Goal: Transaction & Acquisition: Book appointment/travel/reservation

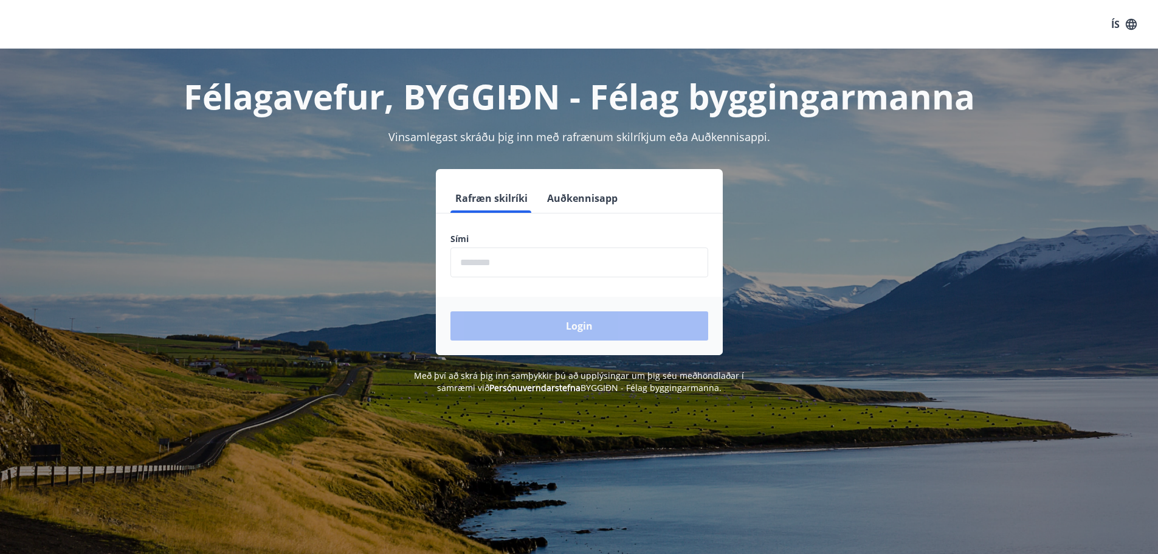
click at [553, 261] on input "phone" at bounding box center [580, 262] width 258 height 30
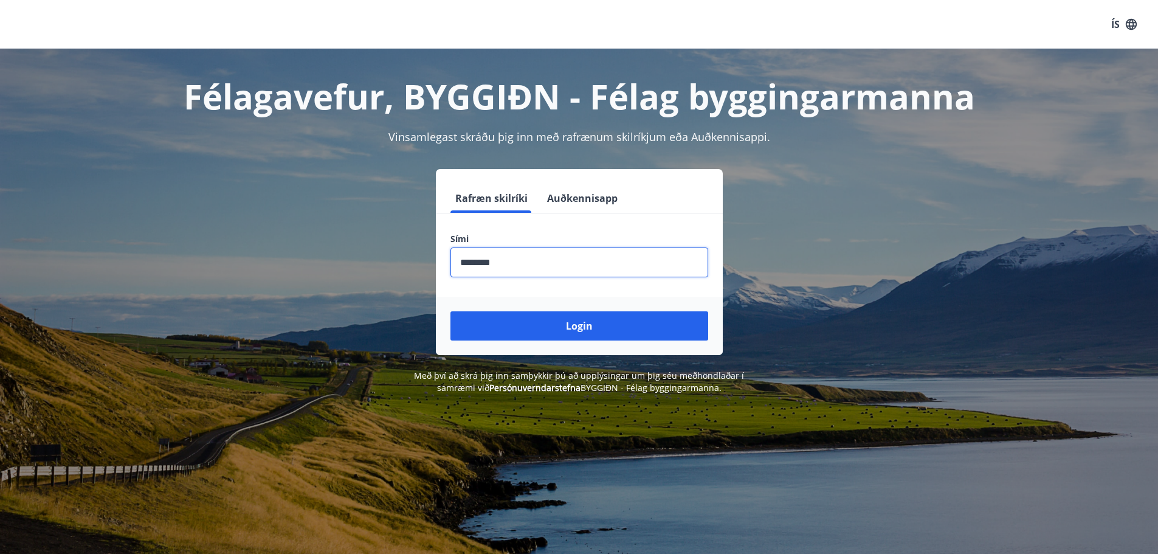
type input "********"
click at [451, 311] on button "Login" at bounding box center [580, 325] width 258 height 29
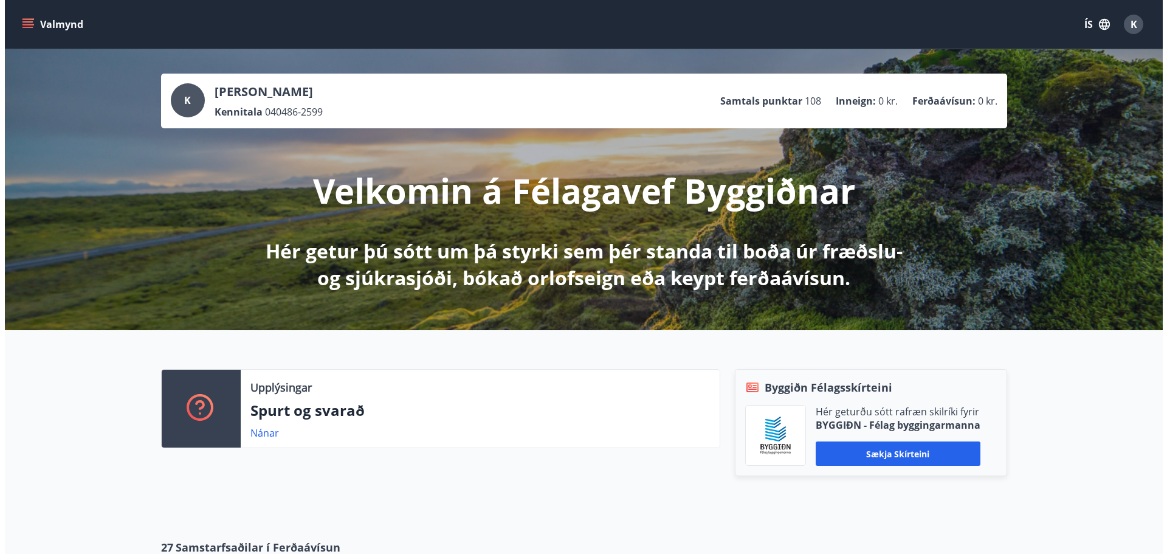
scroll to position [284, 0]
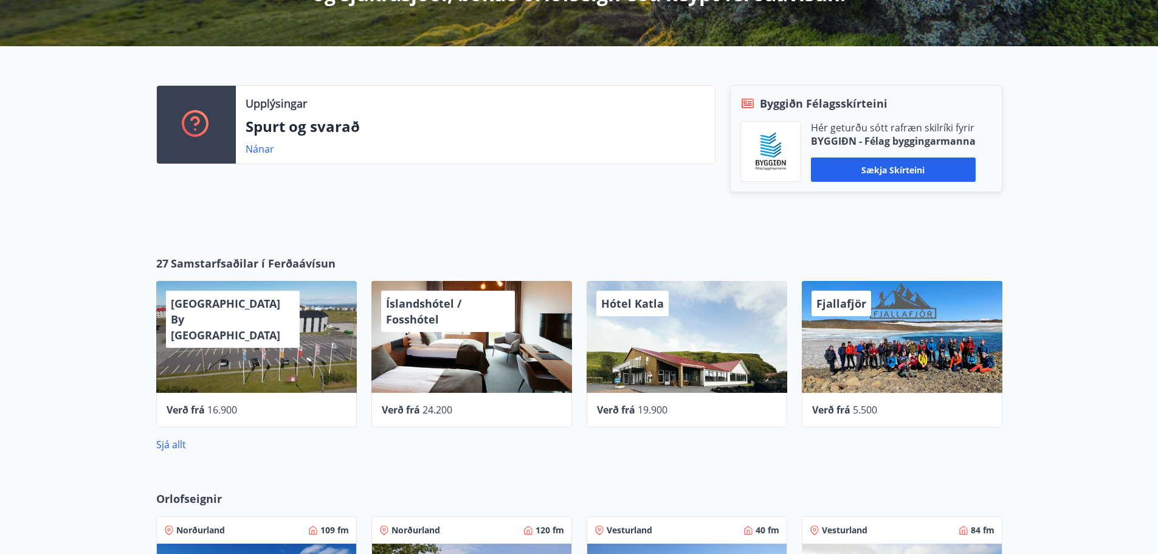
click at [662, 372] on div "Hótel Katla" at bounding box center [687, 337] width 201 height 112
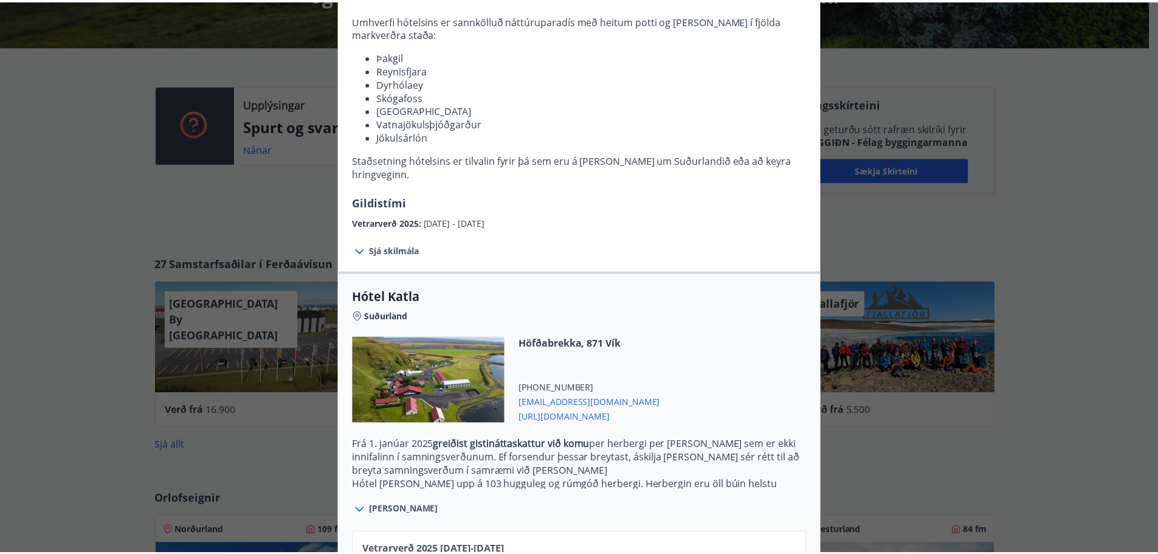
scroll to position [0, 0]
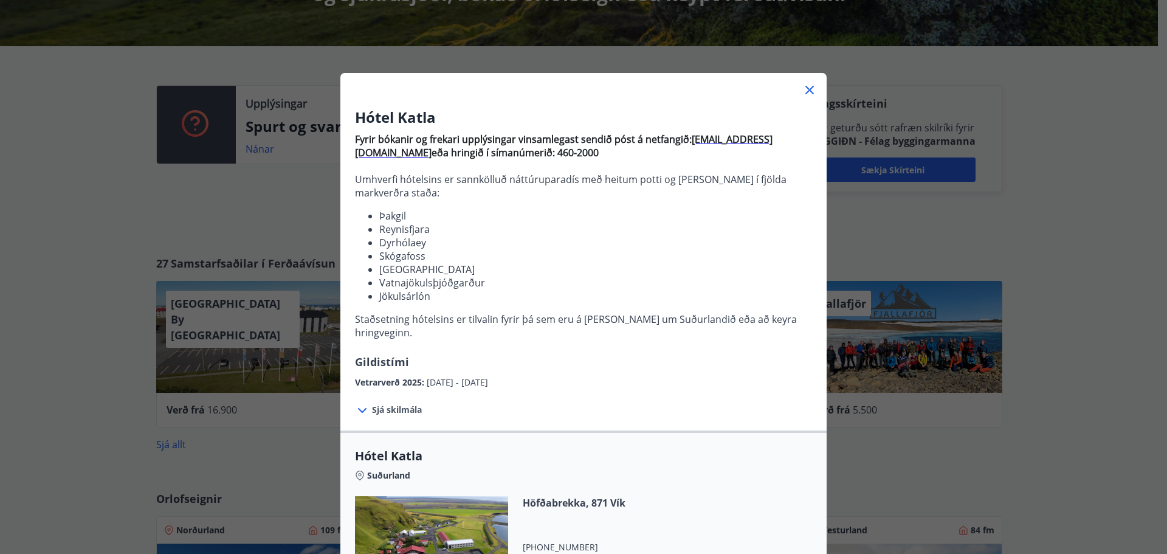
click at [809, 90] on icon at bounding box center [810, 90] width 2 height 2
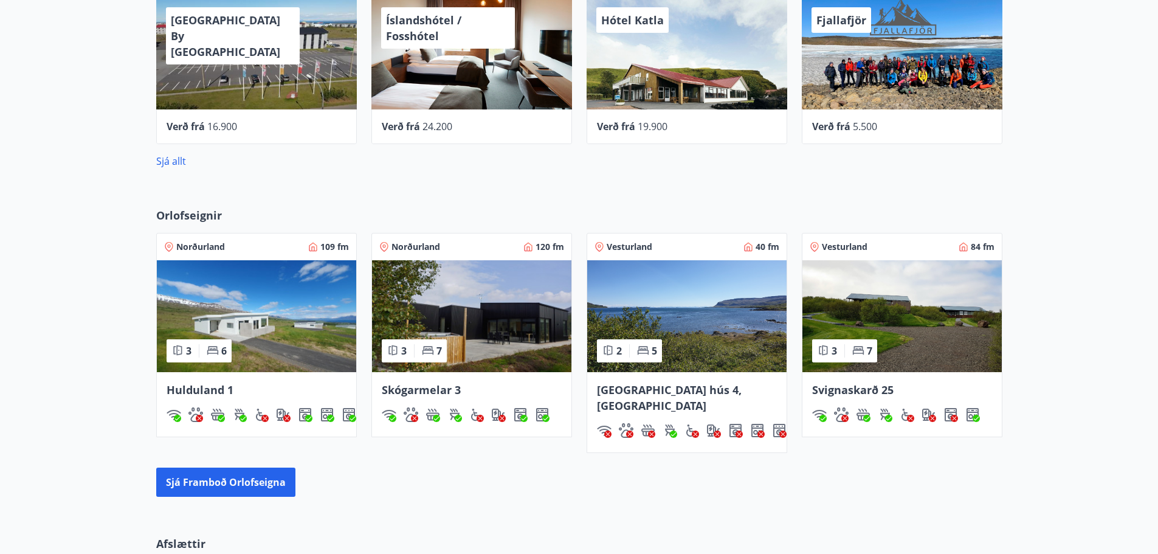
scroll to position [608, 0]
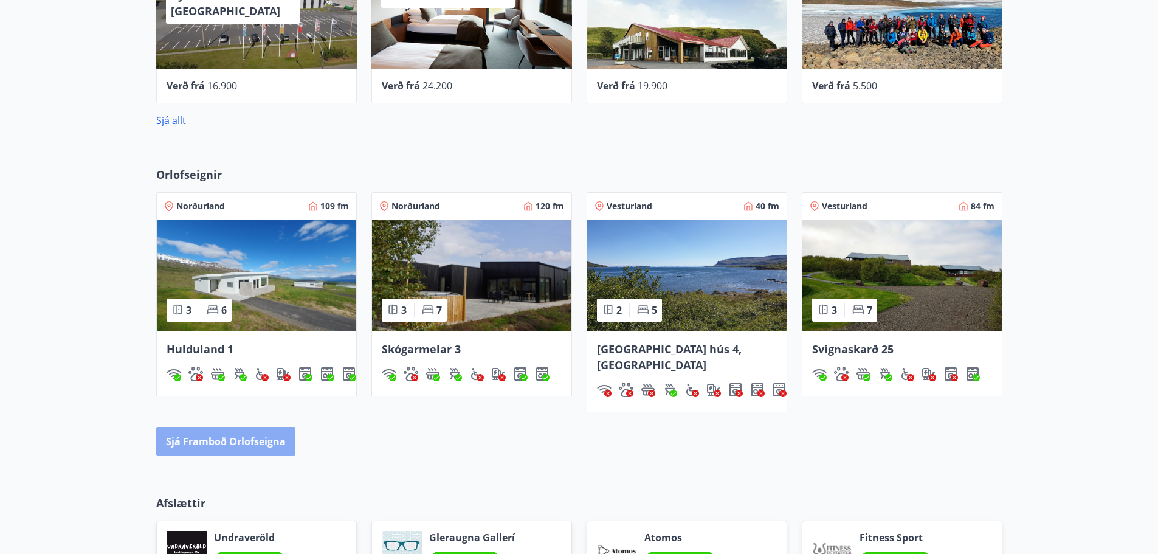
click at [235, 427] on button "Sjá framboð orlofseigna" at bounding box center [225, 441] width 139 height 29
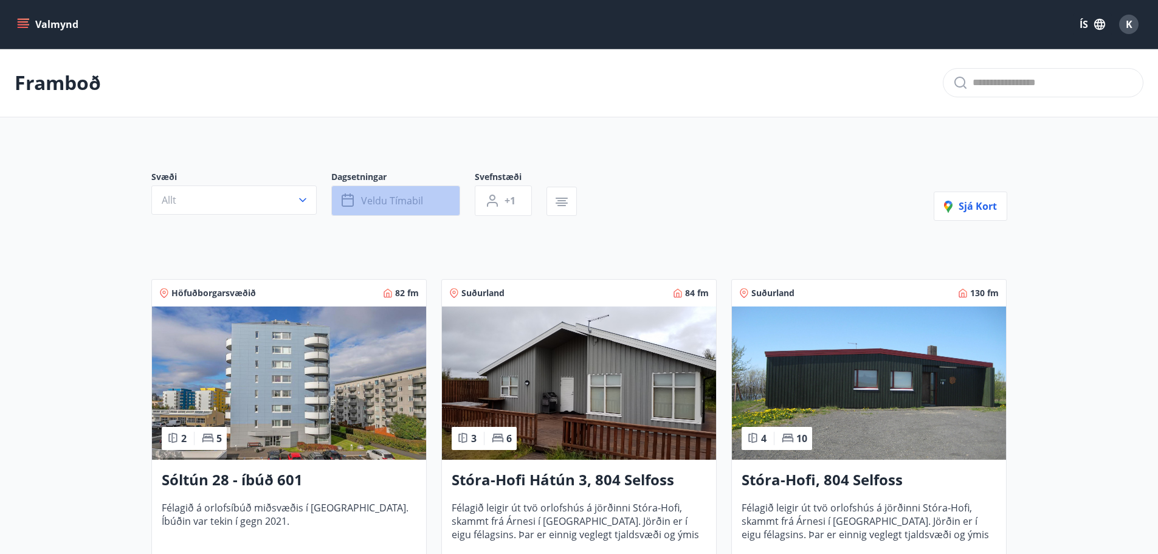
click at [440, 206] on button "Veldu tímabil" at bounding box center [395, 200] width 129 height 30
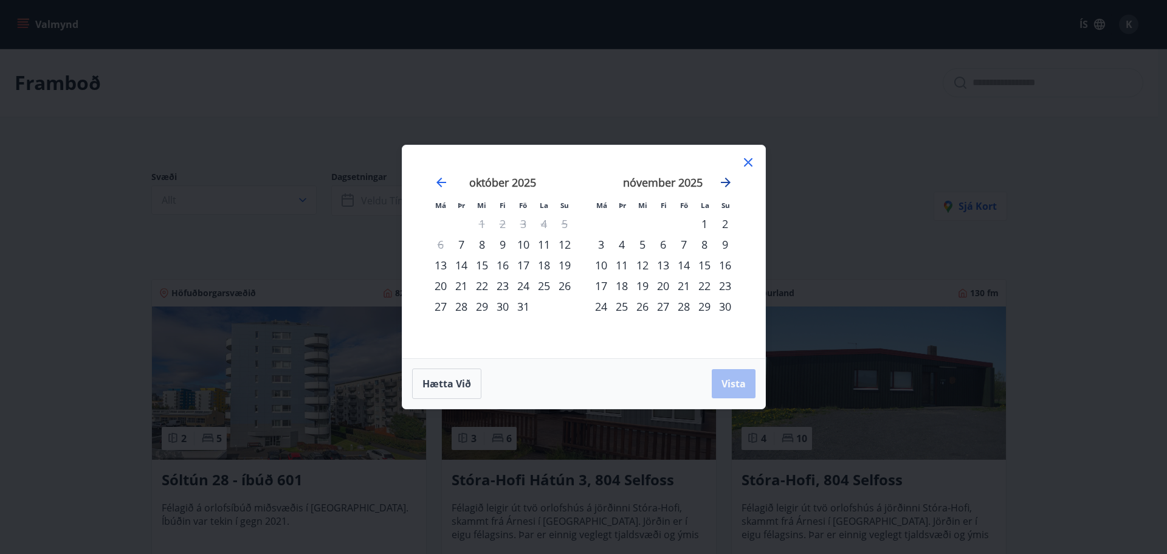
click at [731, 184] on icon "Move forward to switch to the next month." at bounding box center [726, 182] width 15 height 15
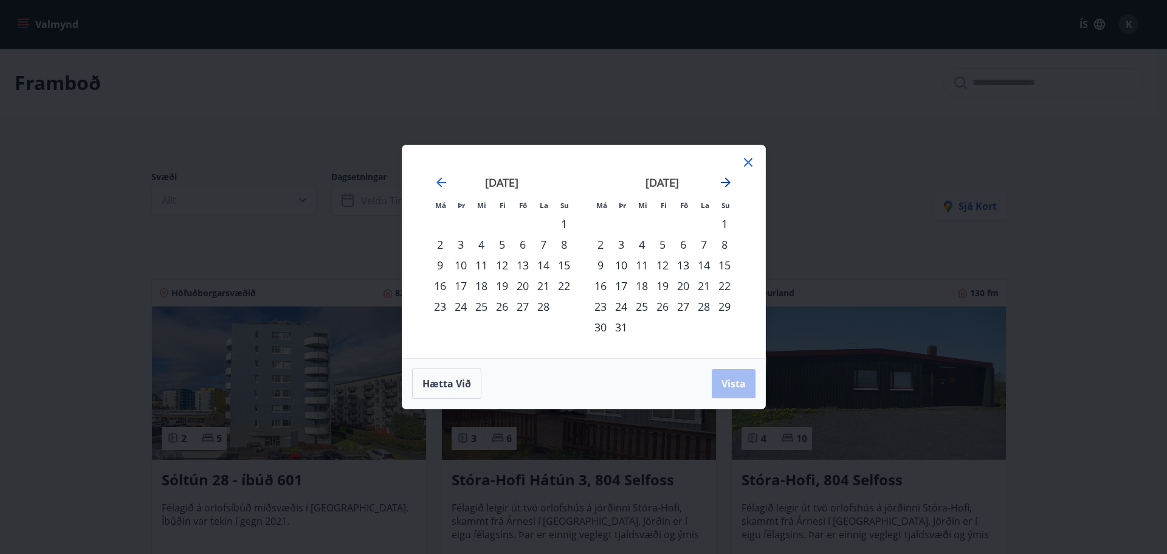
click at [731, 184] on icon "Move forward to switch to the next month." at bounding box center [726, 182] width 15 height 15
click at [748, 167] on icon at bounding box center [748, 162] width 15 height 15
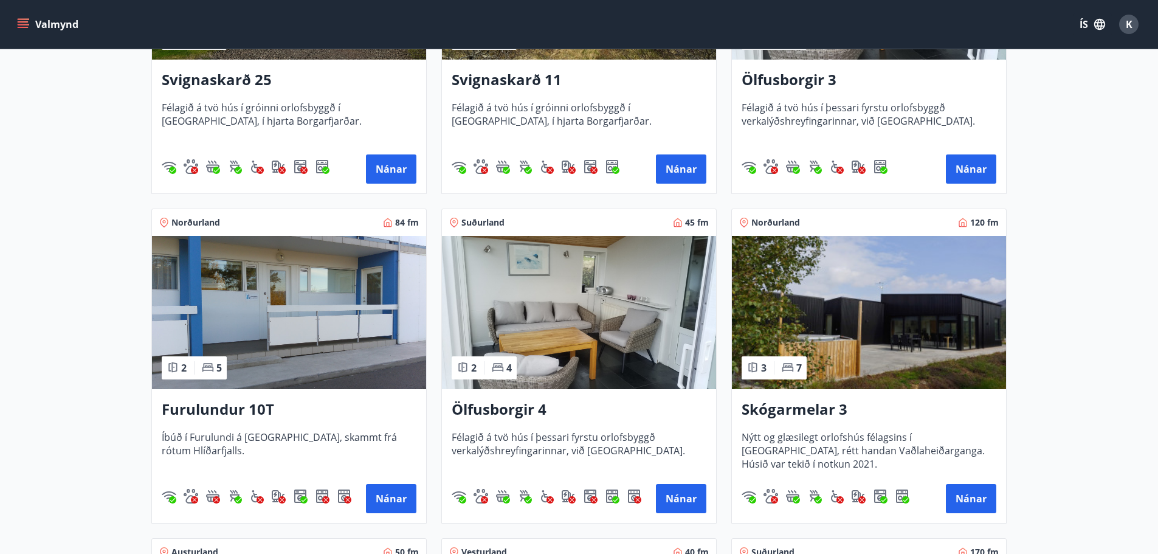
scroll to position [527, 0]
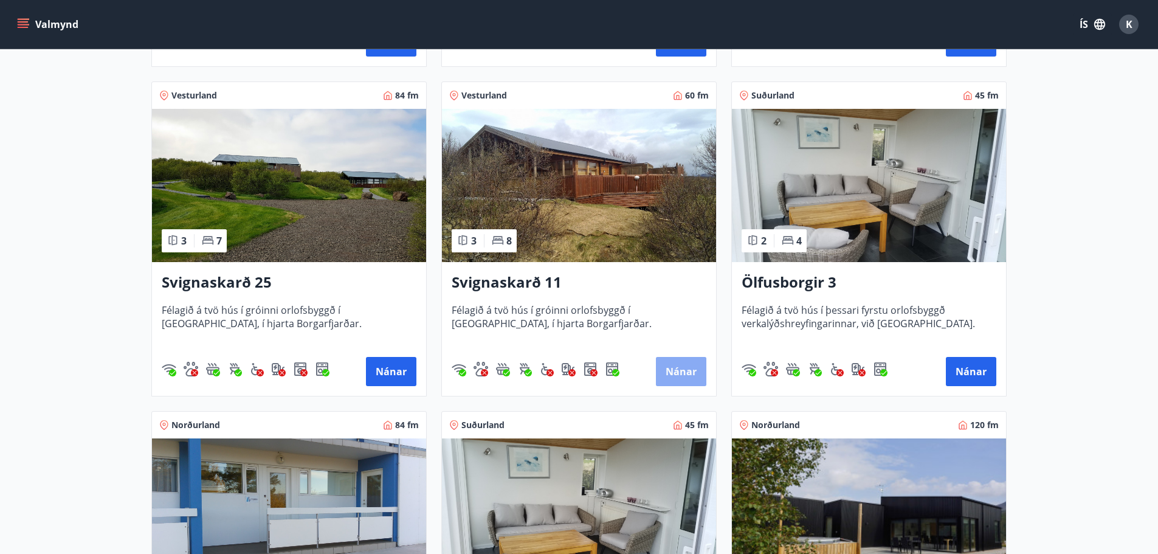
click at [680, 370] on button "Nánar" at bounding box center [681, 371] width 50 height 29
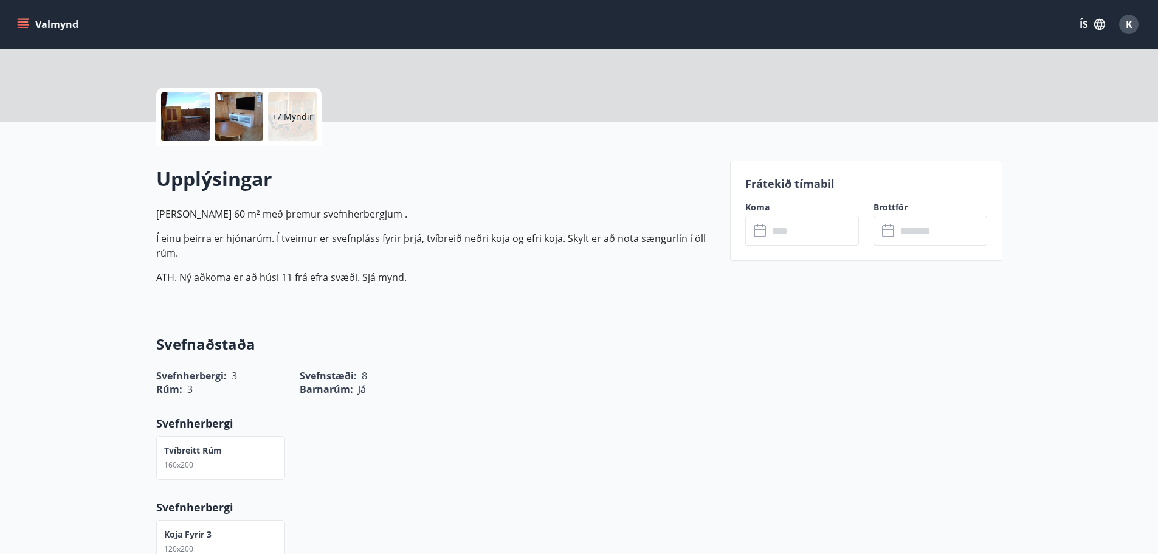
scroll to position [284, 0]
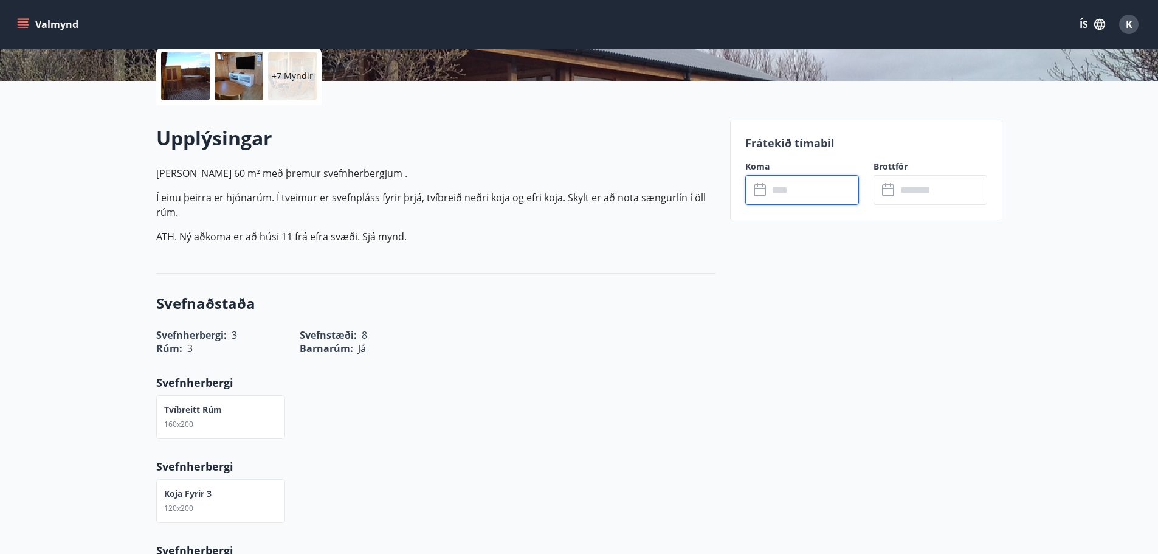
click at [821, 182] on input "text" at bounding box center [814, 190] width 91 height 30
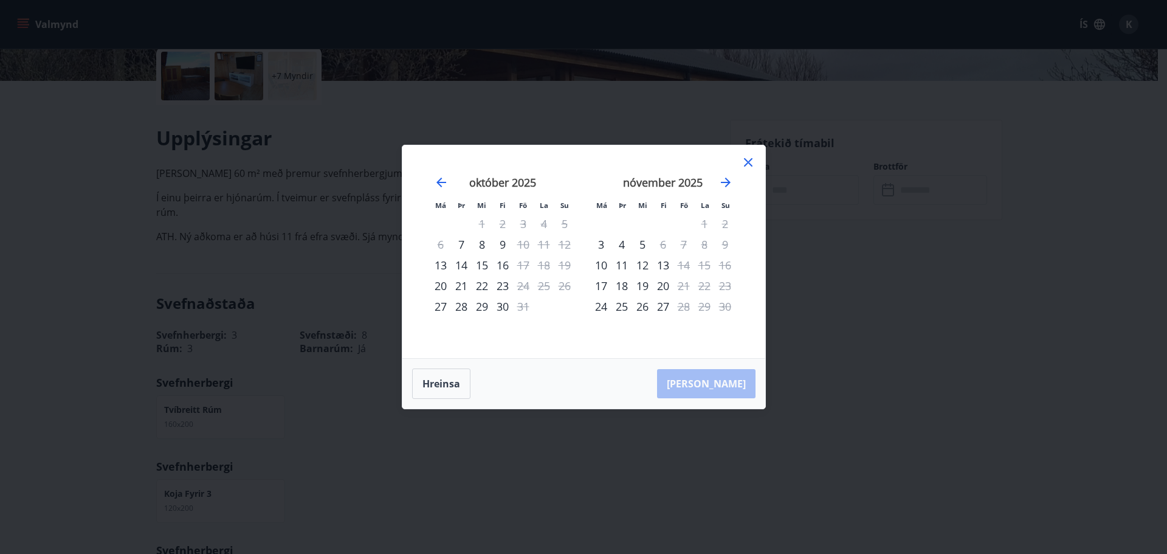
click at [733, 186] on div "nóvember 2025" at bounding box center [663, 187] width 145 height 54
click at [730, 182] on icon "Move forward to switch to the next month." at bounding box center [726, 183] width 10 height 10
click at [727, 188] on icon "Move forward to switch to the next month." at bounding box center [726, 182] width 15 height 15
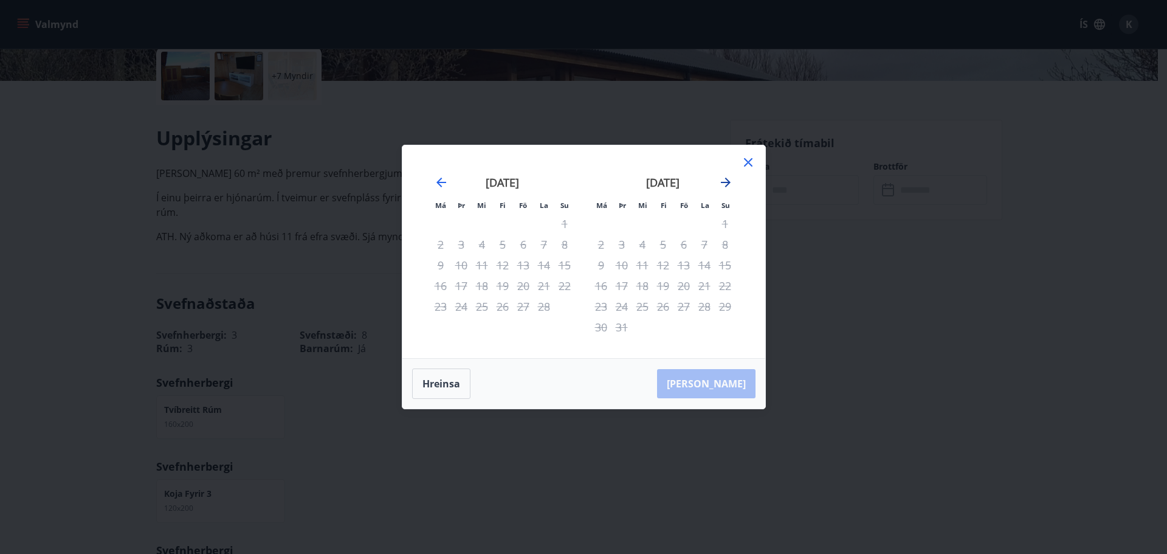
click at [727, 188] on icon "Move forward to switch to the next month." at bounding box center [726, 182] width 15 height 15
click at [713, 196] on div "apríl 2026" at bounding box center [663, 187] width 145 height 54
click at [727, 184] on icon "Move forward to switch to the next month." at bounding box center [726, 182] width 15 height 15
click at [445, 181] on icon "Move backward to switch to the previous month." at bounding box center [441, 182] width 15 height 15
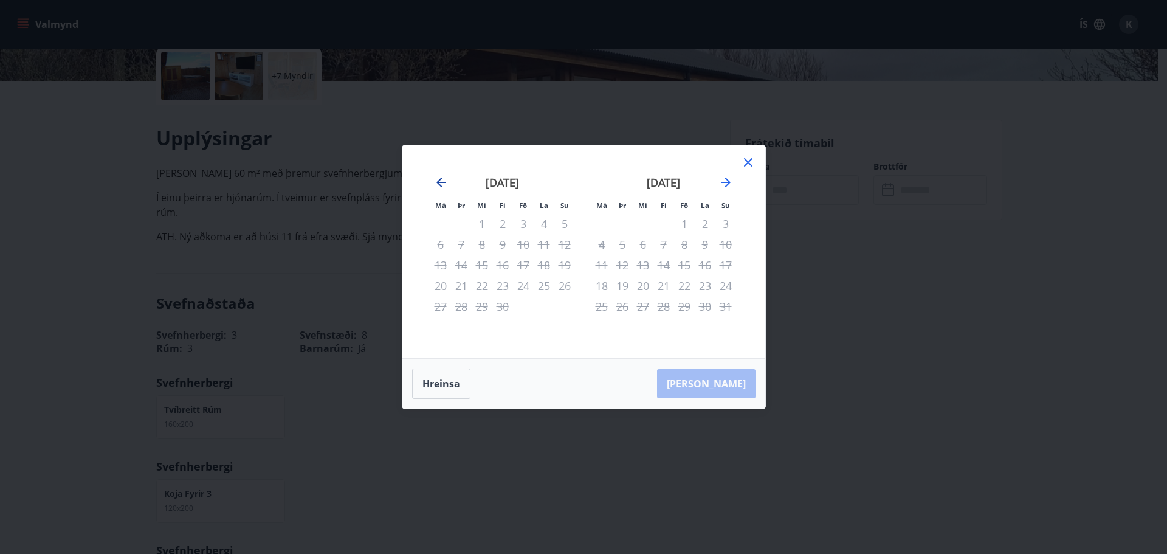
click at [445, 181] on icon "Move backward to switch to the previous month." at bounding box center [441, 182] width 15 height 15
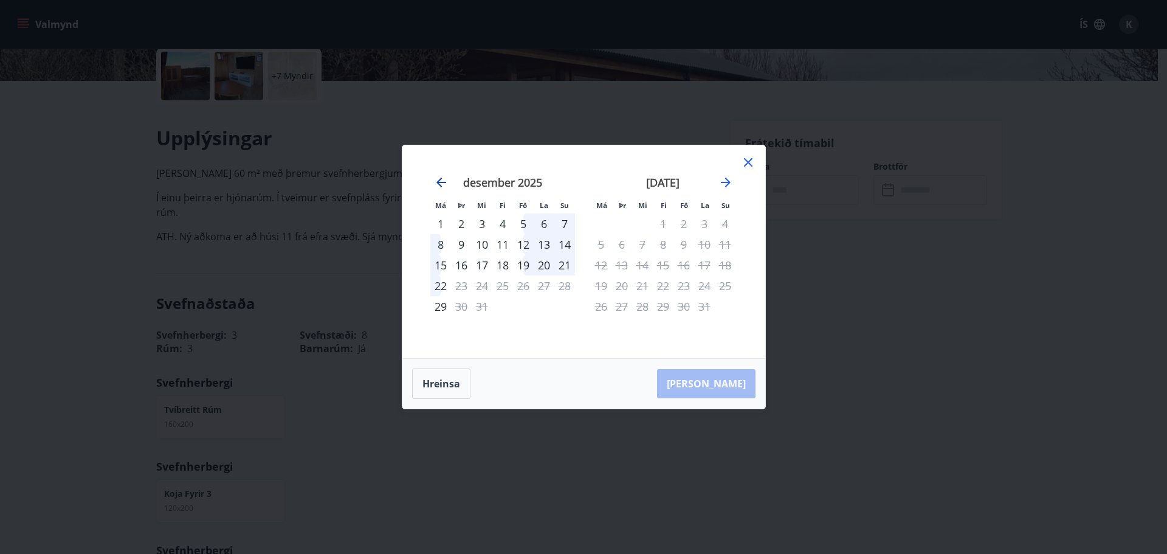
click at [446, 179] on icon "Move backward to switch to the previous month." at bounding box center [441, 182] width 15 height 15
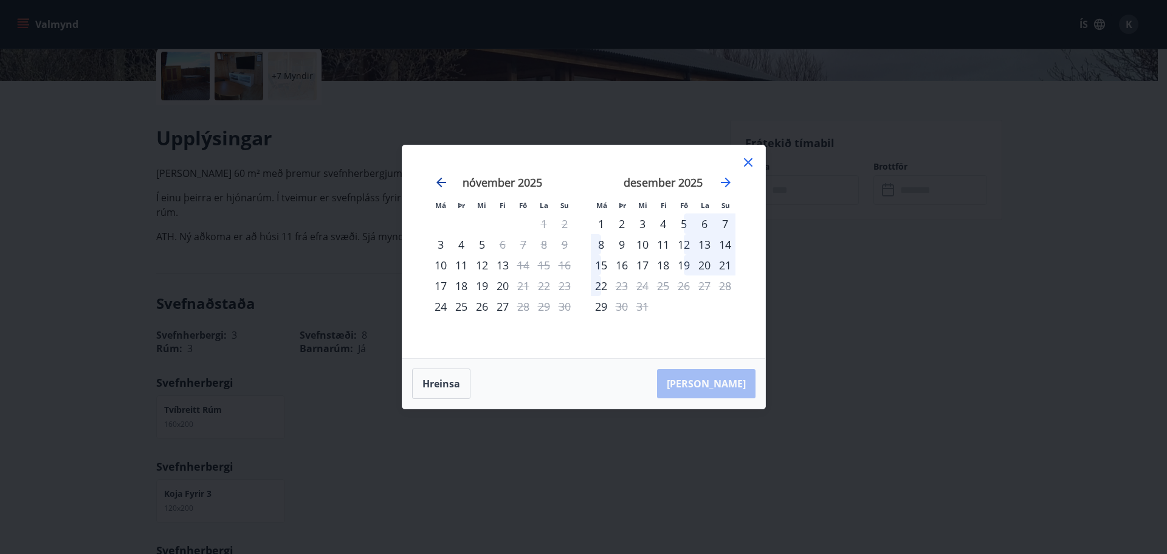
click at [446, 184] on icon "Move backward to switch to the previous month." at bounding box center [441, 182] width 15 height 15
click at [756, 155] on div "Má Þr Mi Fi Fö La Su Má Þr Mi Fi Fö La Su september 2025 1 2 3 4 5 6 7 8 9 10 1…" at bounding box center [584, 251] width 363 height 213
click at [745, 164] on icon at bounding box center [748, 162] width 15 height 15
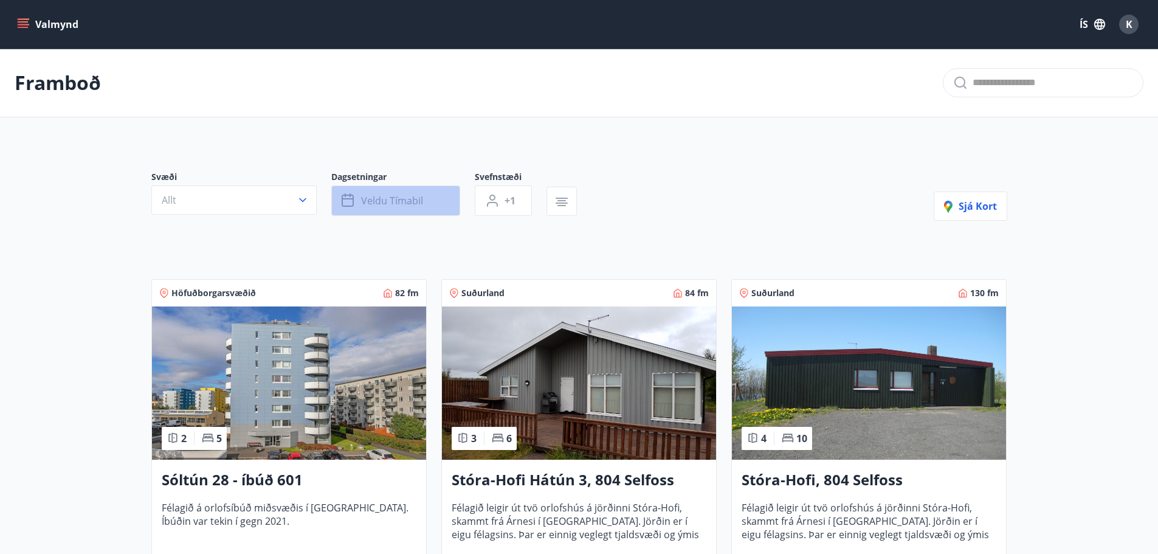
click at [381, 192] on button "Veldu tímabil" at bounding box center [395, 200] width 129 height 30
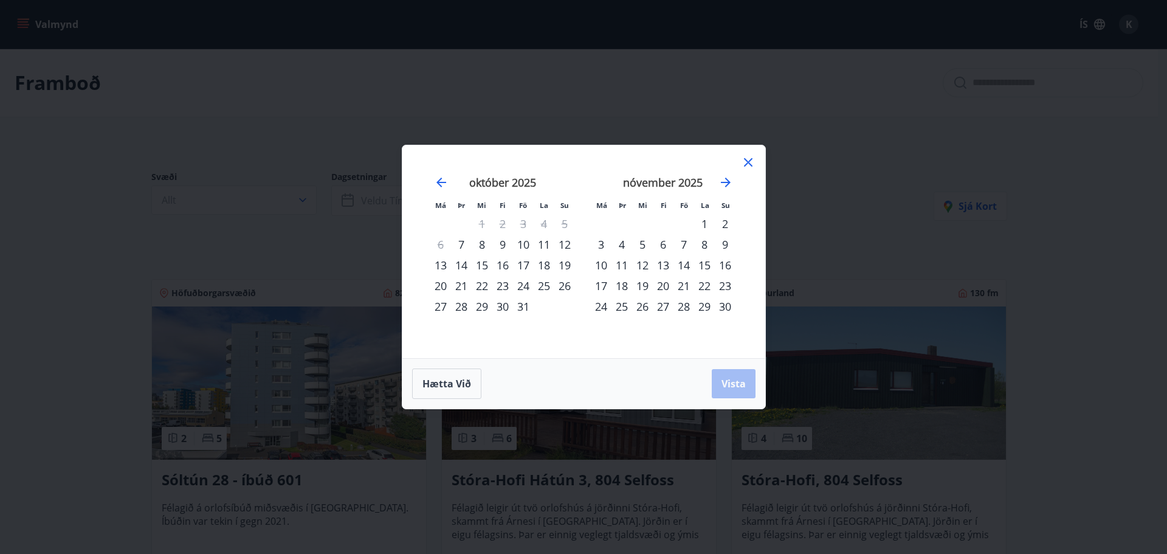
click at [708, 221] on div "1" at bounding box center [704, 223] width 21 height 21
click at [722, 306] on div "30" at bounding box center [725, 306] width 21 height 21
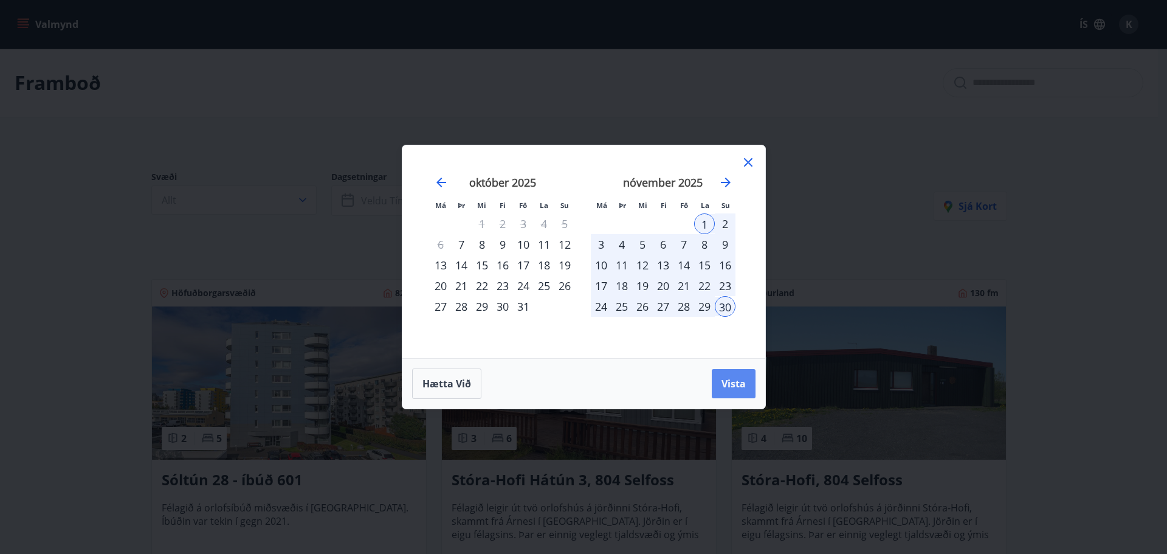
click at [737, 379] on span "Vista" at bounding box center [734, 383] width 24 height 13
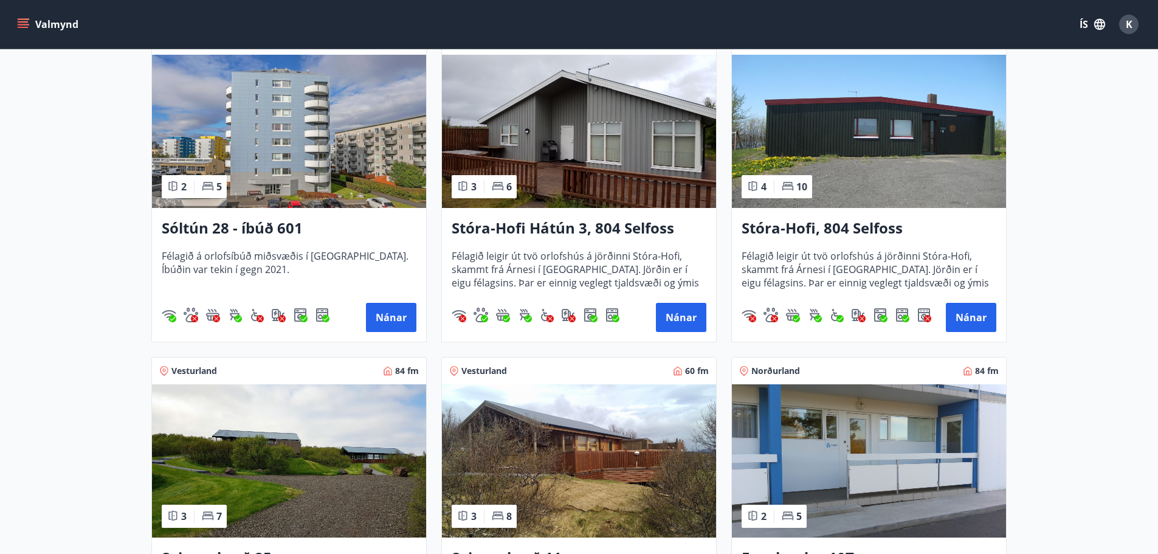
scroll to position [211, 0]
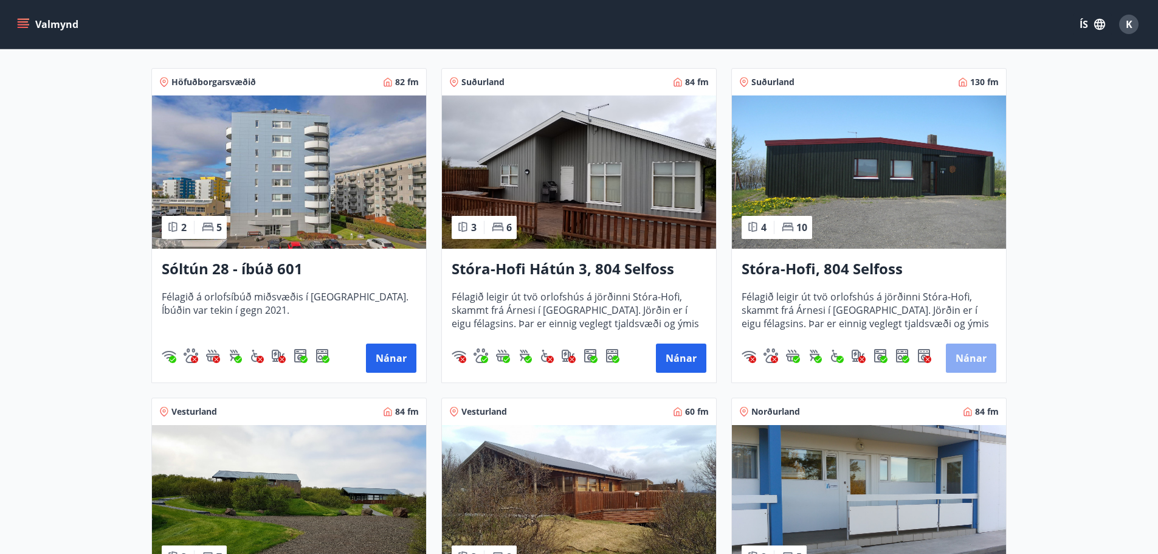
click at [976, 355] on button "Nánar" at bounding box center [971, 358] width 50 height 29
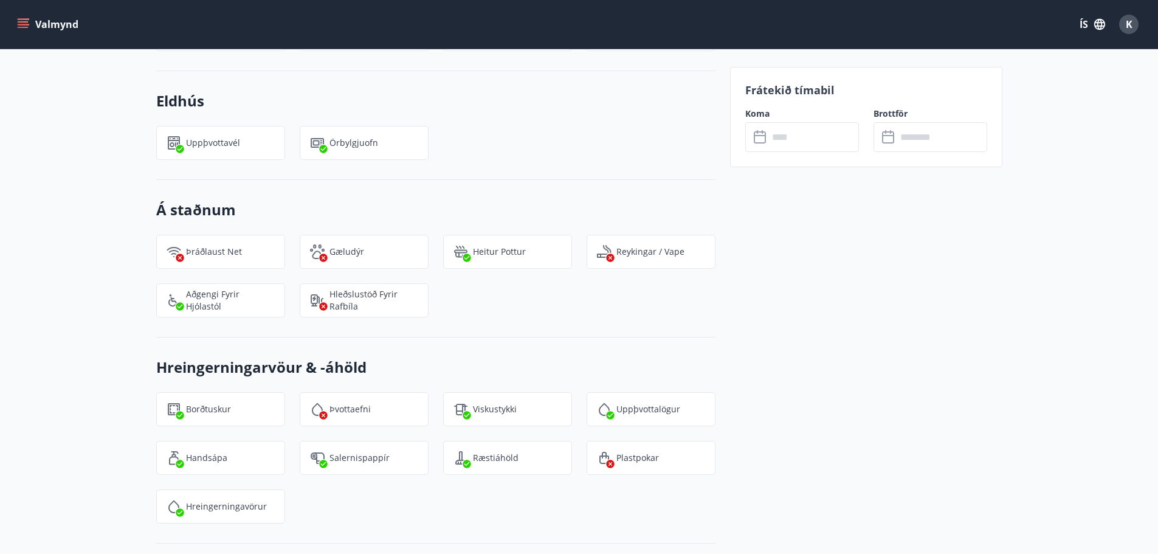
scroll to position [877, 0]
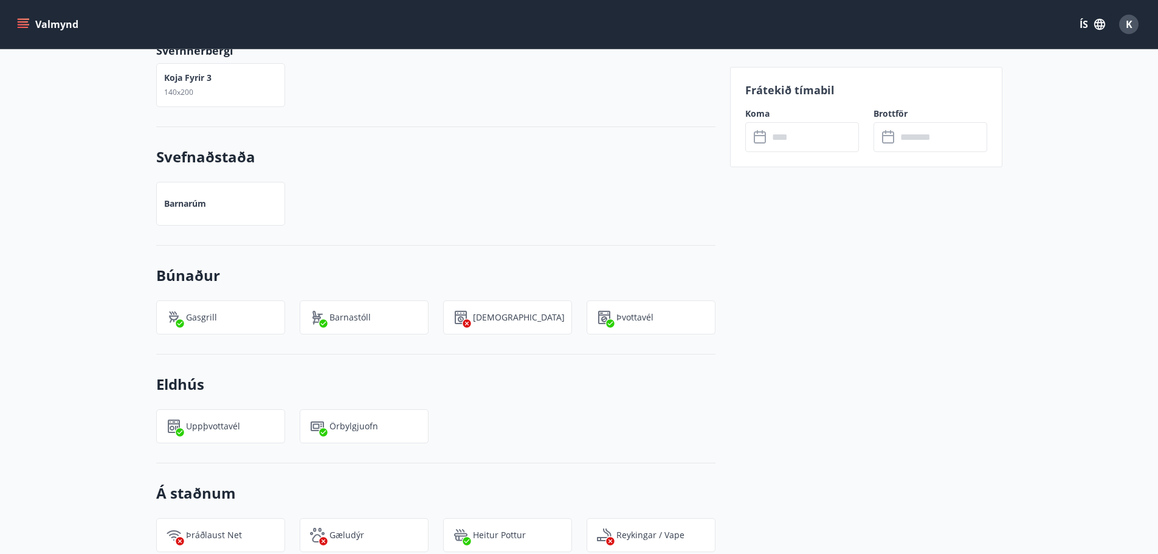
click at [812, 134] on input "text" at bounding box center [814, 137] width 91 height 30
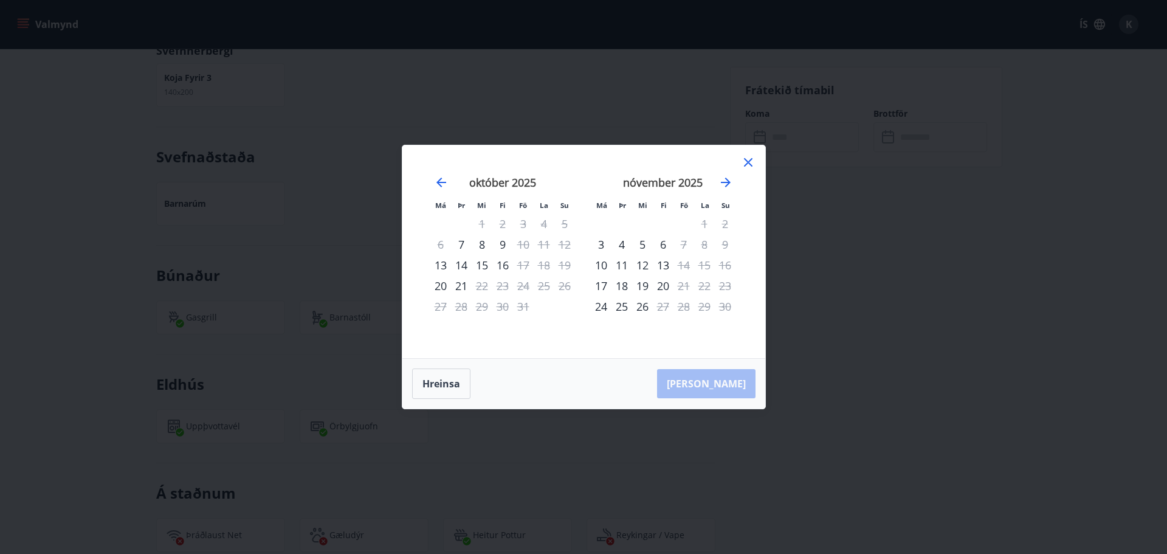
click at [754, 161] on icon at bounding box center [748, 162] width 15 height 15
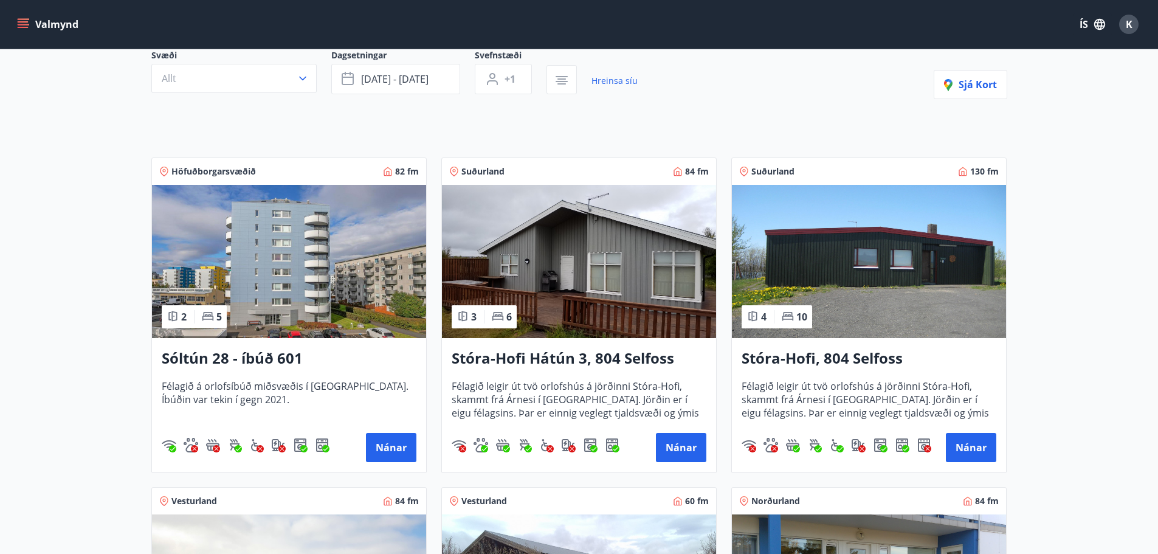
click at [651, 227] on img at bounding box center [579, 261] width 274 height 153
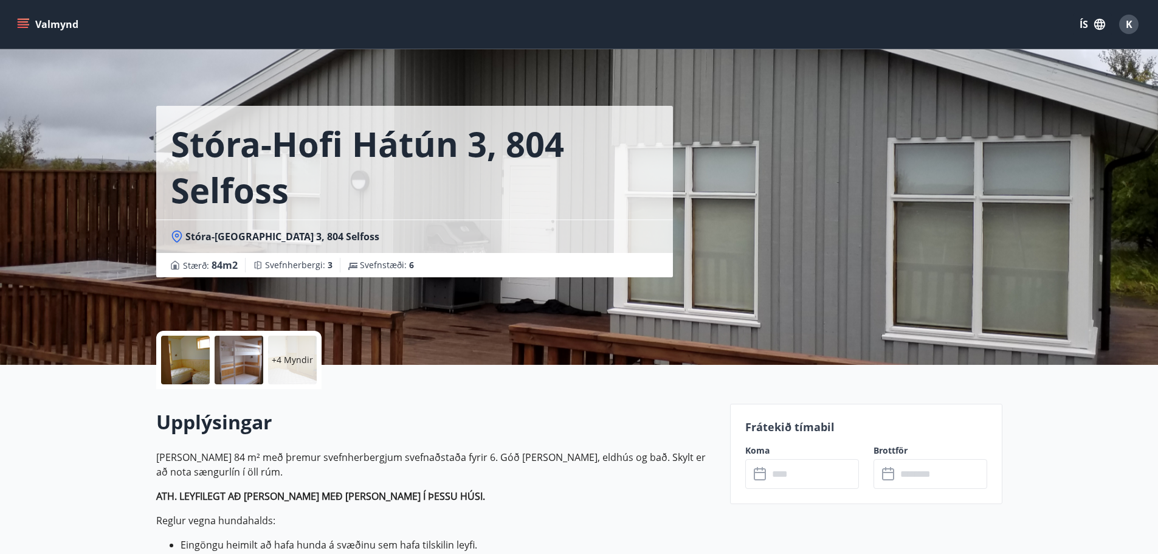
scroll to position [162, 0]
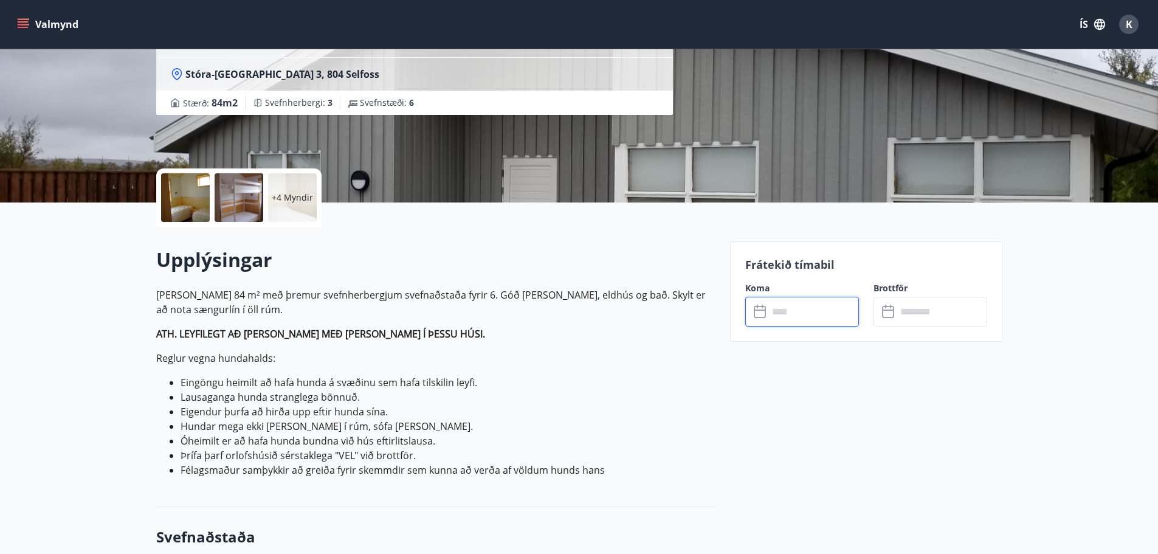
click at [776, 321] on input "text" at bounding box center [814, 312] width 91 height 30
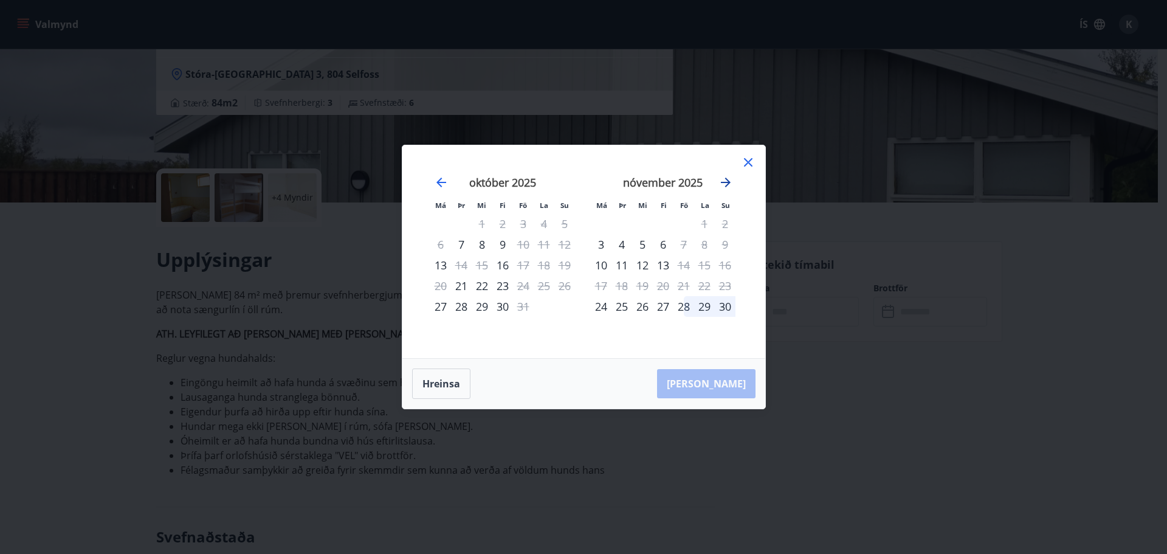
click at [721, 179] on icon "Move forward to switch to the next month." at bounding box center [726, 182] width 15 height 15
click at [728, 179] on icon "Move forward to switch to the next month." at bounding box center [726, 182] width 15 height 15
click at [736, 182] on div "janúar 2026 1 2 3 4 5 6 7 8 9 10 11 12 13 14 15 16 17 18 19 20 21 22 23 24 25 2…" at bounding box center [663, 259] width 161 height 199
click at [730, 182] on icon "Move forward to switch to the next month." at bounding box center [726, 183] width 10 height 10
click at [440, 182] on icon "Move backward to switch to the previous month." at bounding box center [442, 183] width 10 height 10
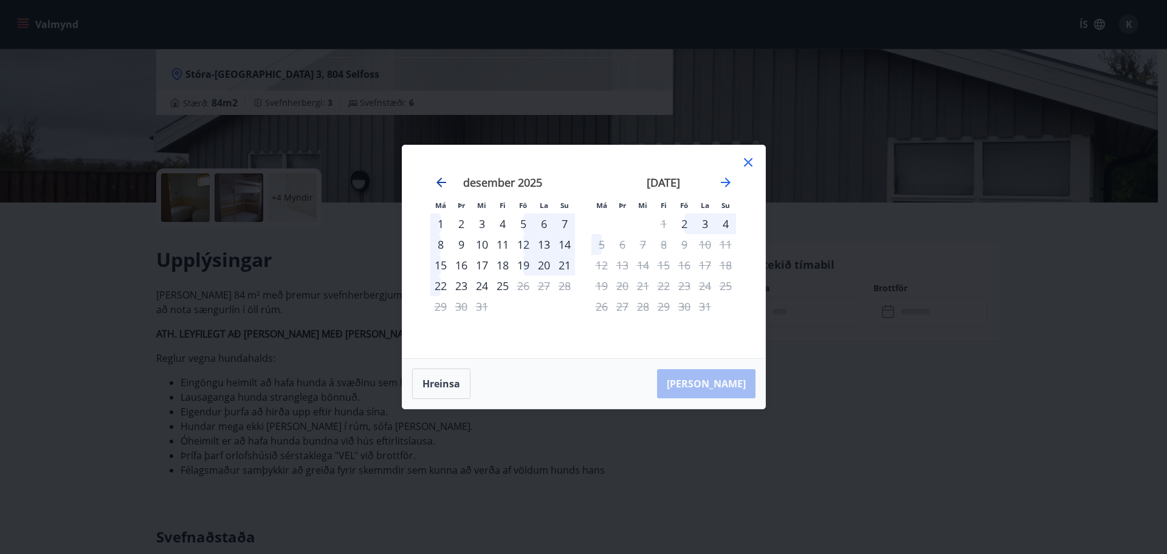
click at [440, 182] on icon "Move backward to switch to the previous month." at bounding box center [442, 183] width 10 height 10
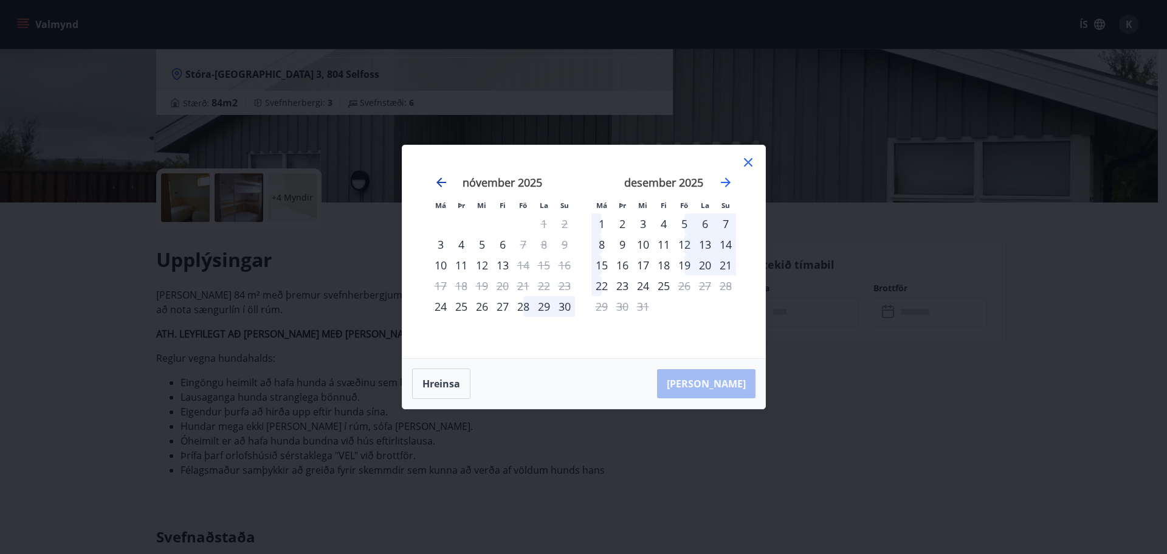
click at [440, 182] on icon "Move backward to switch to the previous month." at bounding box center [442, 183] width 10 height 10
click at [748, 165] on icon at bounding box center [748, 162] width 15 height 15
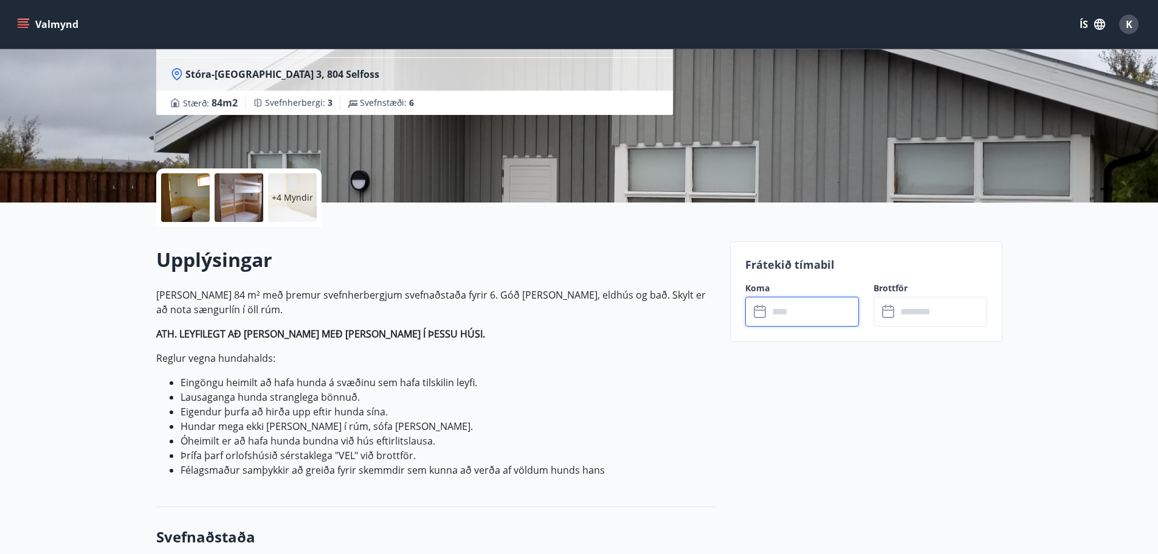
drag, startPoint x: 764, startPoint y: 263, endPoint x: 757, endPoint y: 263, distance: 6.7
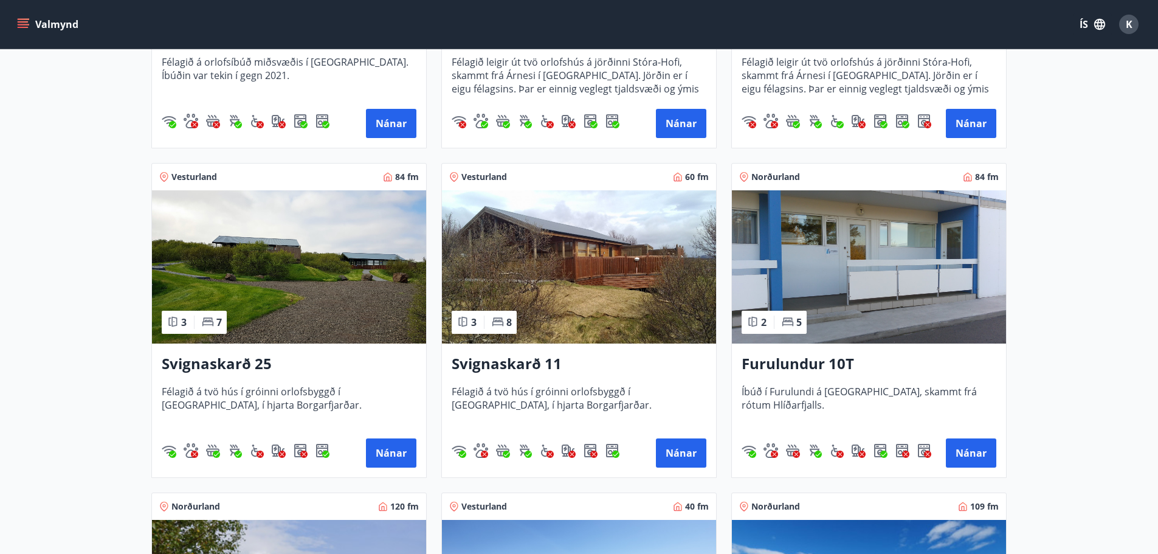
scroll to position [486, 0]
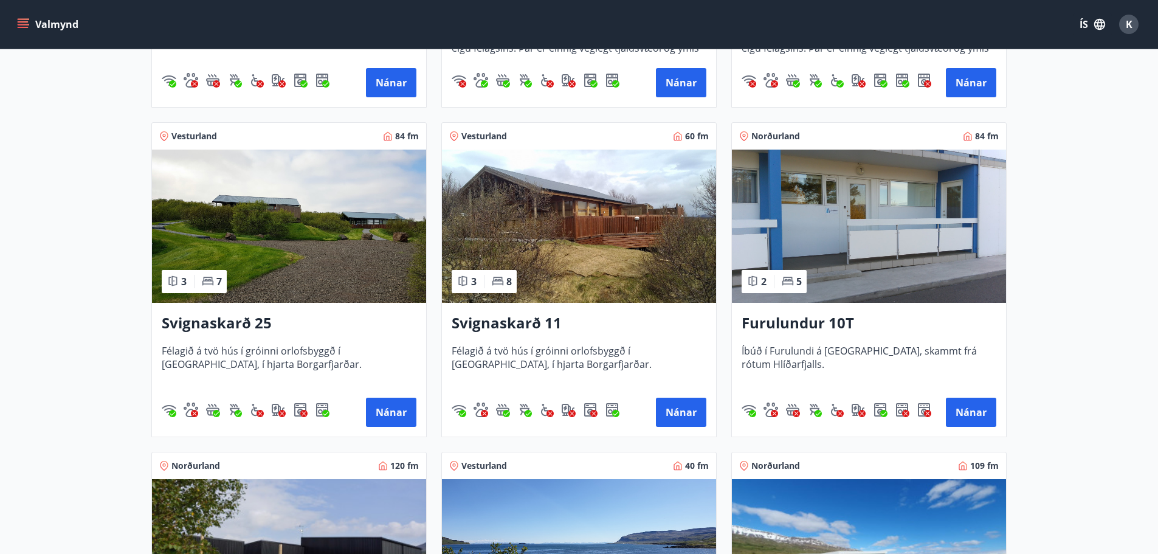
click at [330, 266] on img at bounding box center [289, 226] width 274 height 153
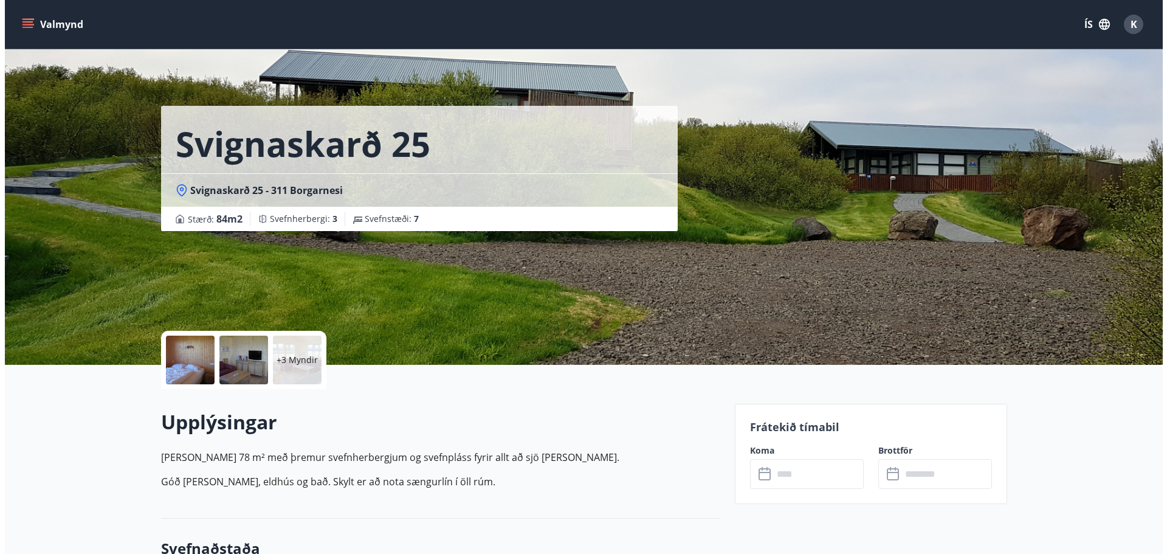
scroll to position [41, 0]
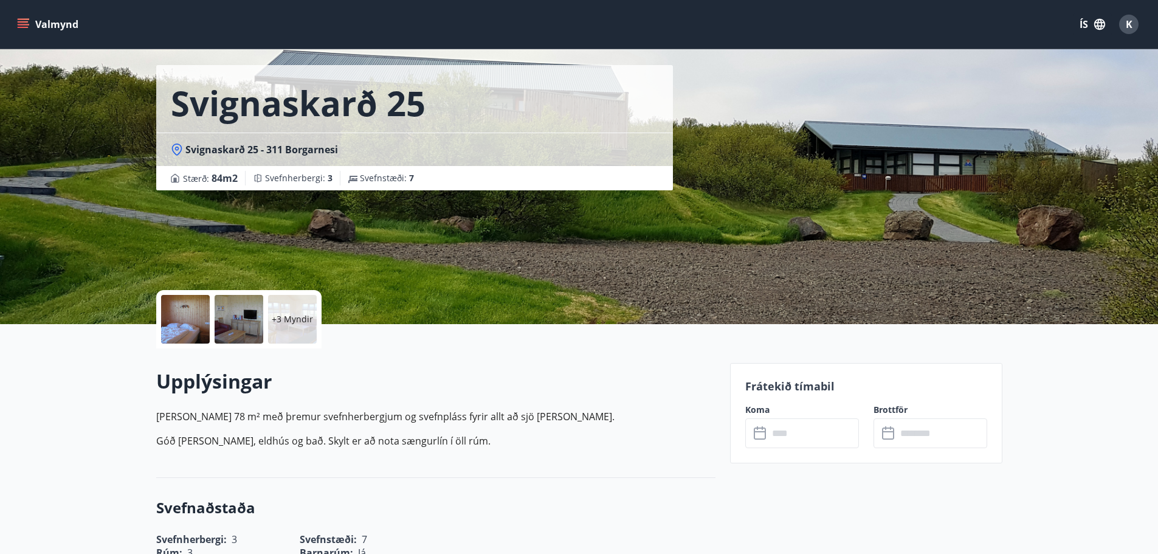
click at [195, 317] on div at bounding box center [185, 319] width 49 height 49
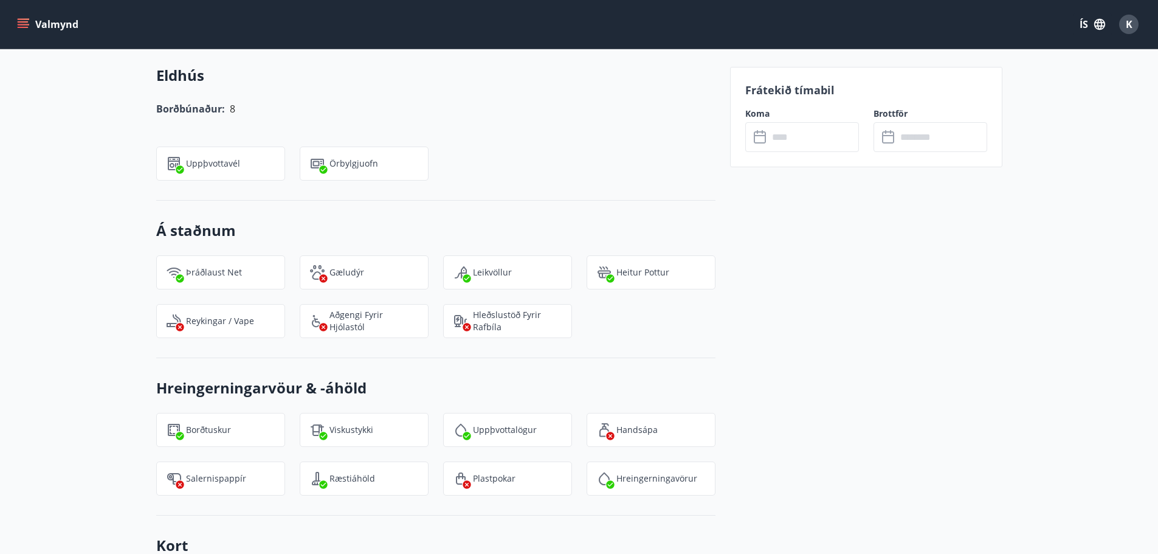
scroll to position [973, 0]
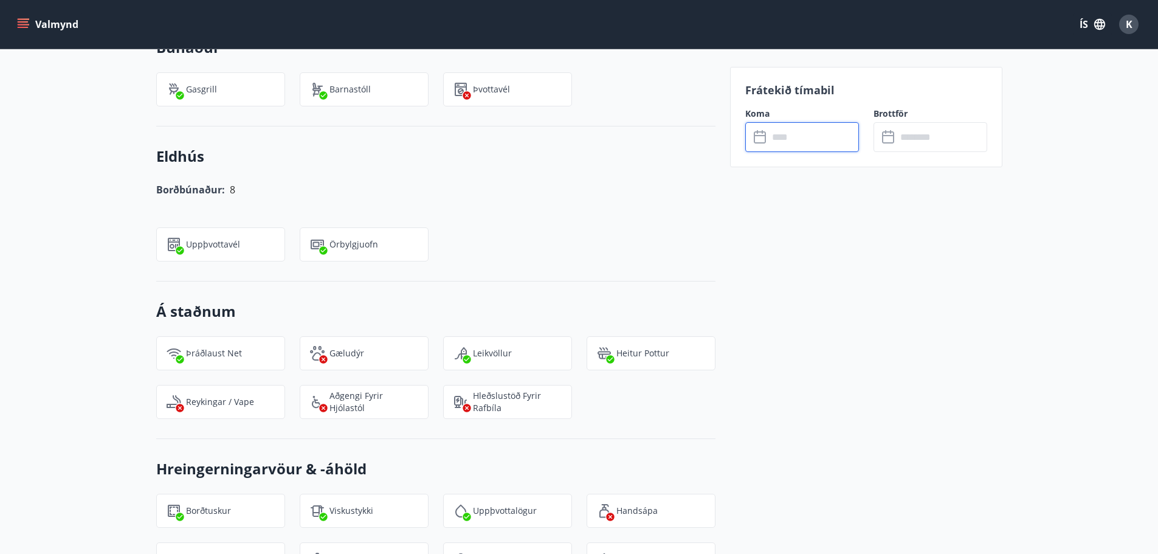
click at [778, 147] on input "text" at bounding box center [814, 137] width 91 height 30
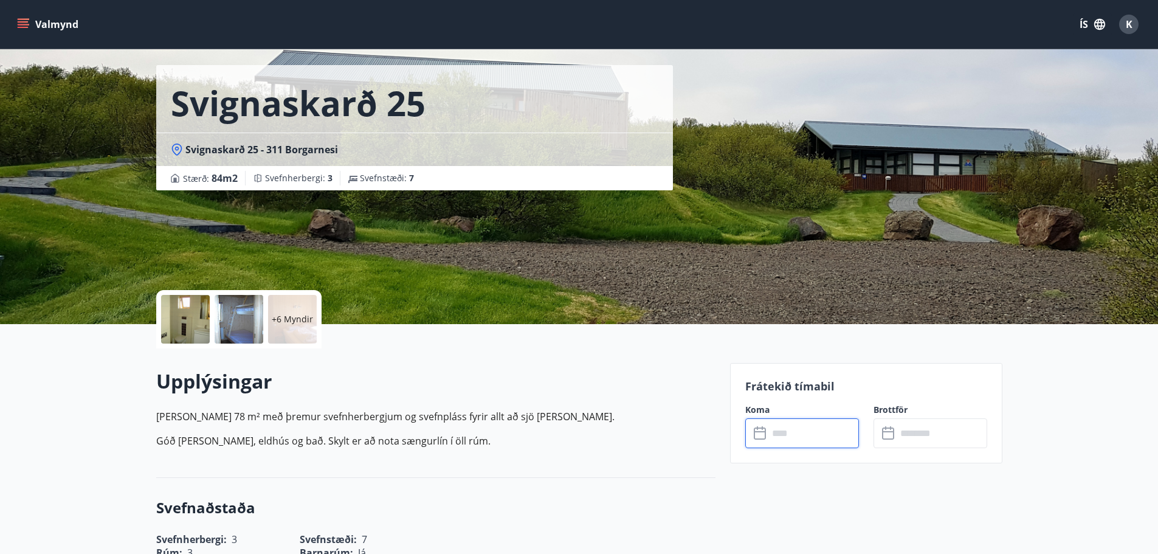
scroll to position [0, 0]
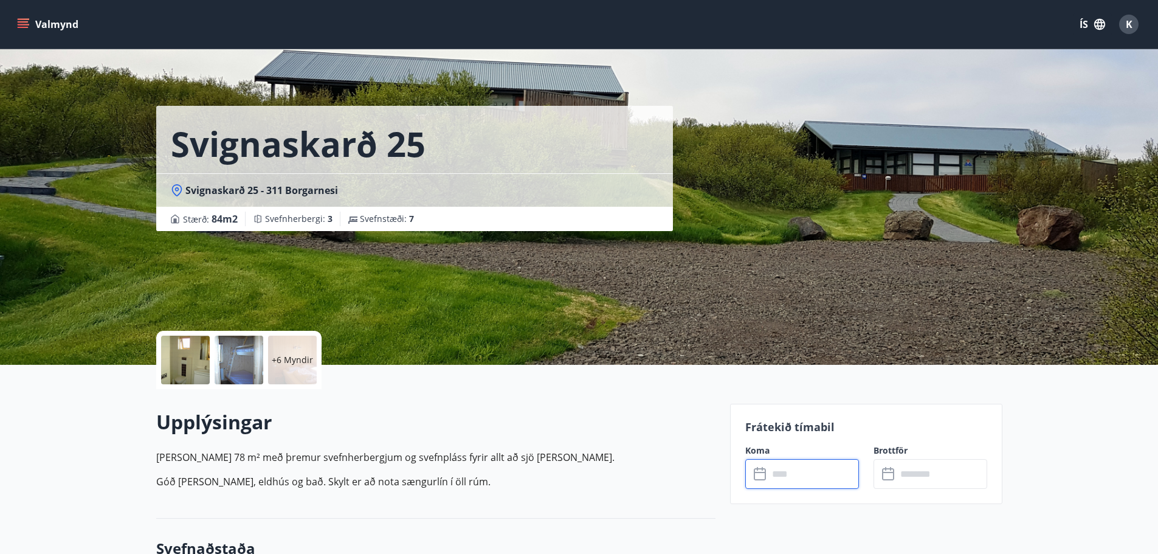
drag, startPoint x: 739, startPoint y: 349, endPoint x: 741, endPoint y: 341, distance: 8.3
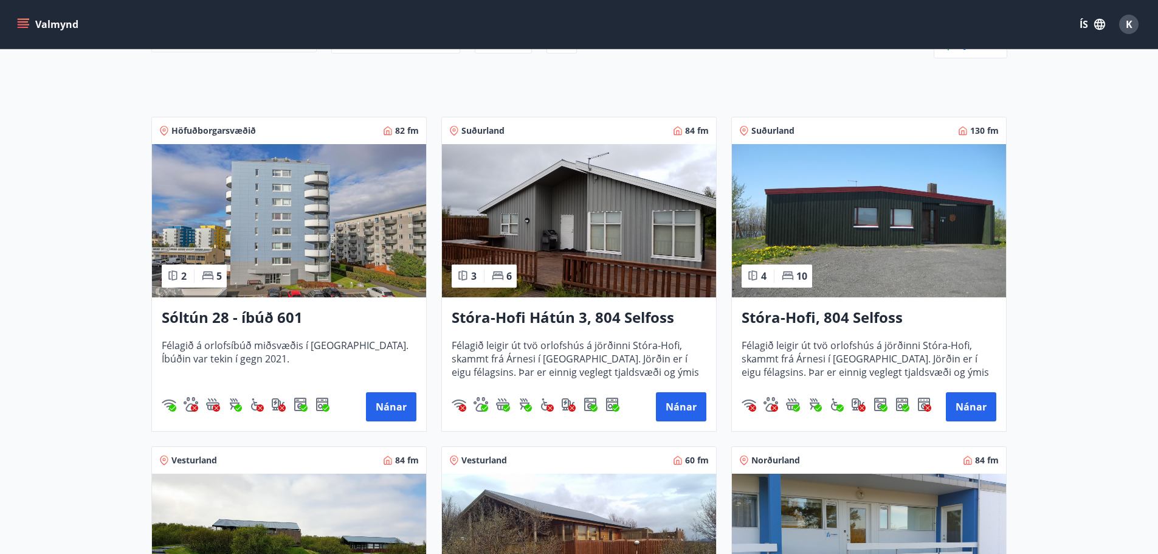
scroll to position [202, 0]
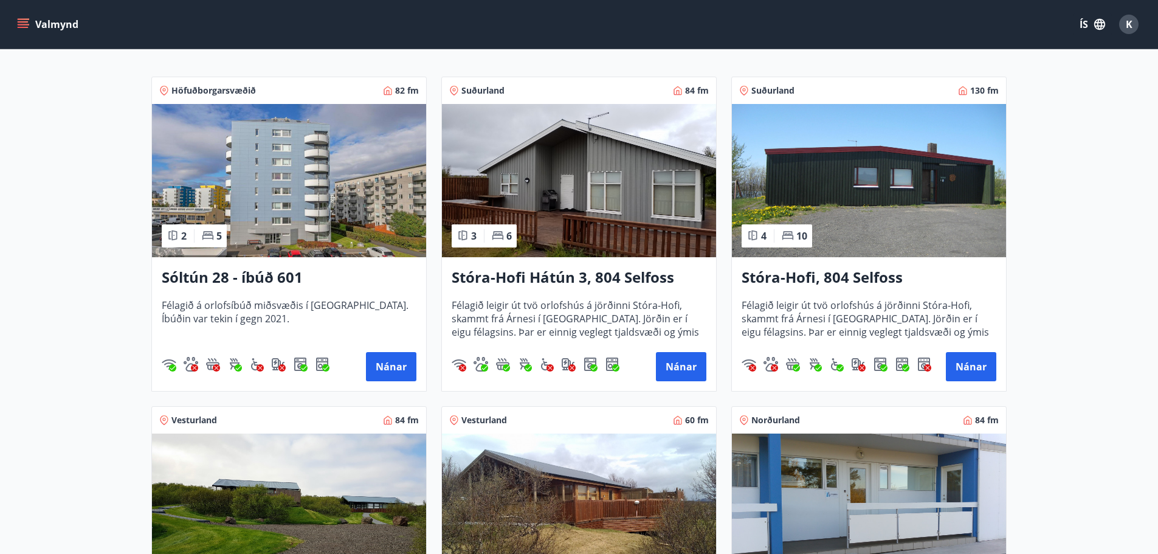
click at [883, 237] on img at bounding box center [869, 180] width 274 height 153
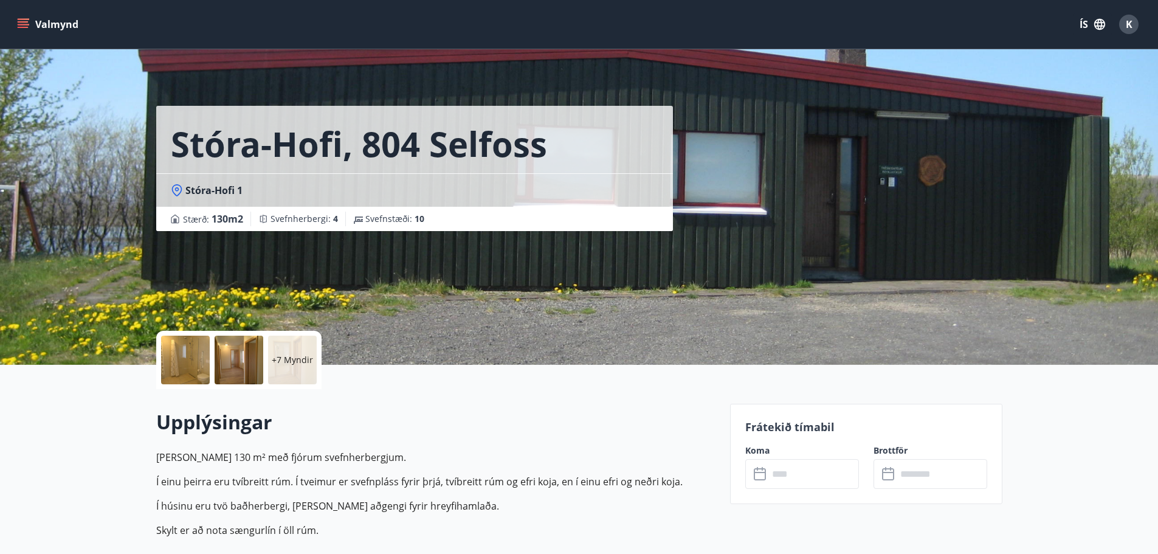
click at [197, 363] on div at bounding box center [185, 360] width 49 height 49
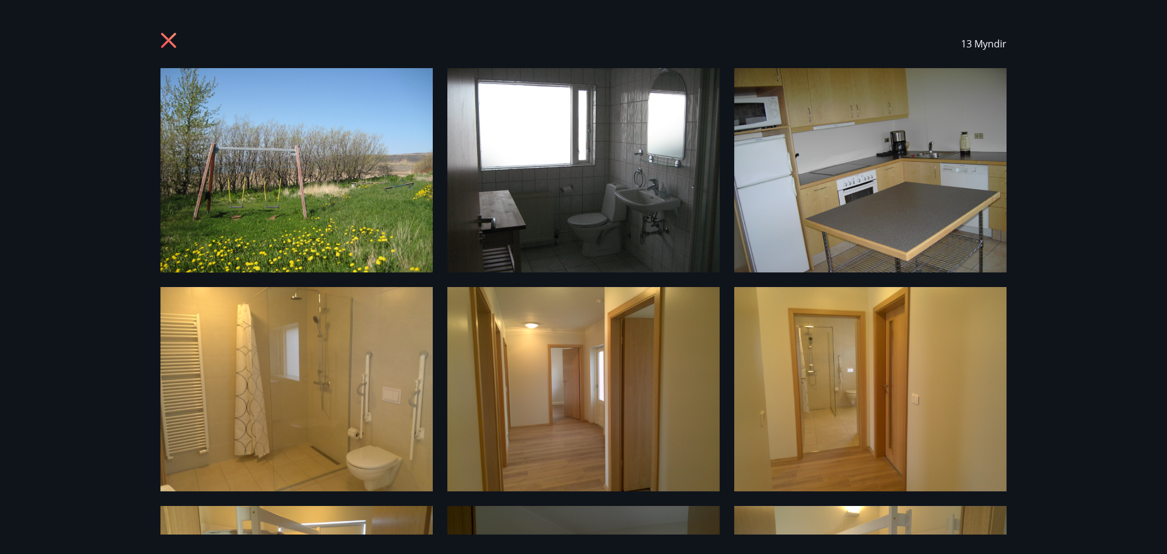
click at [168, 40] on icon at bounding box center [168, 40] width 3 height 3
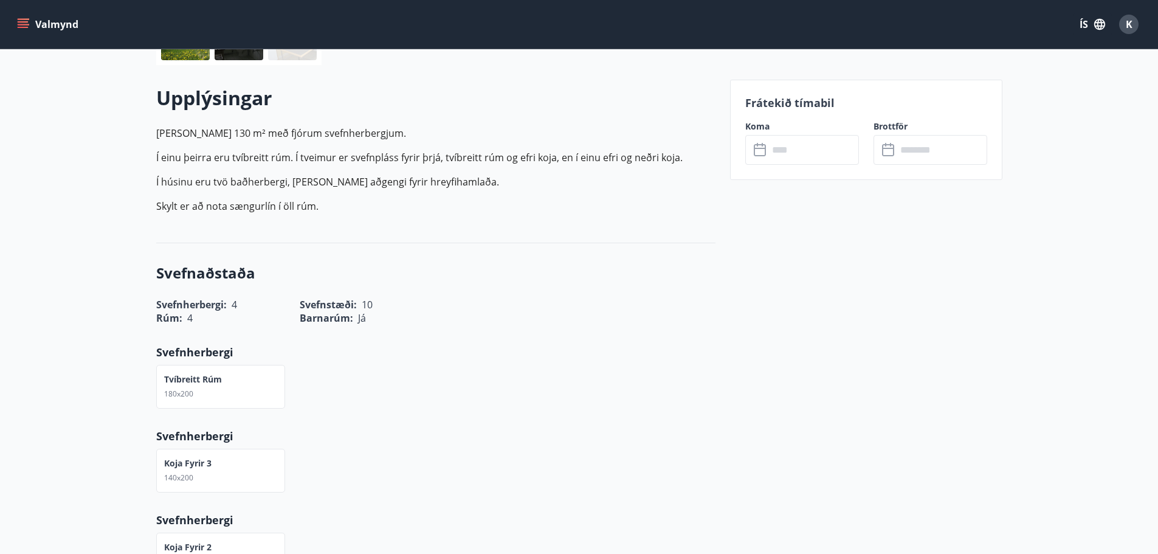
scroll to position [284, 0]
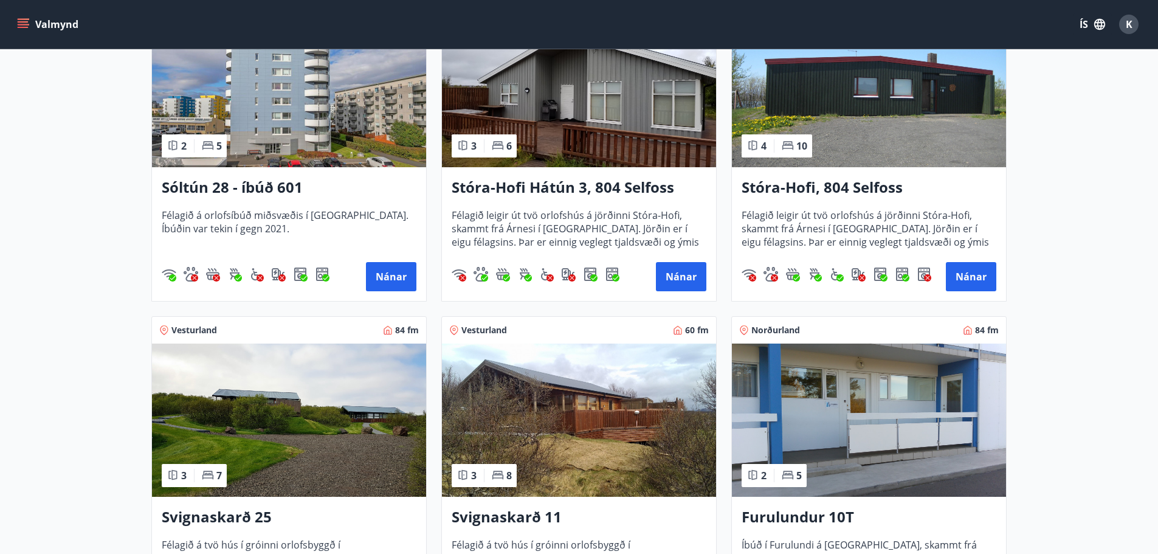
scroll to position [333, 0]
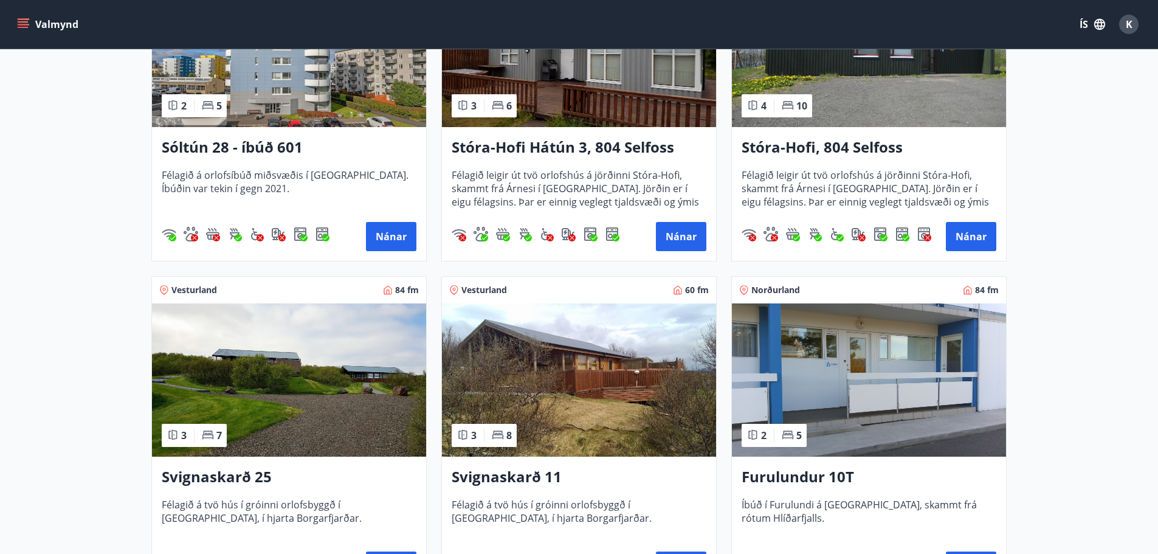
click at [640, 409] on img at bounding box center [579, 379] width 274 height 153
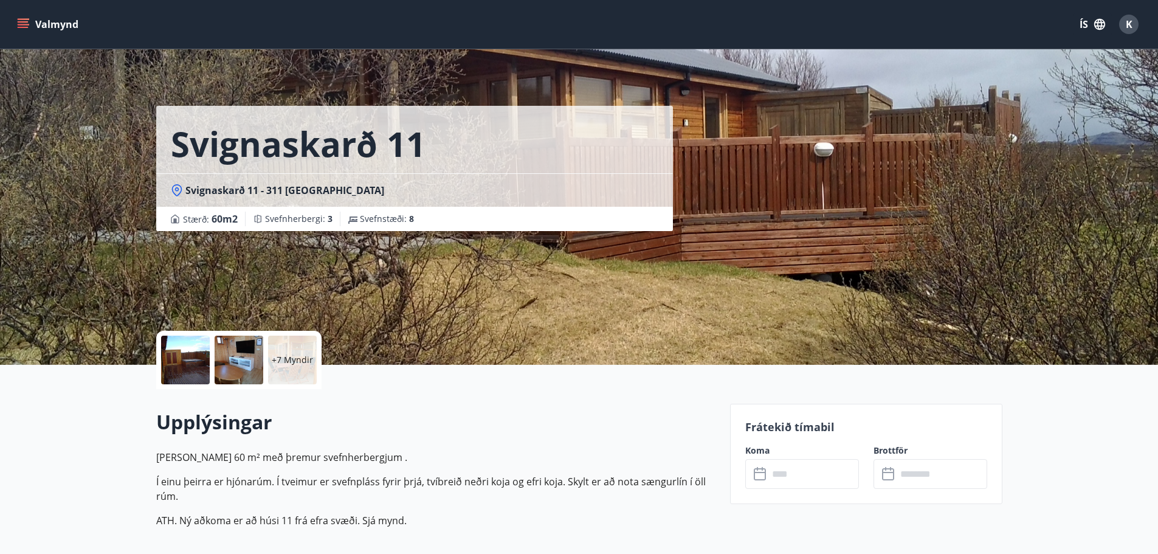
click at [218, 359] on div at bounding box center [239, 360] width 49 height 49
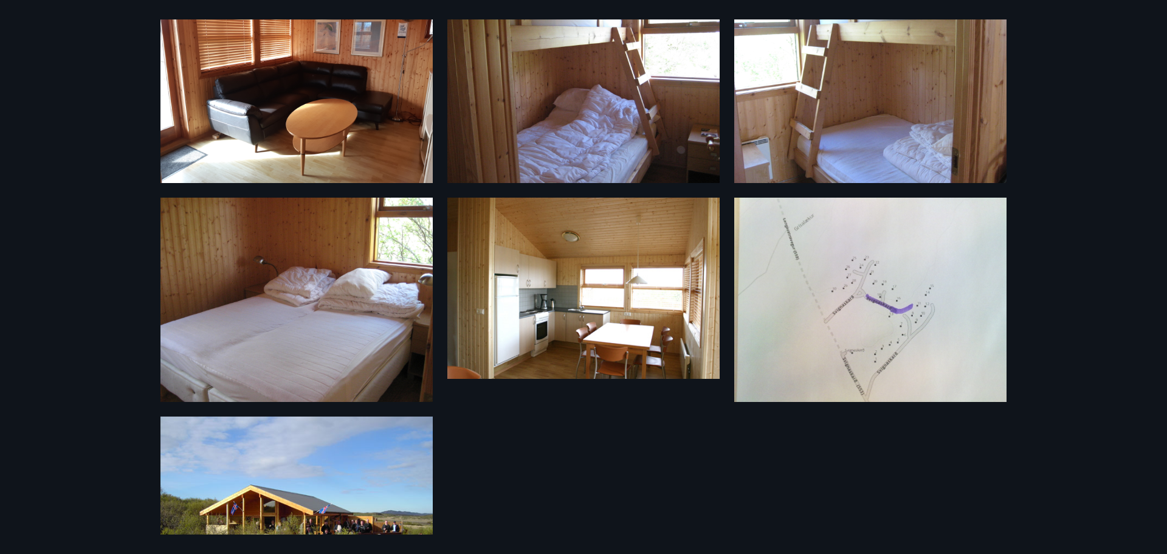
scroll to position [617, 0]
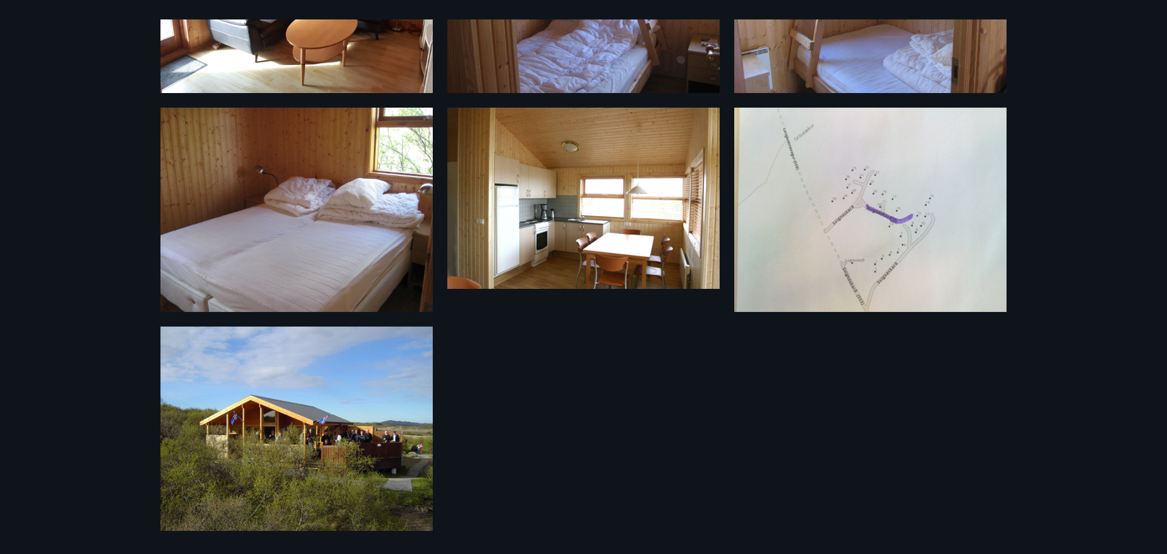
drag, startPoint x: 915, startPoint y: 392, endPoint x: 904, endPoint y: 385, distance: 13.7
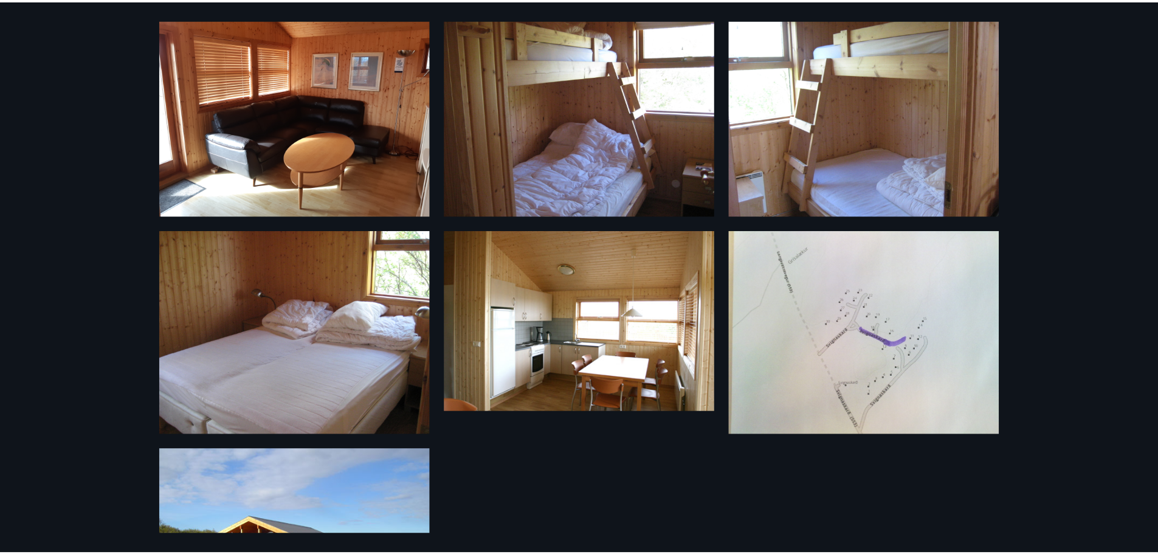
scroll to position [495, 0]
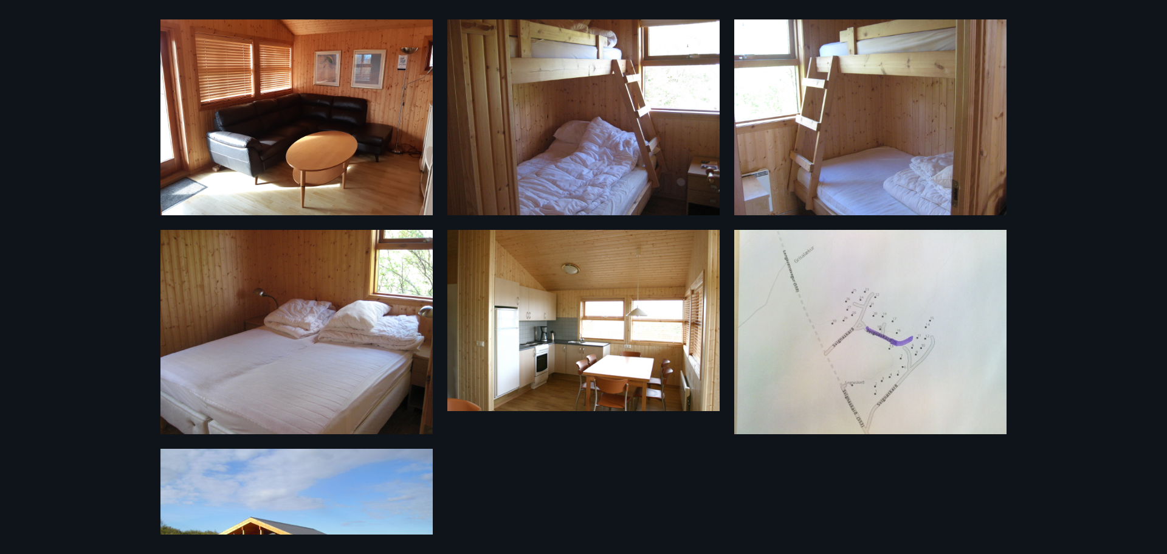
drag, startPoint x: 1073, startPoint y: 431, endPoint x: 1065, endPoint y: 425, distance: 9.5
click at [1065, 425] on div "13 Myndir" at bounding box center [583, 277] width 1167 height 554
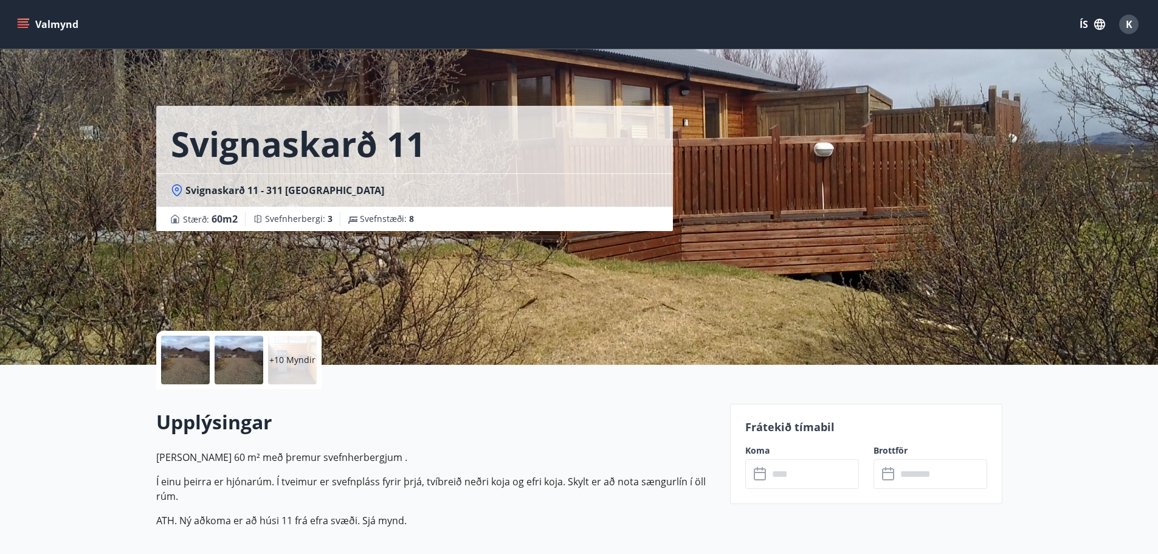
scroll to position [284, 0]
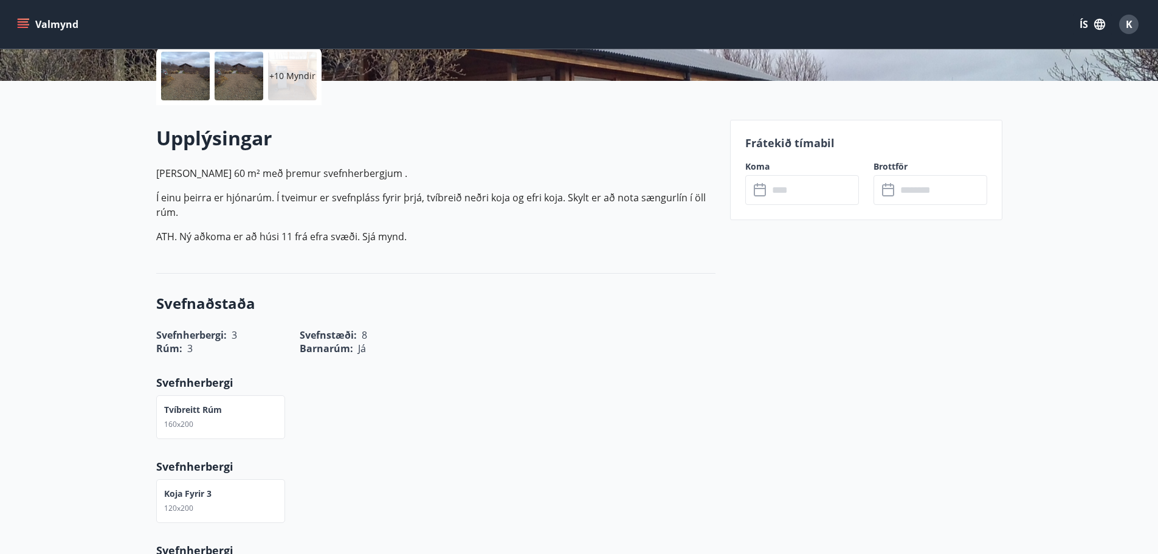
click at [785, 193] on input "text" at bounding box center [814, 190] width 91 height 30
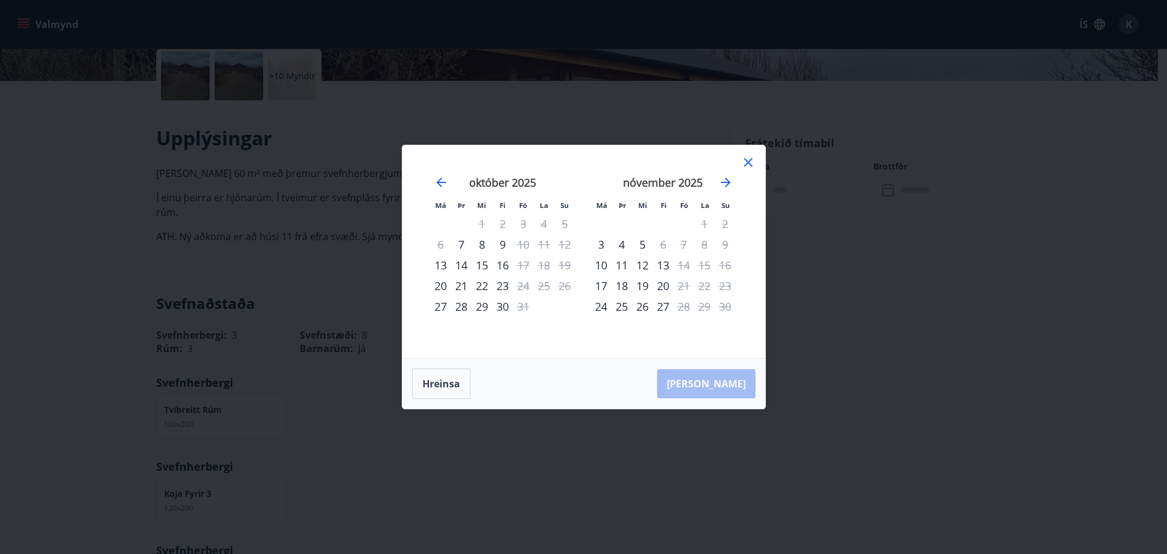
click at [748, 168] on icon at bounding box center [748, 162] width 15 height 15
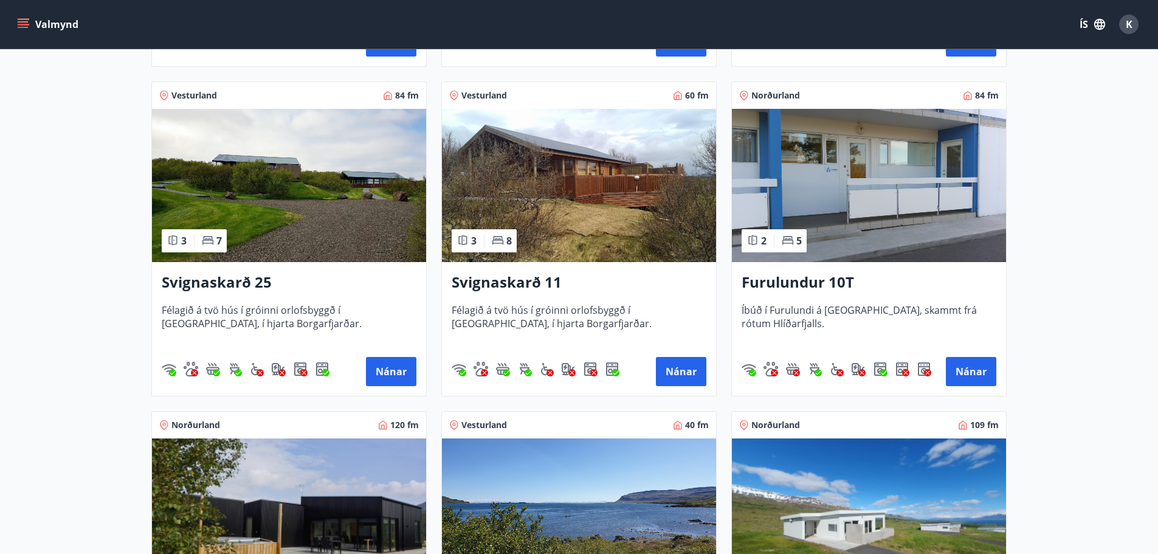
scroll to position [689, 0]
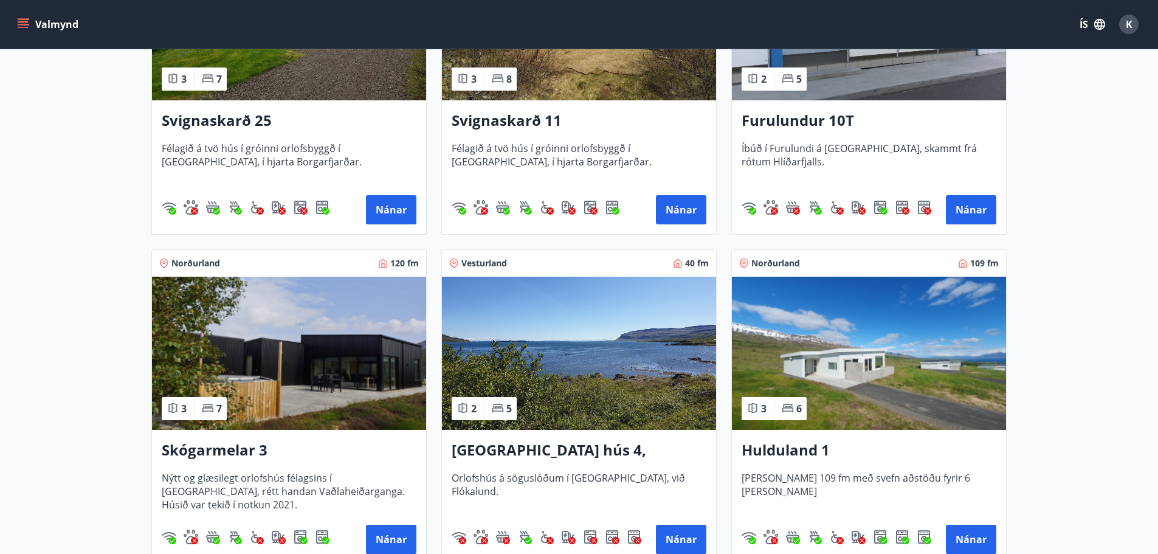
click at [999, 370] on img at bounding box center [869, 353] width 274 height 153
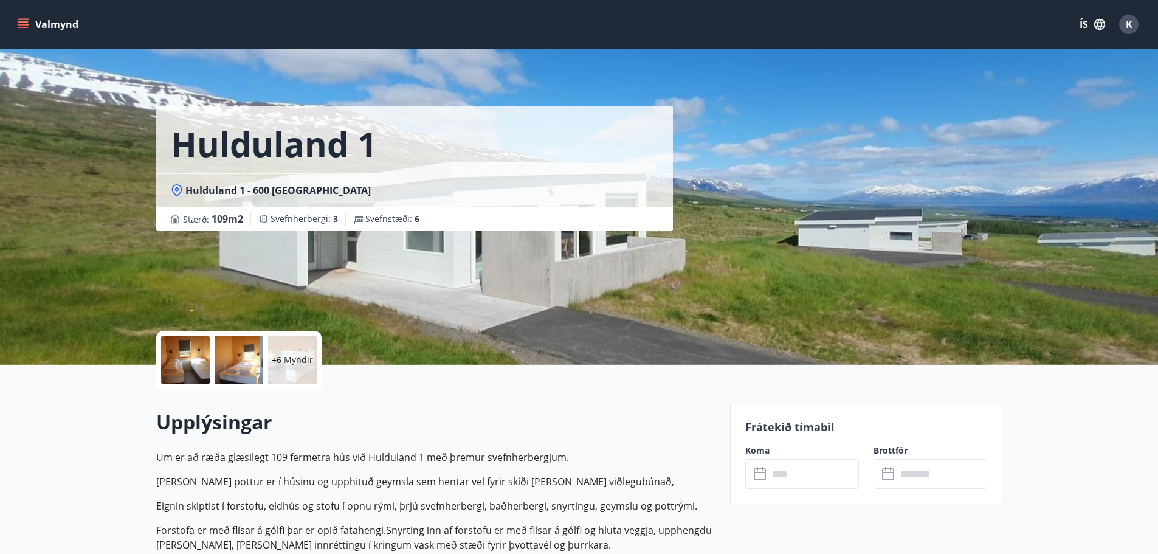
scroll to position [284, 0]
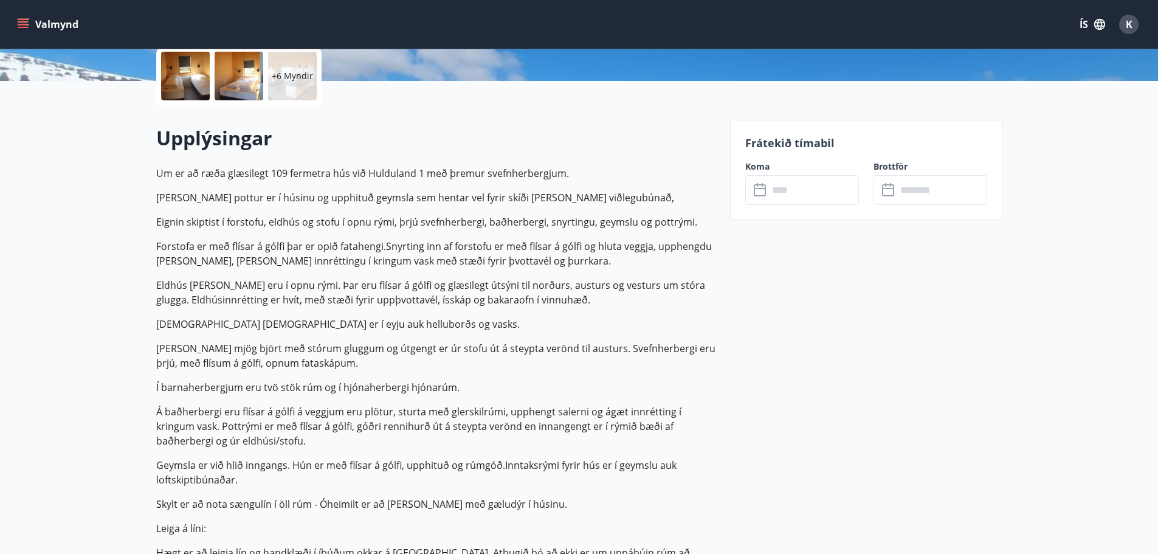
click at [810, 181] on input "text" at bounding box center [814, 190] width 91 height 30
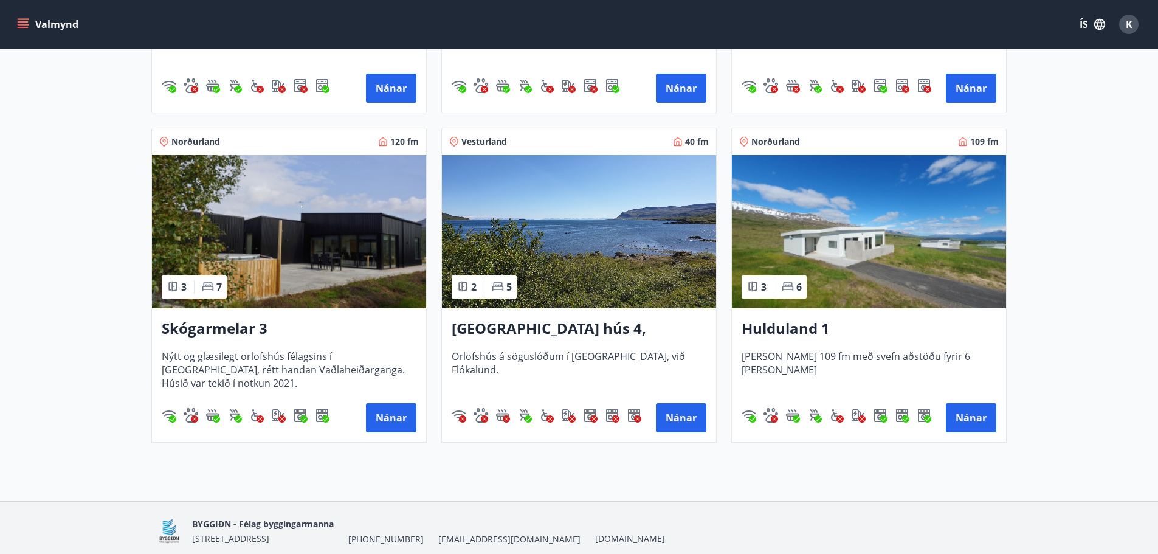
scroll to position [851, 0]
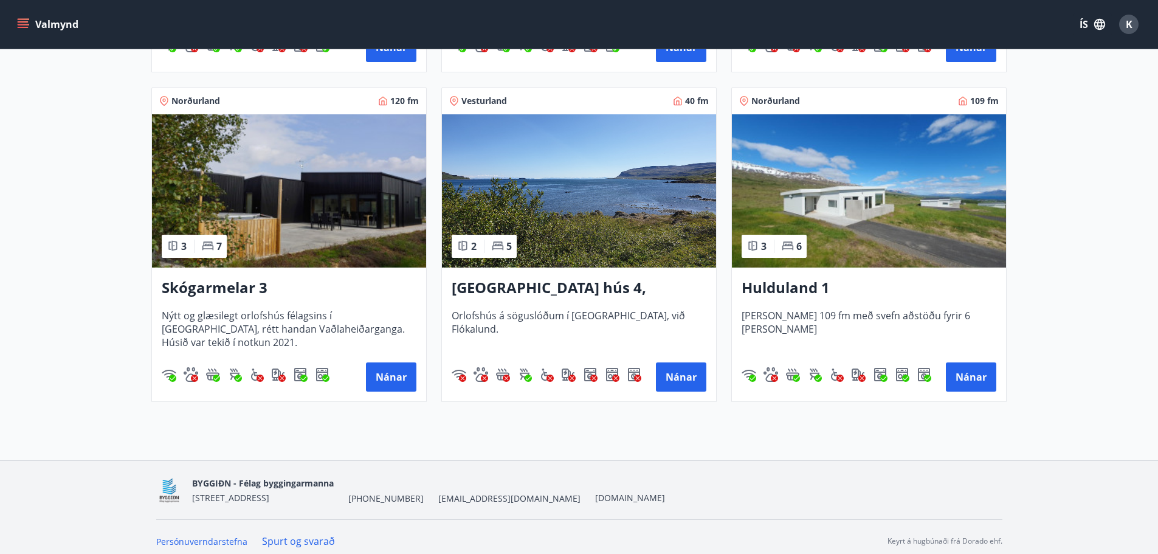
click at [359, 218] on img at bounding box center [289, 190] width 274 height 153
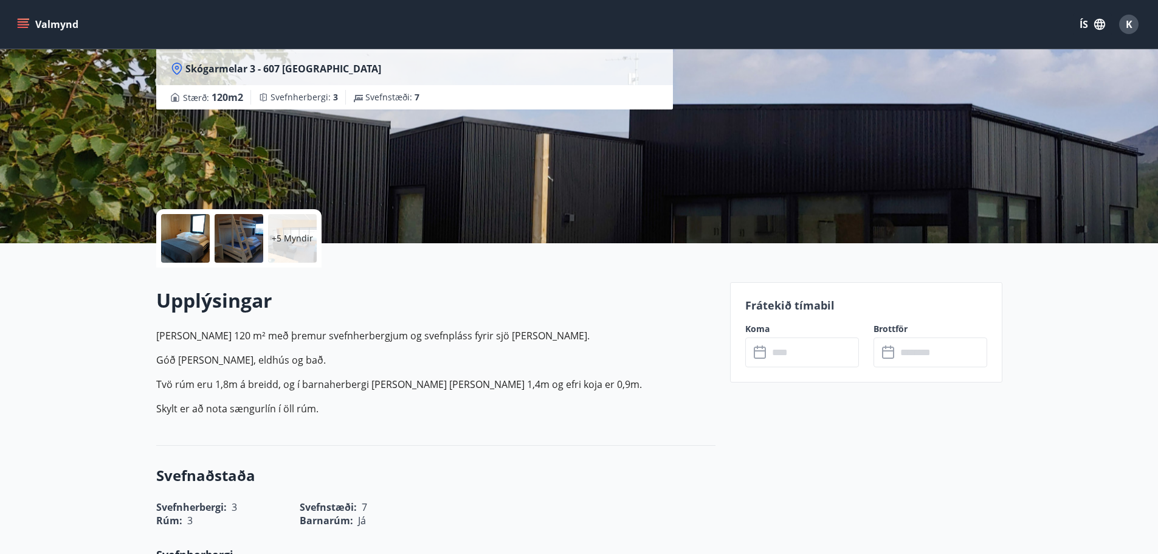
scroll to position [202, 0]
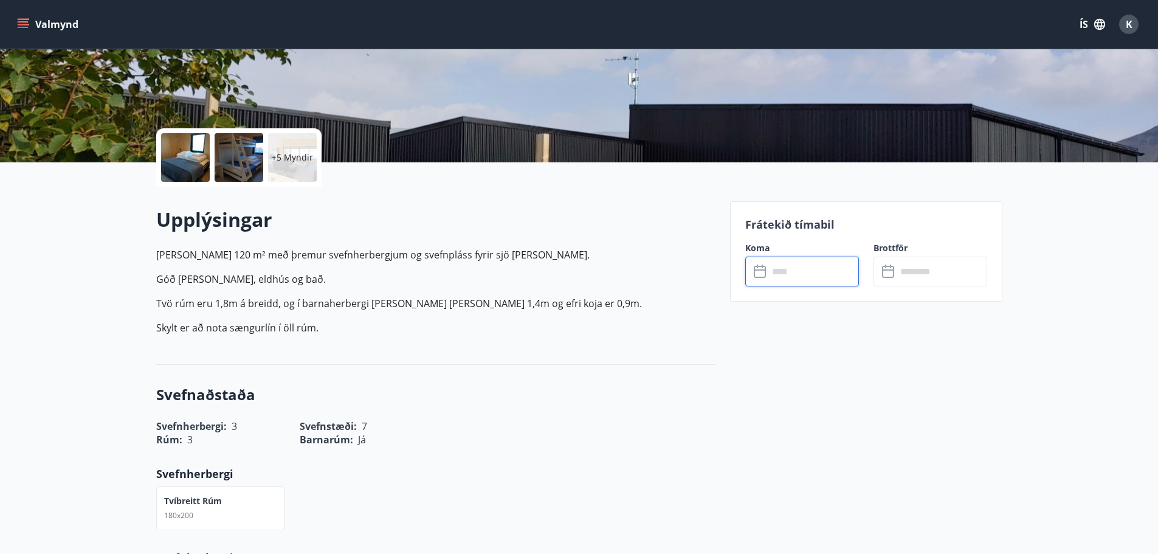
click at [820, 259] on input "text" at bounding box center [814, 272] width 91 height 30
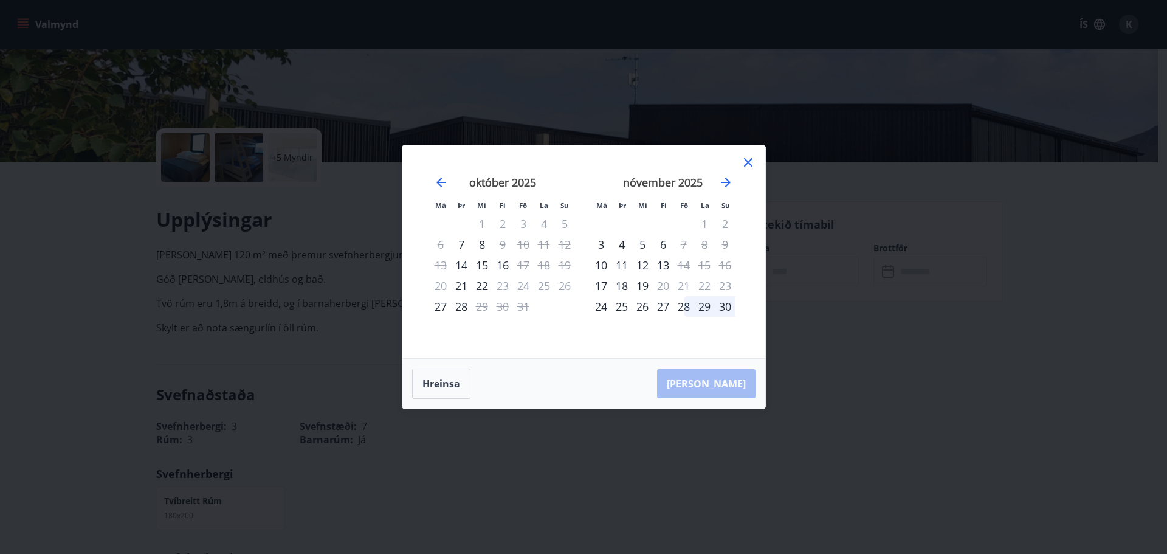
click at [746, 164] on icon at bounding box center [748, 162] width 15 height 15
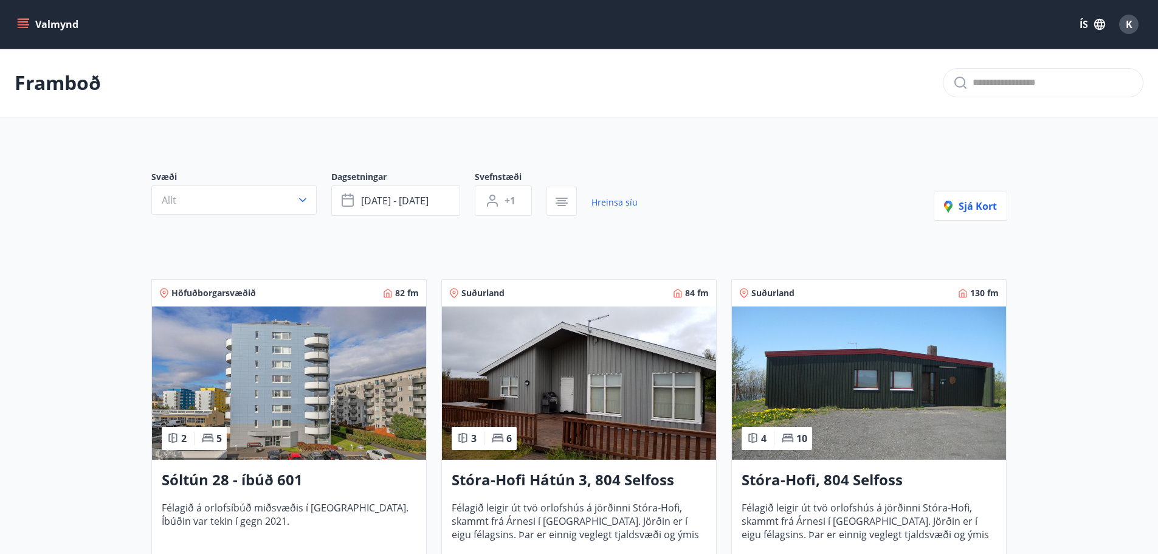
scroll to position [202, 0]
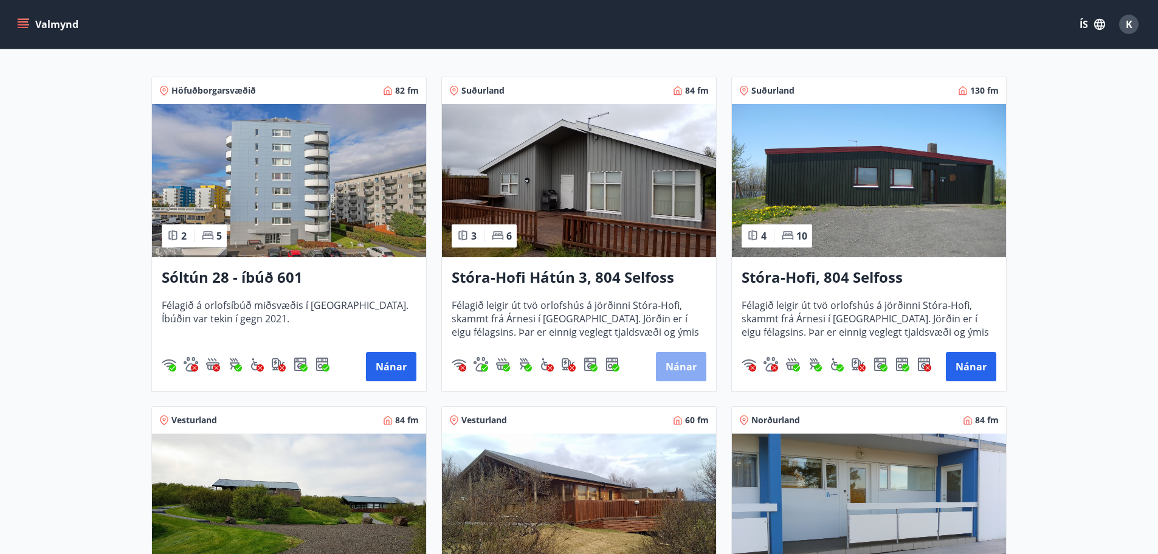
click at [693, 369] on button "Nánar" at bounding box center [681, 366] width 50 height 29
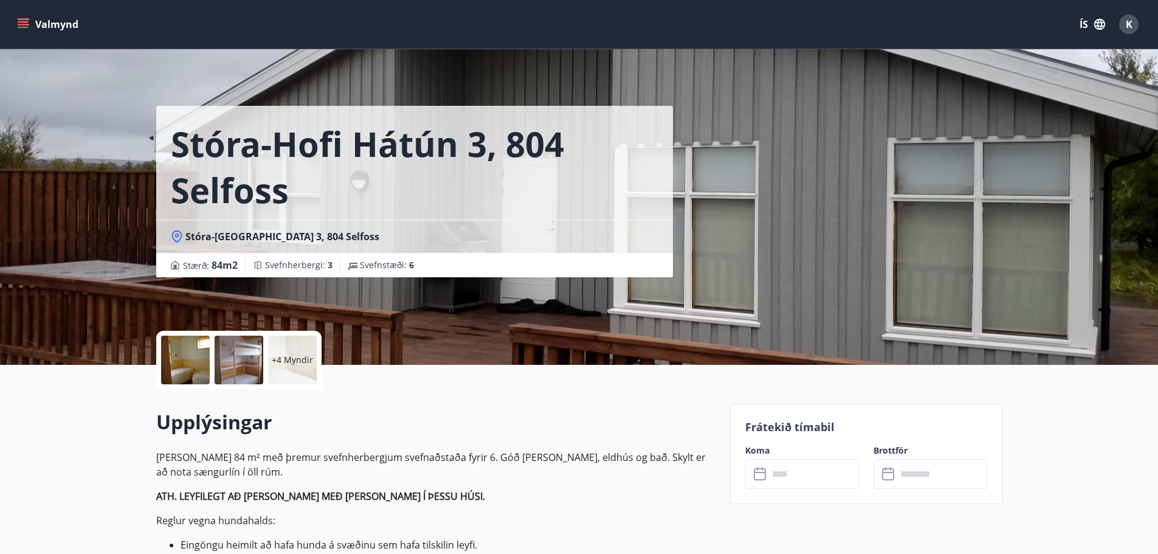
scroll to position [243, 0]
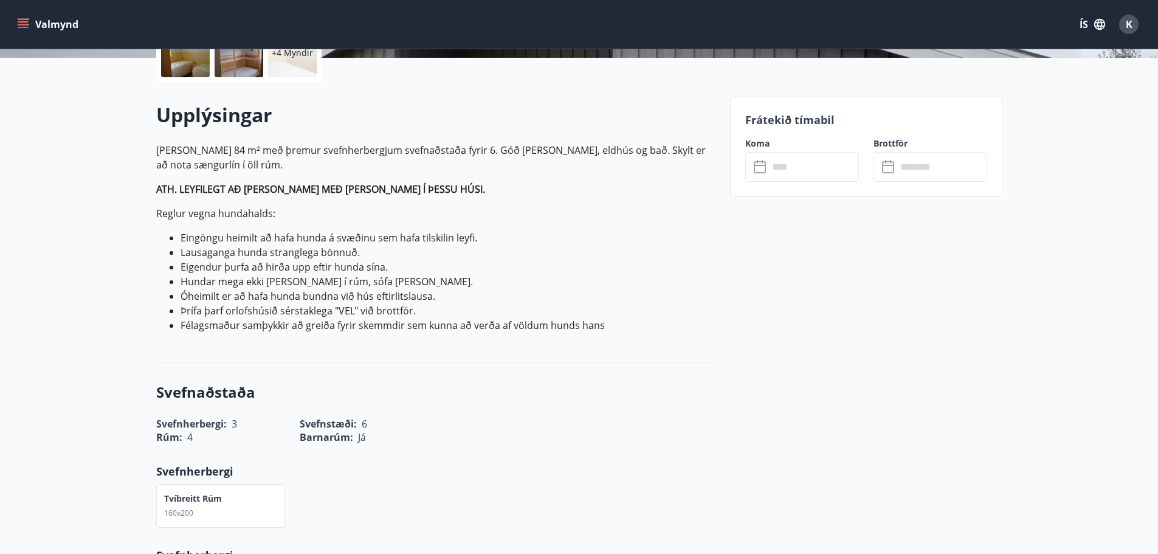
scroll to position [0, 0]
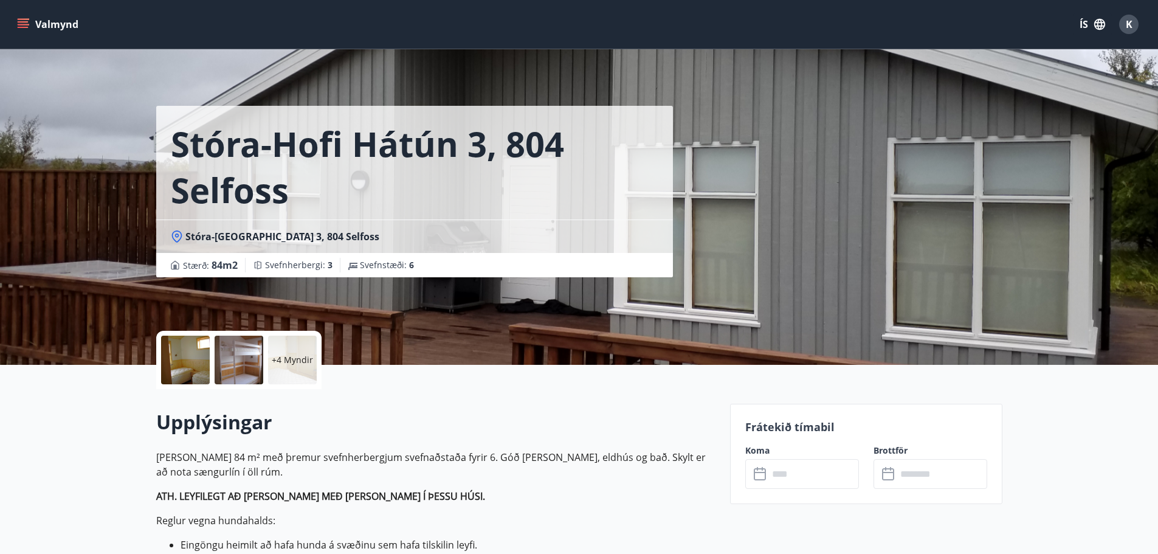
drag, startPoint x: 891, startPoint y: 368, endPoint x: 865, endPoint y: 214, distance: 156.7
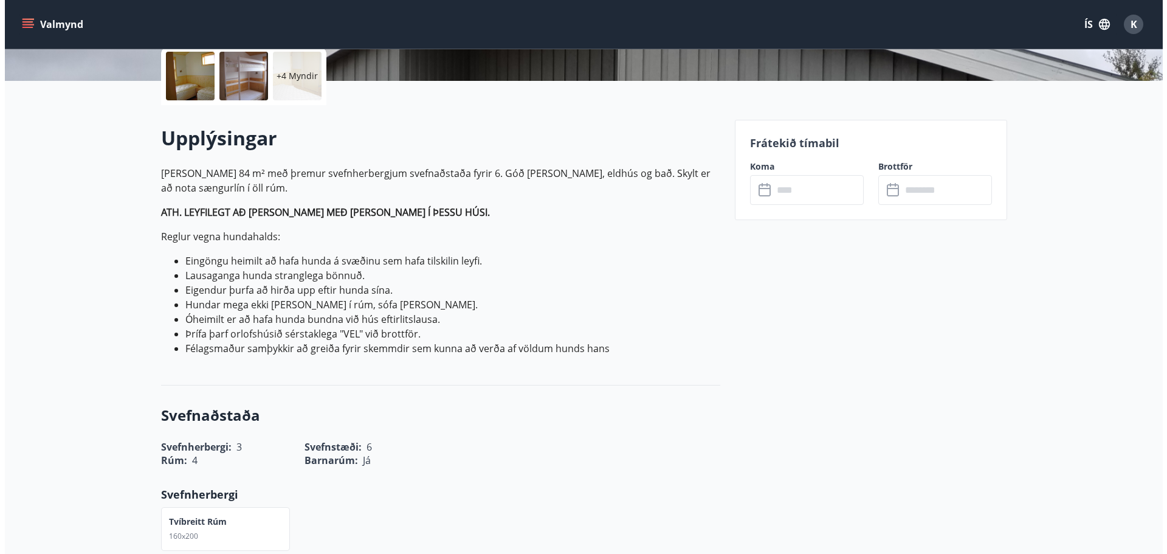
scroll to position [0, 0]
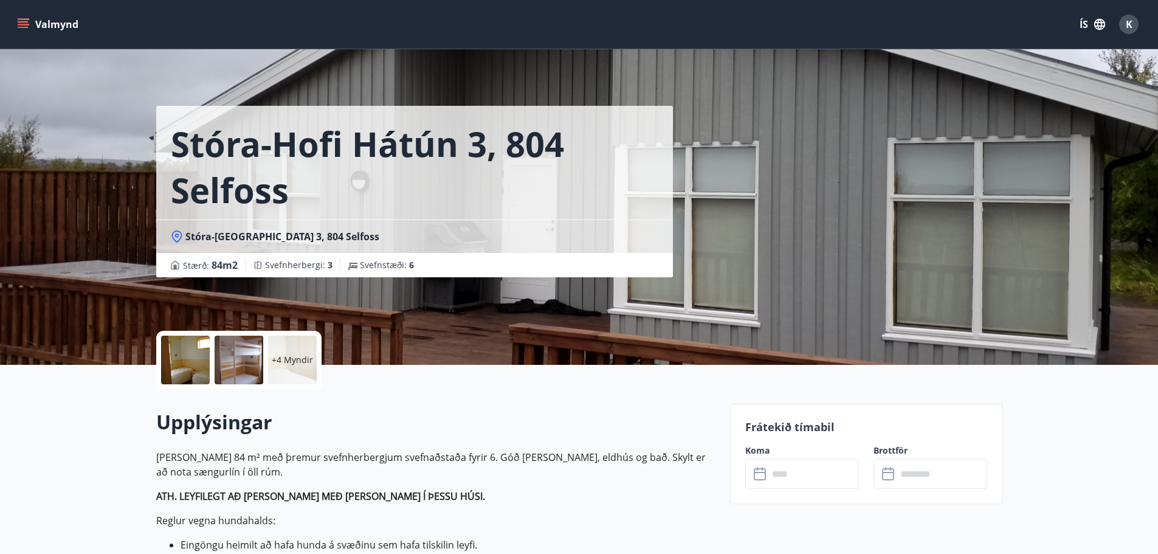
click at [183, 356] on div at bounding box center [185, 360] width 49 height 49
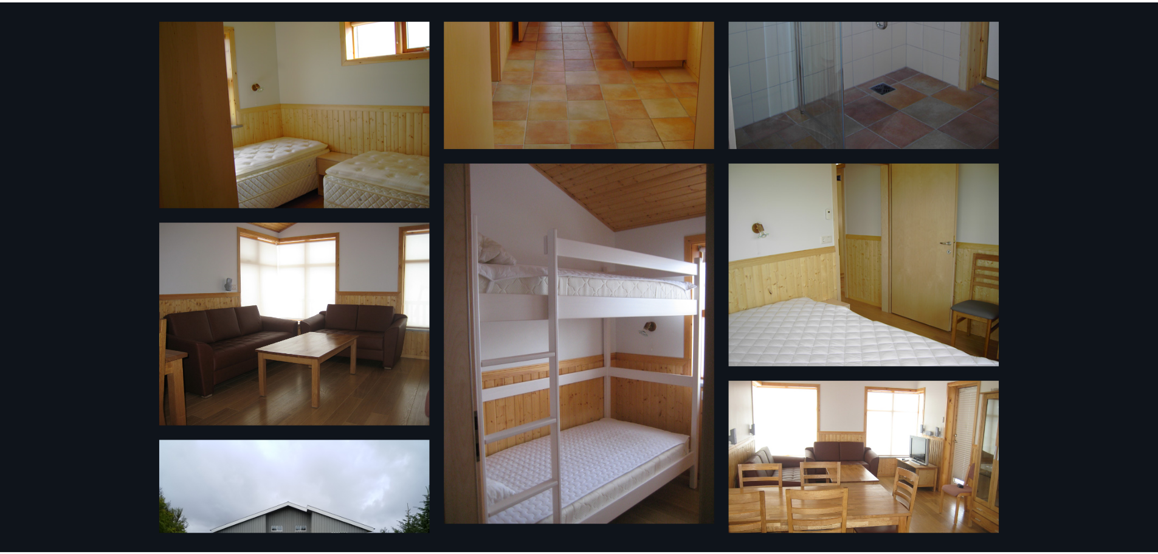
scroll to position [486, 0]
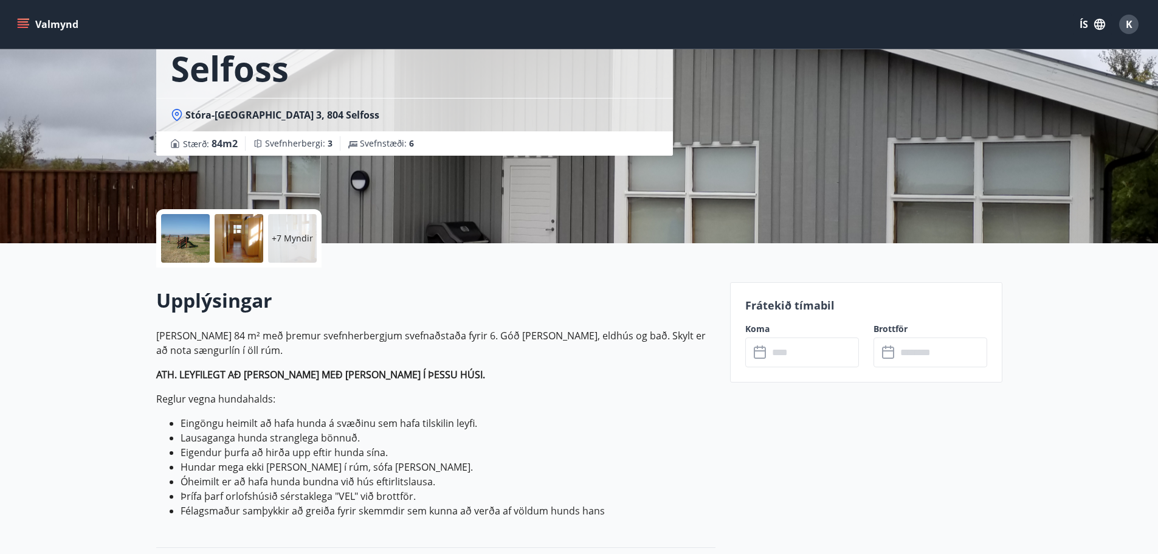
scroll to position [0, 0]
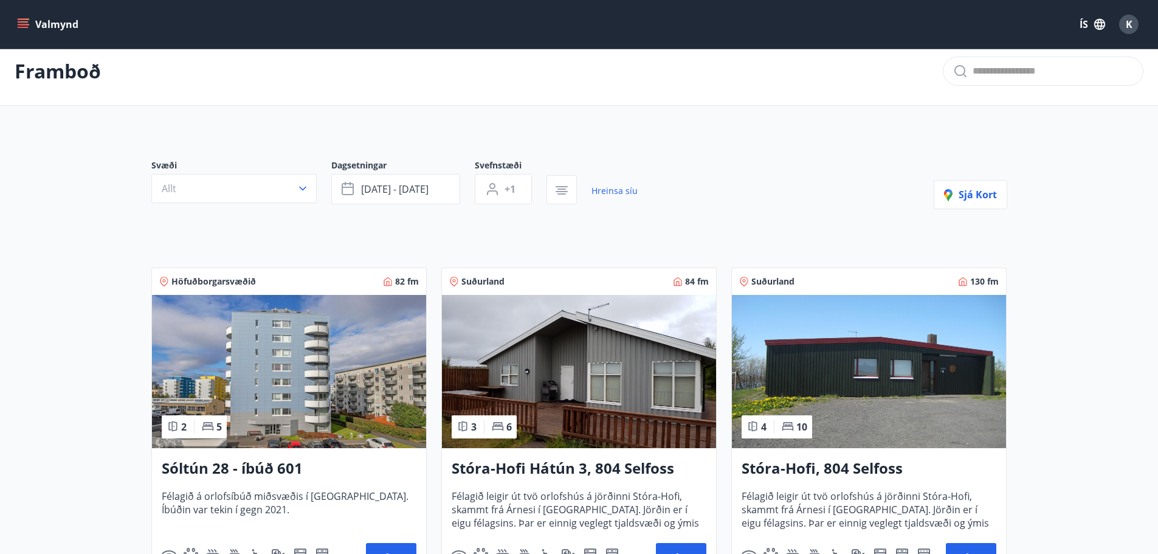
drag, startPoint x: 1103, startPoint y: 418, endPoint x: 1136, endPoint y: 237, distance: 183.7
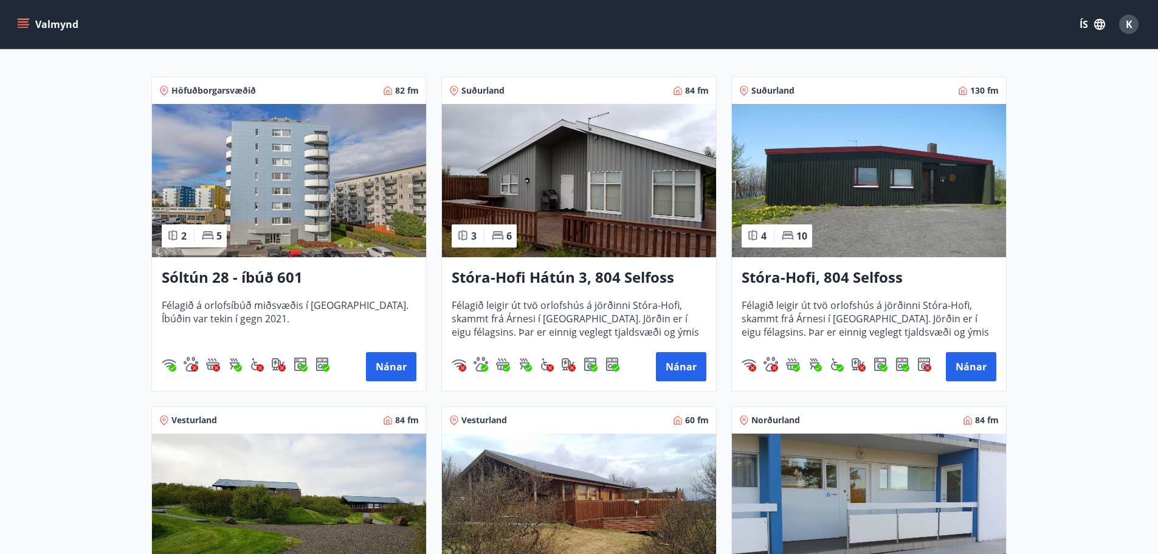
scroll to position [446, 0]
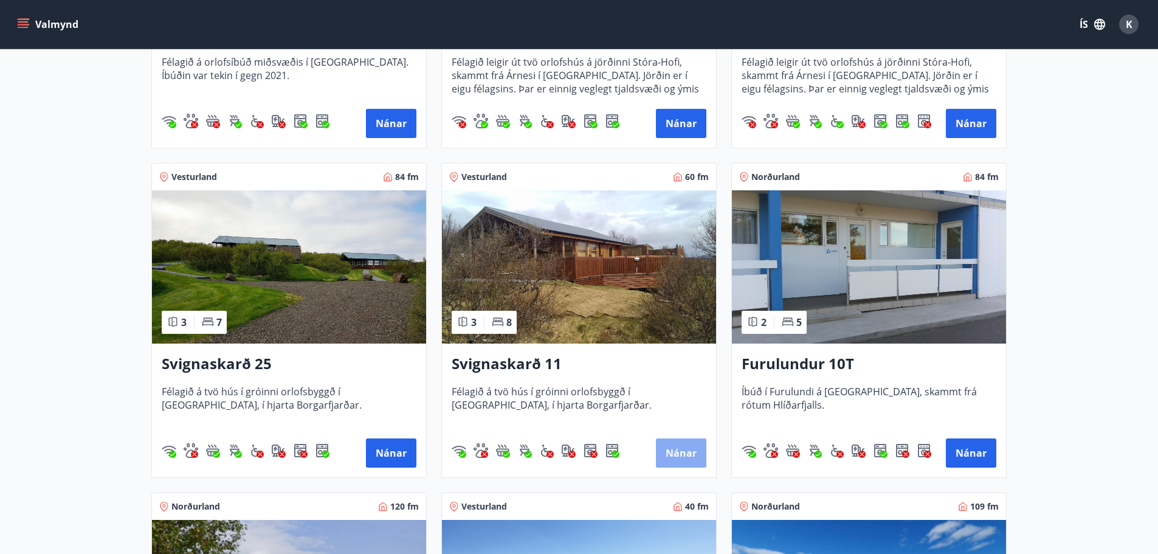
click at [692, 455] on button "Nánar" at bounding box center [681, 452] width 50 height 29
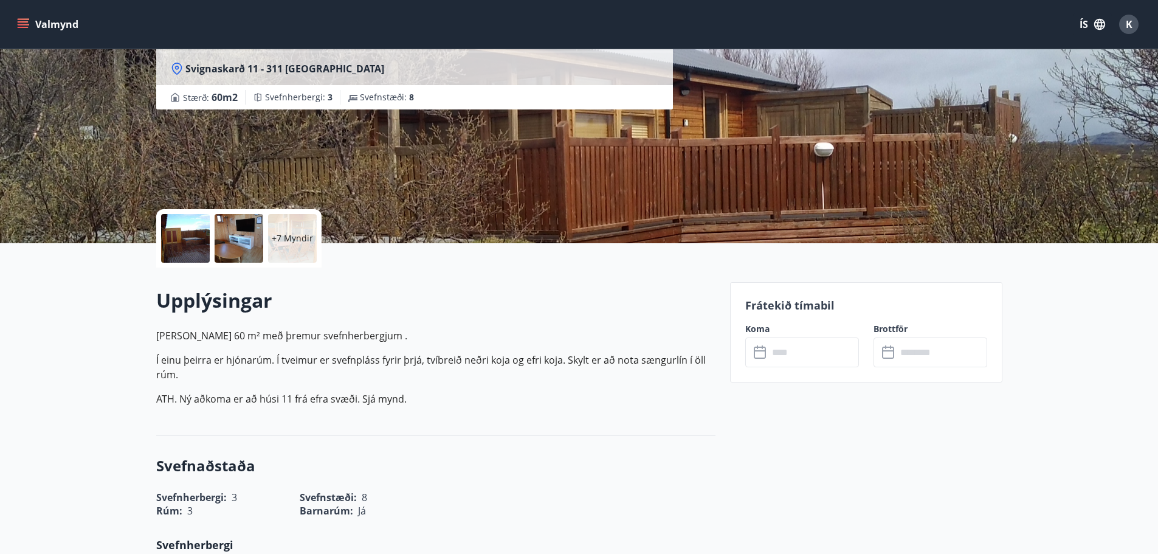
scroll to position [162, 0]
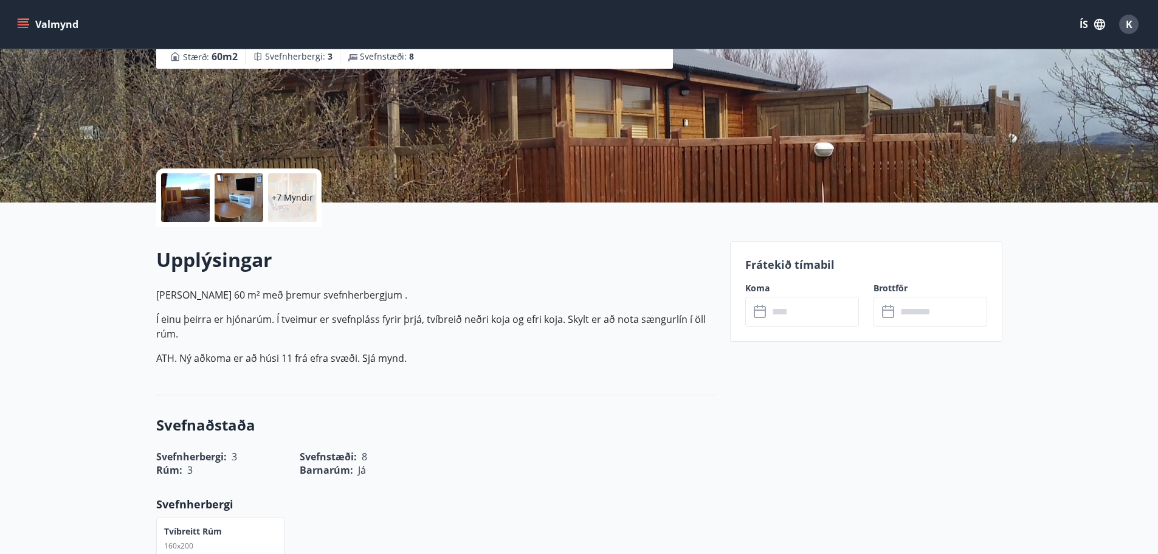
drag, startPoint x: 746, startPoint y: 303, endPoint x: 761, endPoint y: 308, distance: 16.0
click at [761, 308] on div "​ ​" at bounding box center [802, 312] width 114 height 30
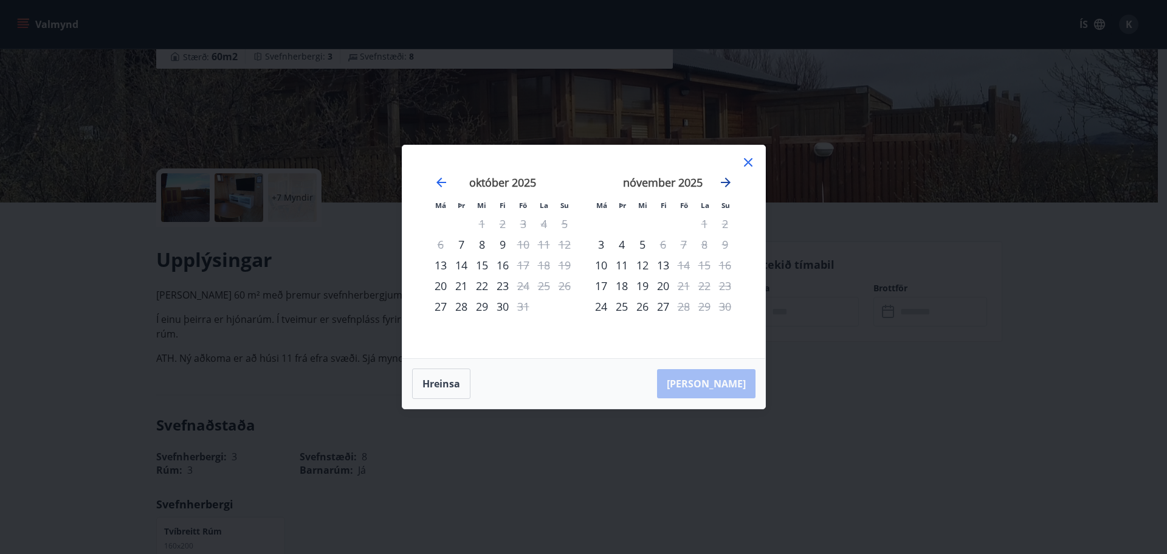
click at [724, 179] on icon "Move forward to switch to the next month." at bounding box center [726, 182] width 15 height 15
click at [725, 178] on icon "Move forward to switch to the next month." at bounding box center [726, 182] width 15 height 15
click at [750, 159] on icon at bounding box center [748, 162] width 15 height 15
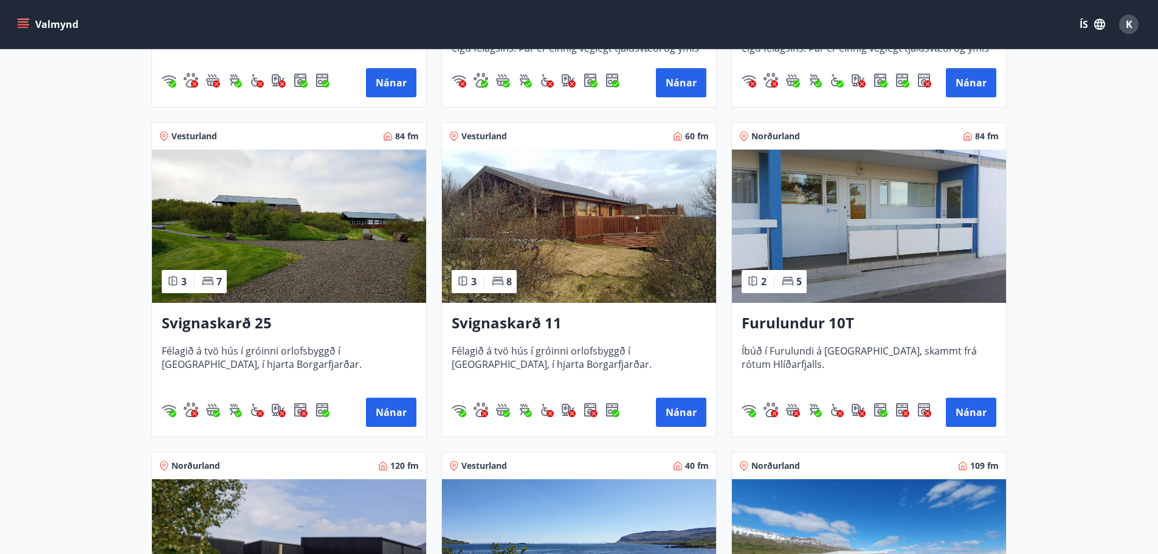
click at [308, 279] on img at bounding box center [289, 226] width 274 height 153
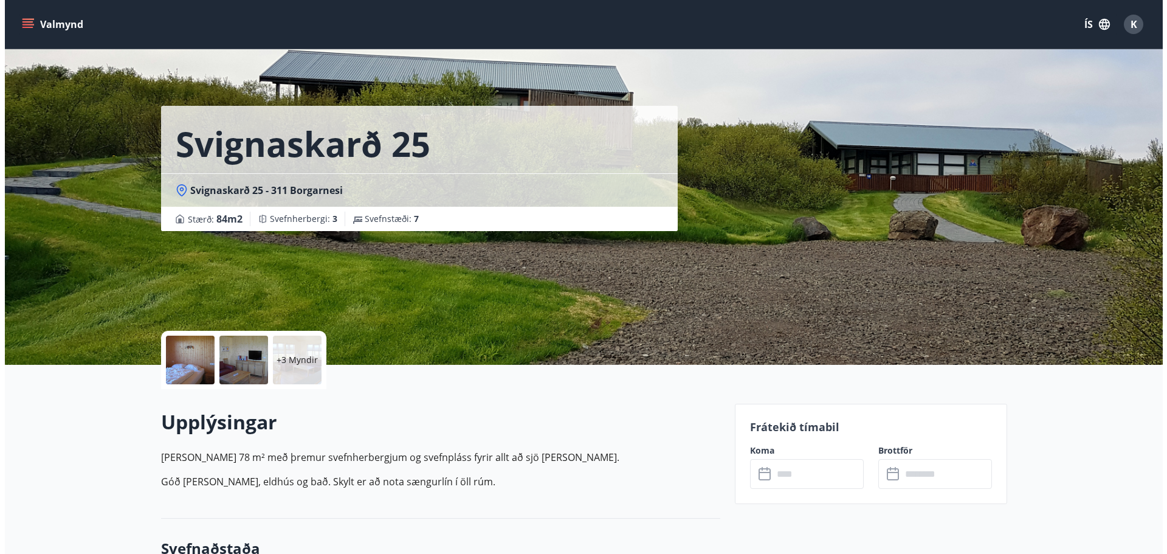
scroll to position [202, 0]
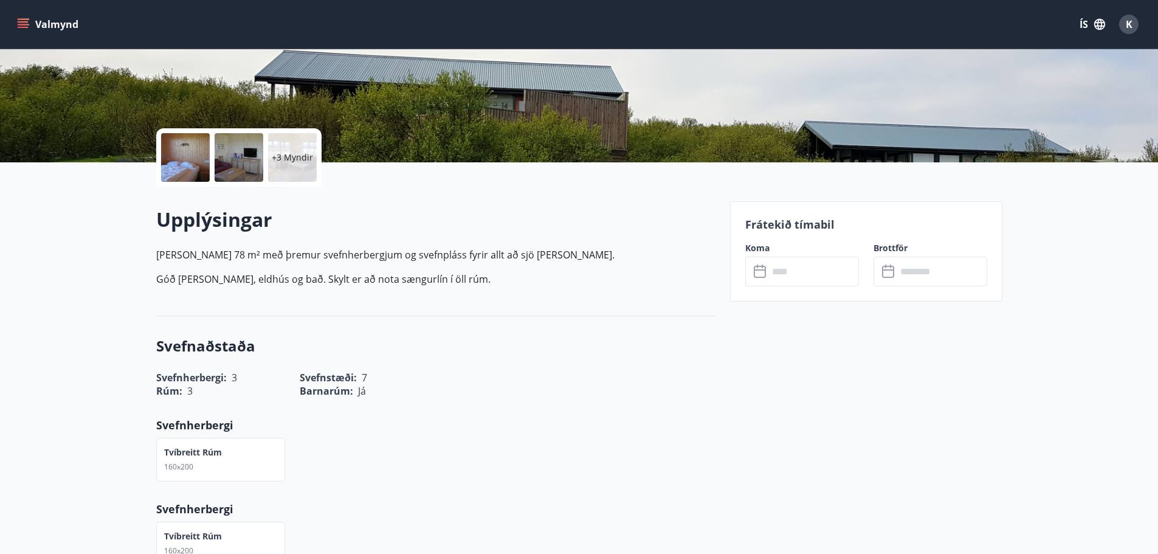
click at [770, 251] on label "Koma" at bounding box center [802, 248] width 114 height 12
click at [776, 272] on input "text" at bounding box center [814, 272] width 91 height 30
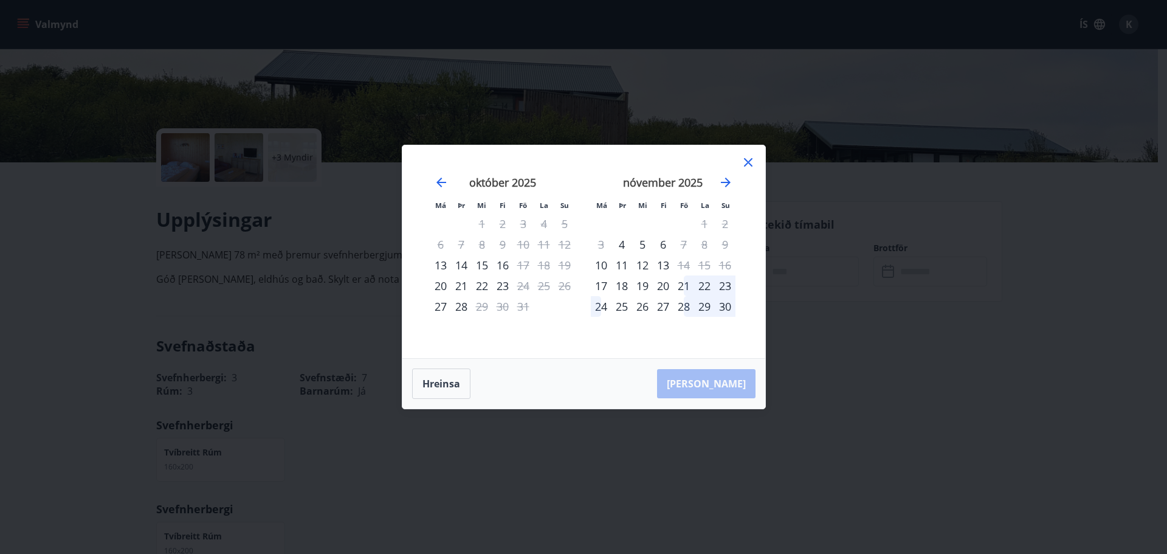
click at [749, 158] on icon at bounding box center [748, 162] width 15 height 15
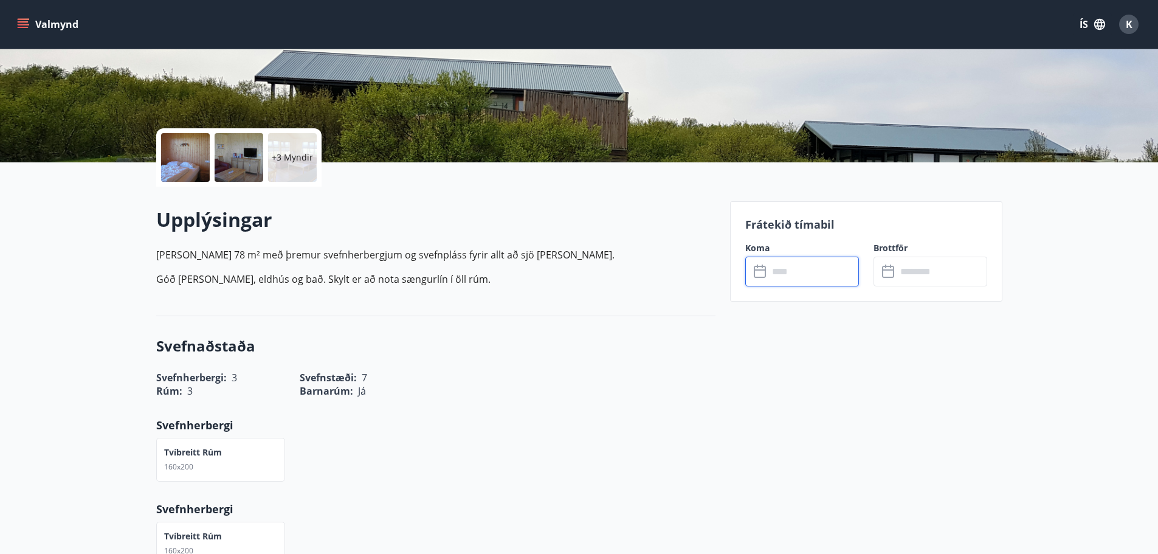
click at [187, 162] on div at bounding box center [185, 157] width 49 height 49
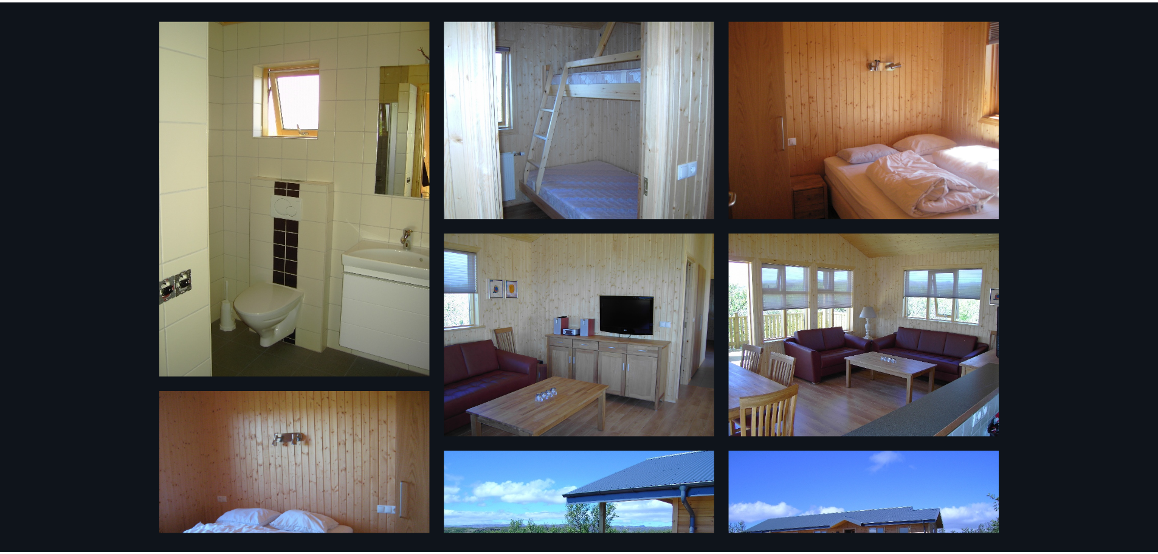
scroll to position [0, 0]
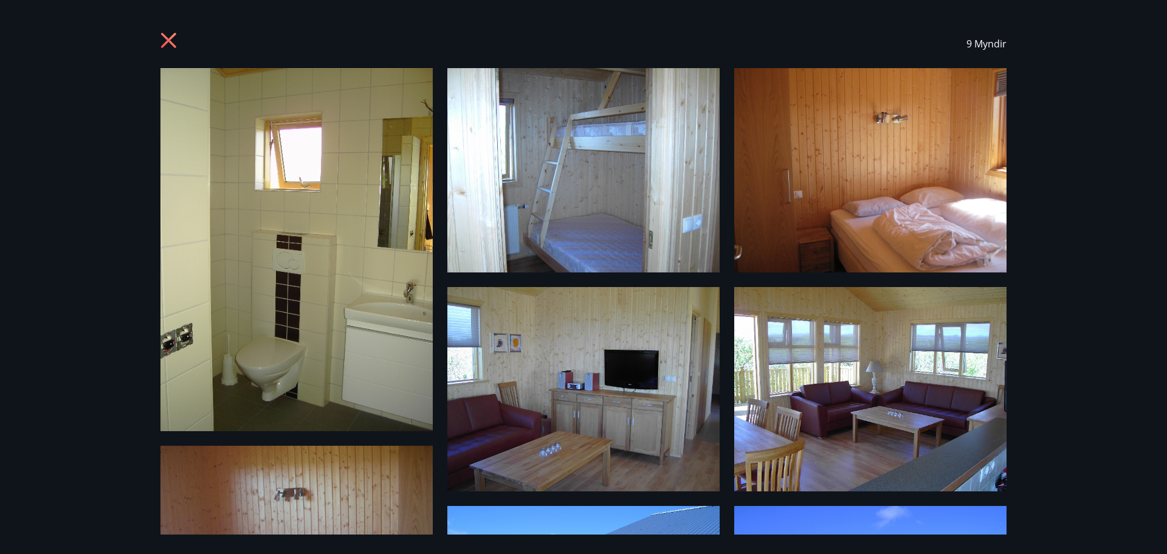
click at [1105, 299] on div "9 Myndir" at bounding box center [583, 277] width 1167 height 554
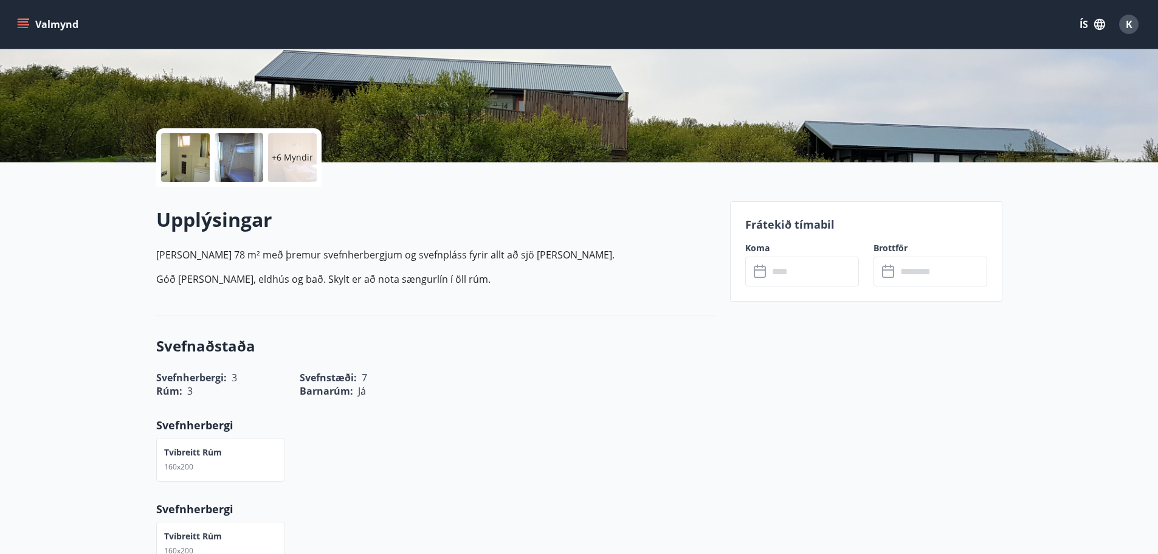
click at [773, 269] on input "text" at bounding box center [814, 272] width 91 height 30
click at [438, 355] on h3 "Svefnaðstaða" at bounding box center [435, 346] width 559 height 21
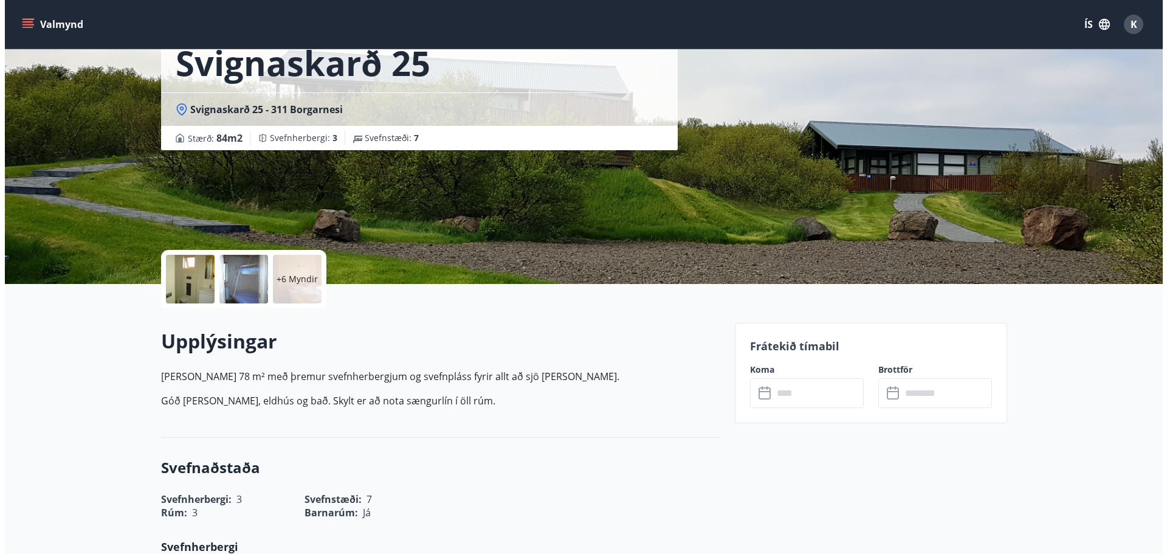
scroll to position [41, 0]
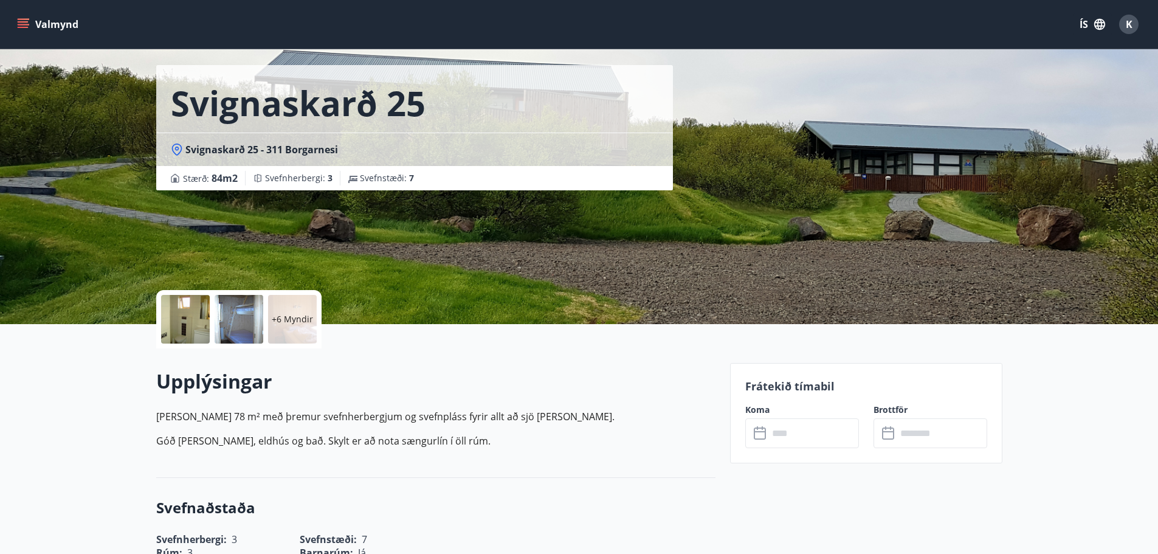
click at [189, 336] on div at bounding box center [185, 319] width 49 height 49
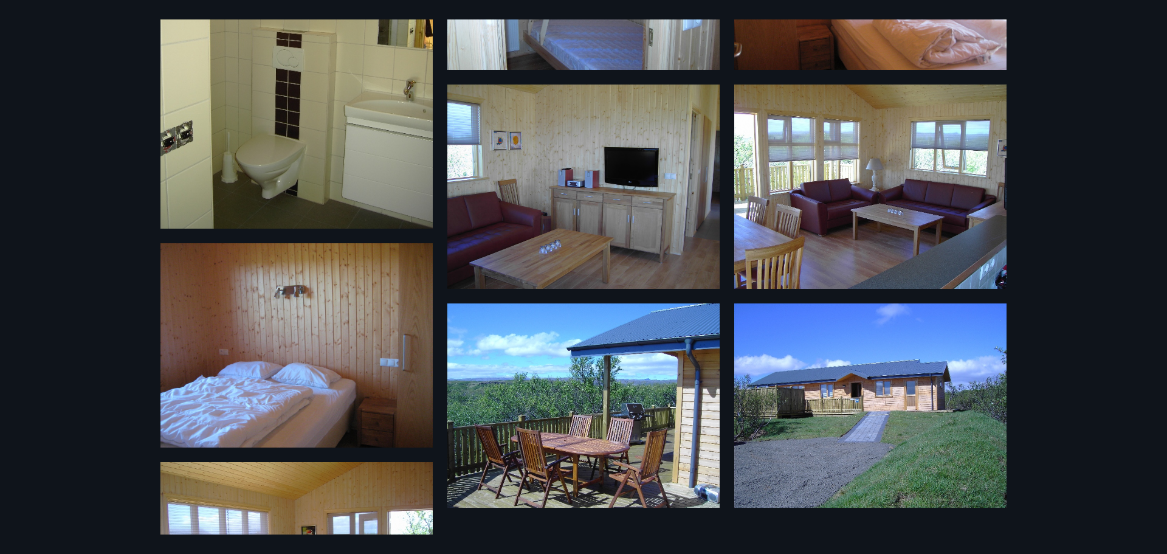
scroll to position [243, 0]
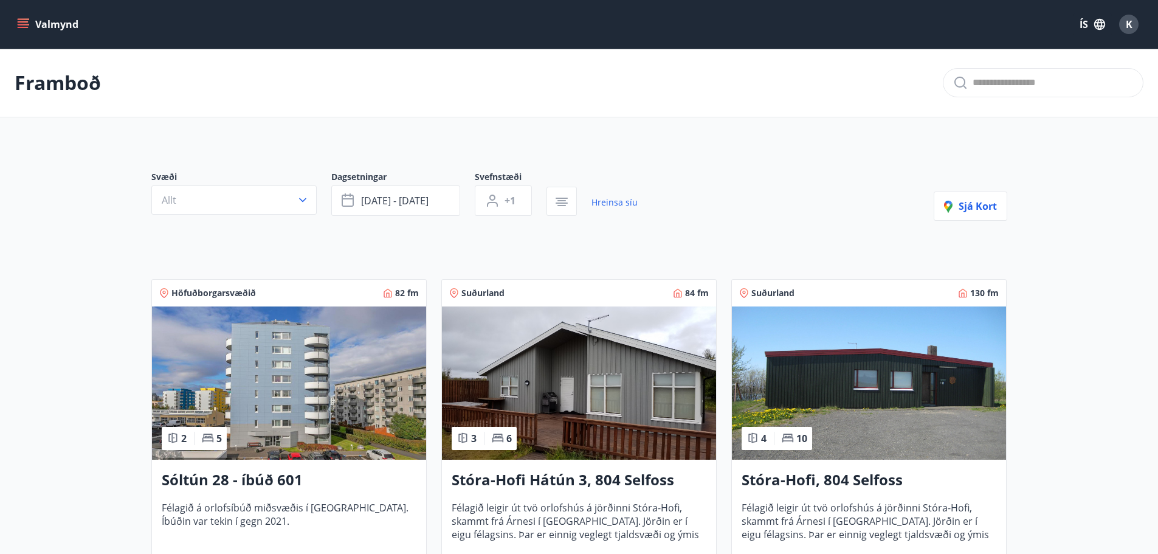
scroll to position [324, 0]
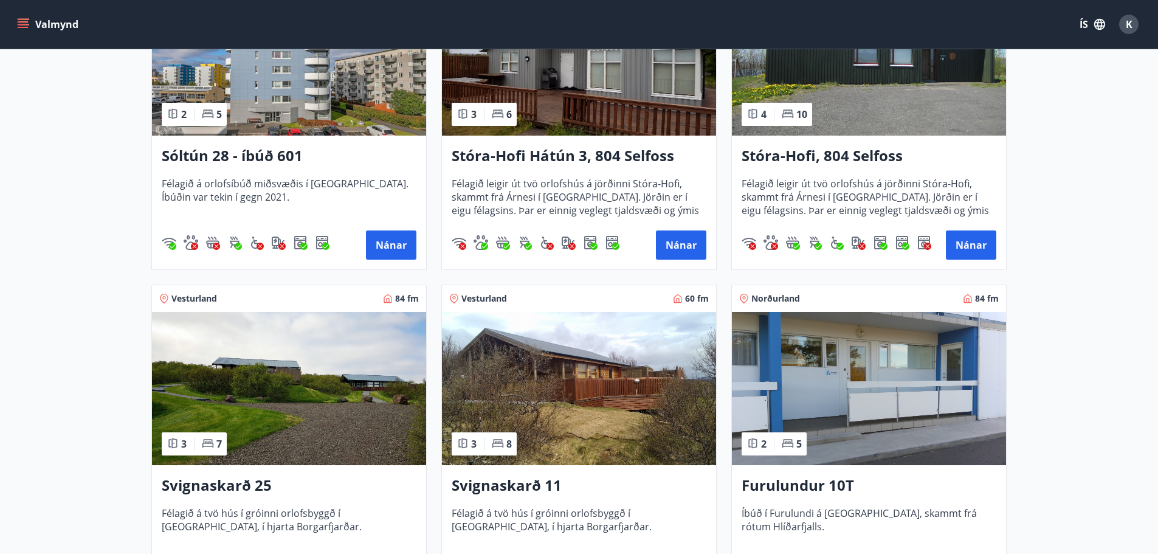
drag, startPoint x: 617, startPoint y: 420, endPoint x: 74, endPoint y: 387, distance: 543.3
click at [74, 387] on main "Framboð Svæði Allt Dagsetningar nóv 01 - nóv 30 Svefnstæði +1 Hreinsa síu Sjá k…" at bounding box center [579, 332] width 1158 height 1214
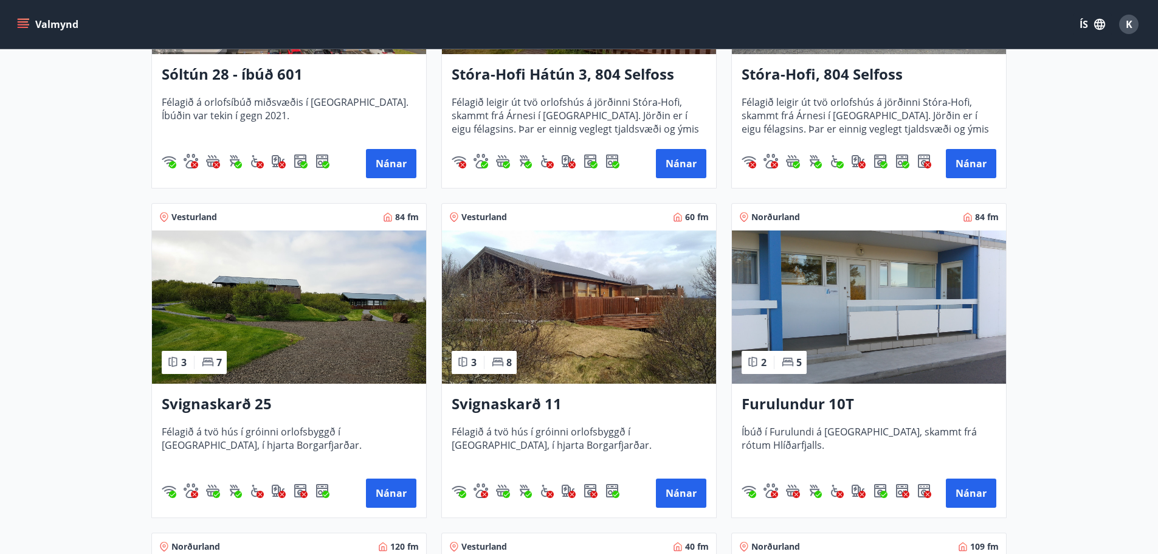
click at [649, 294] on img at bounding box center [579, 306] width 274 height 153
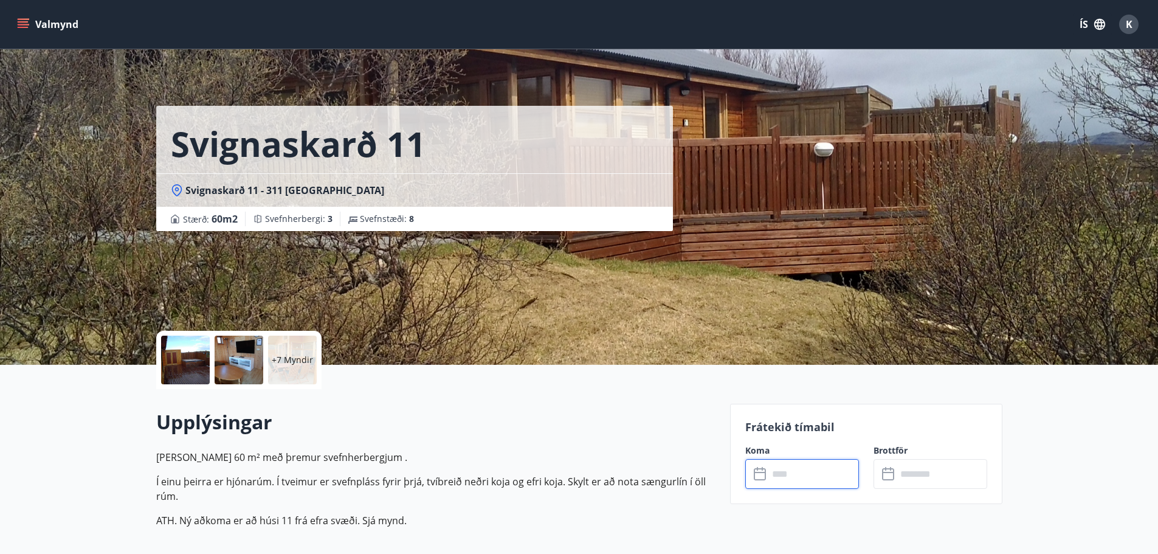
click at [819, 481] on input "text" at bounding box center [814, 474] width 91 height 30
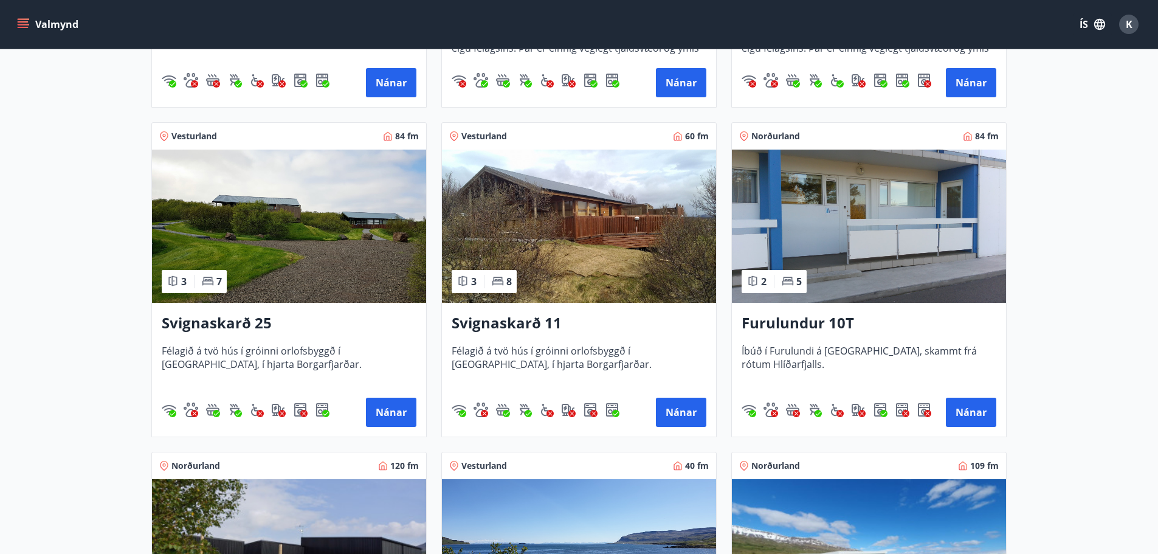
click at [403, 261] on img at bounding box center [289, 226] width 274 height 153
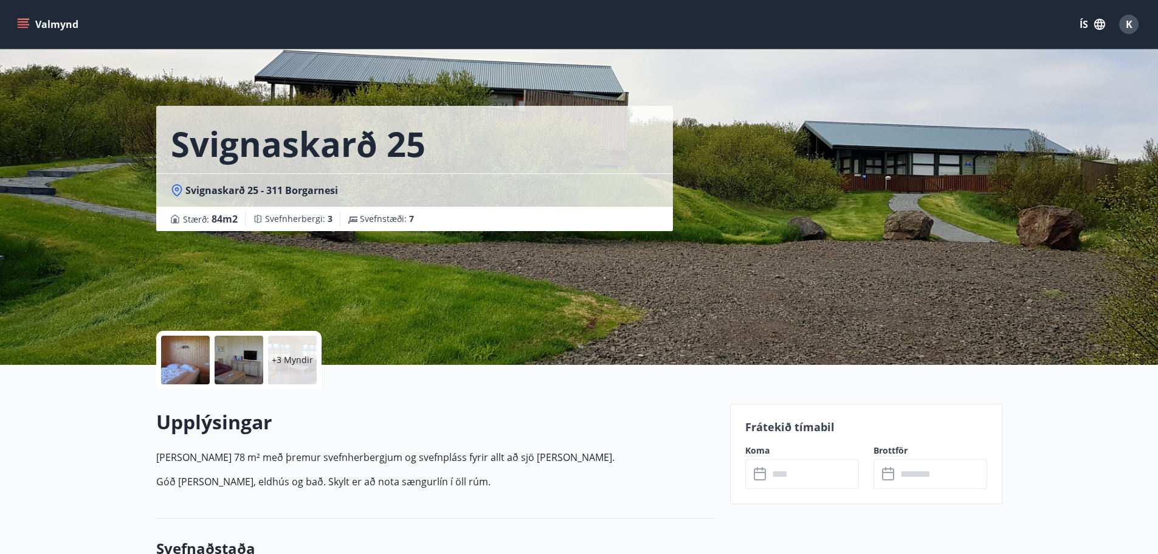
scroll to position [162, 0]
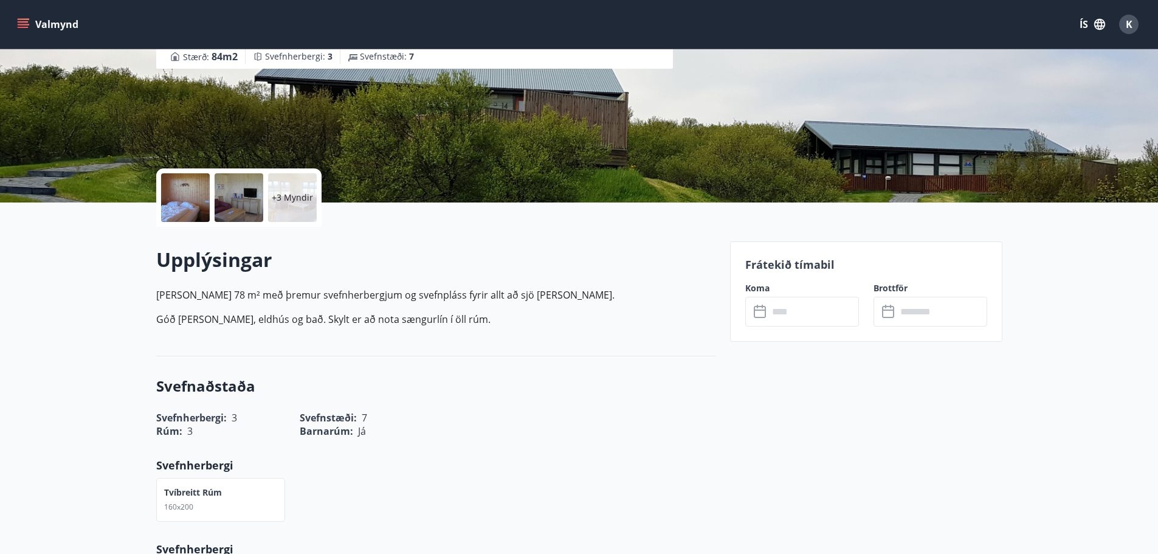
click at [857, 318] on input "text" at bounding box center [814, 312] width 91 height 30
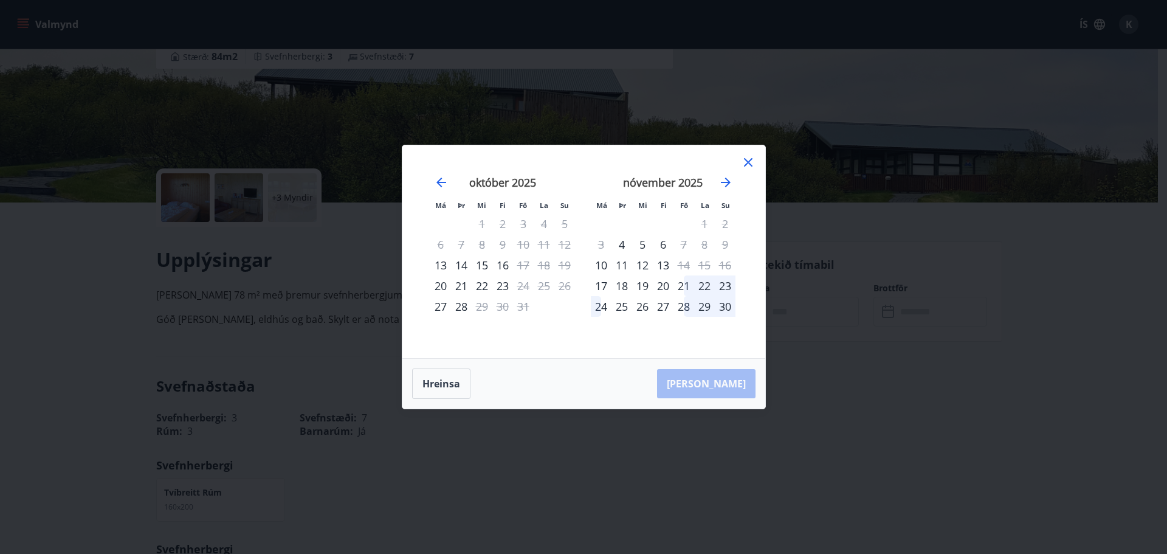
click at [747, 159] on icon at bounding box center [748, 162] width 15 height 15
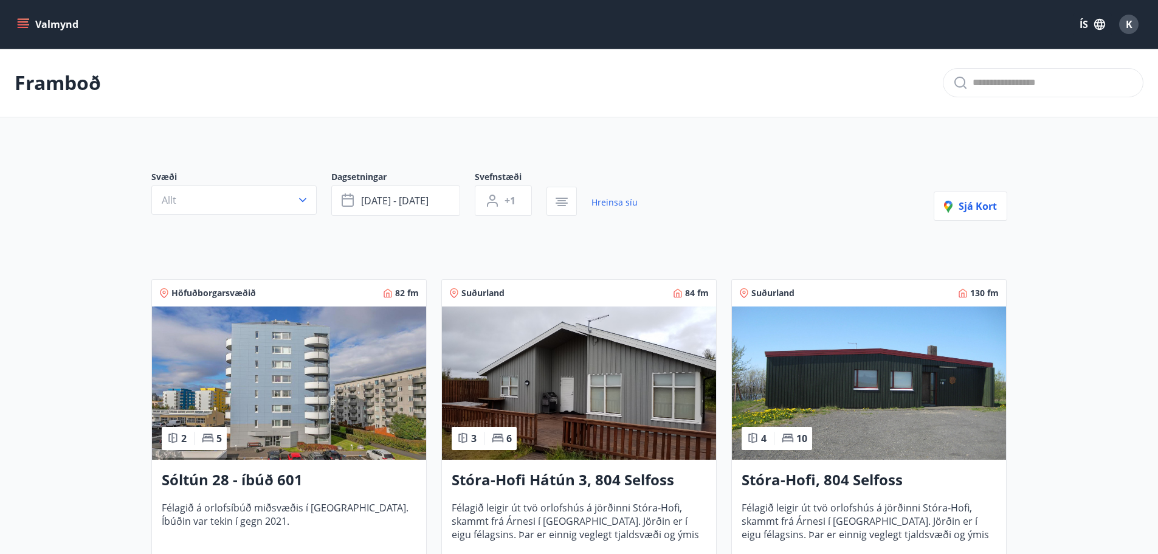
click at [575, 380] on img at bounding box center [579, 382] width 274 height 153
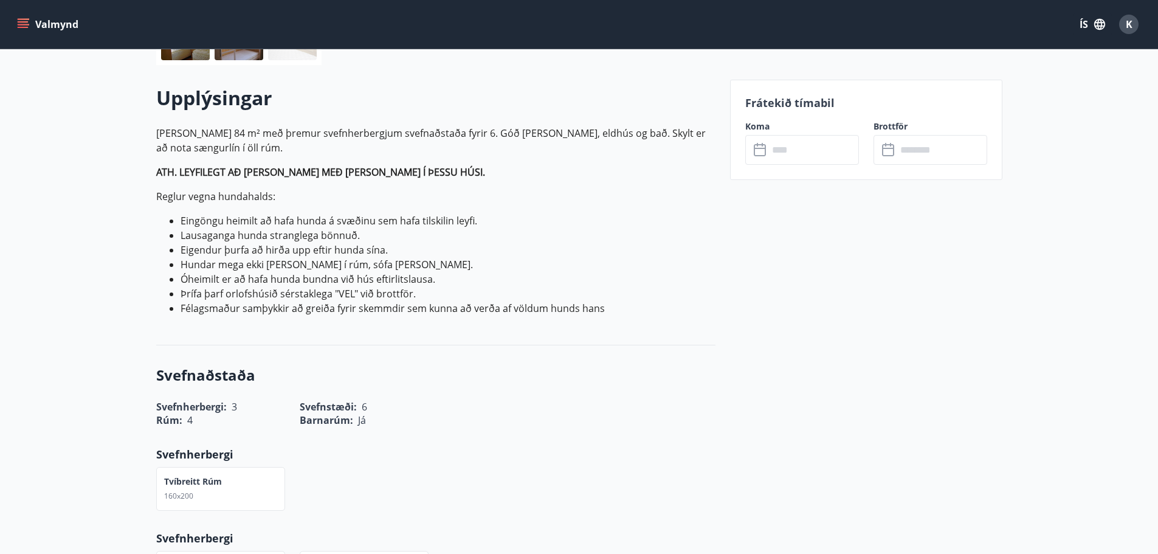
scroll to position [243, 0]
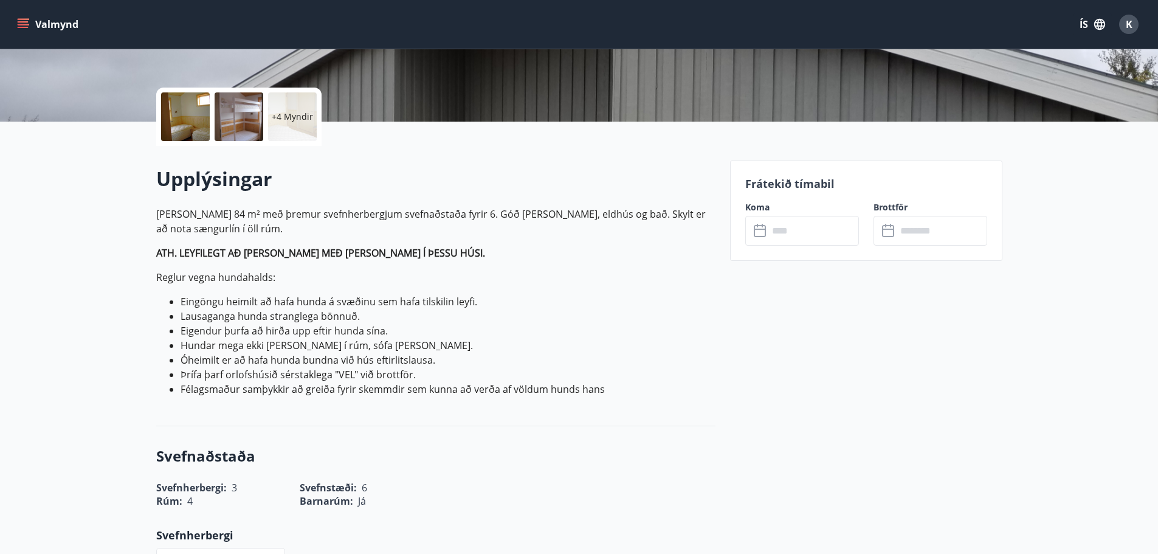
click at [762, 230] on icon at bounding box center [761, 231] width 15 height 15
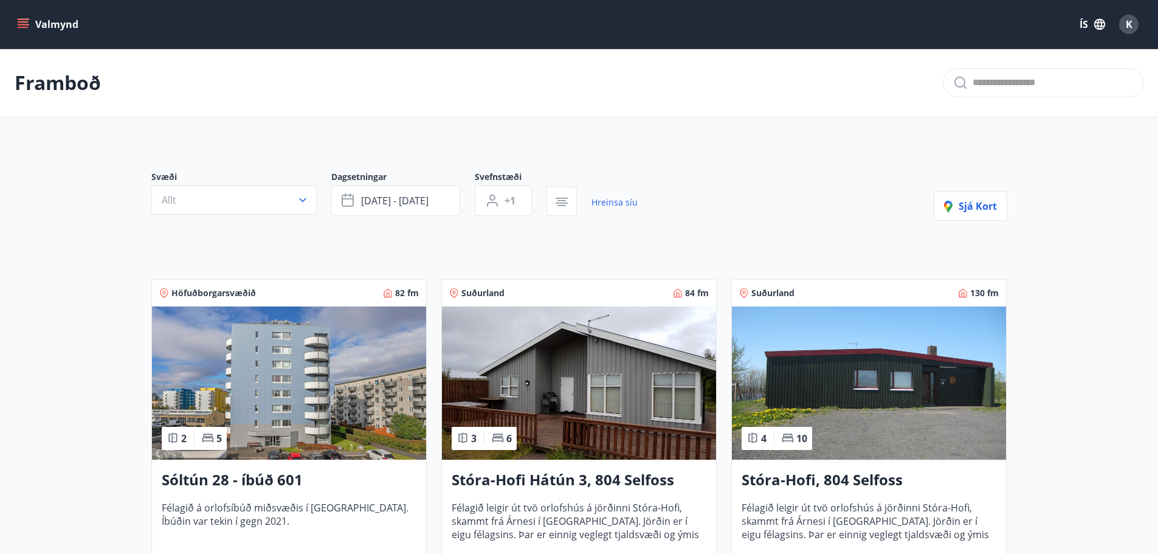
click at [942, 367] on img at bounding box center [869, 382] width 274 height 153
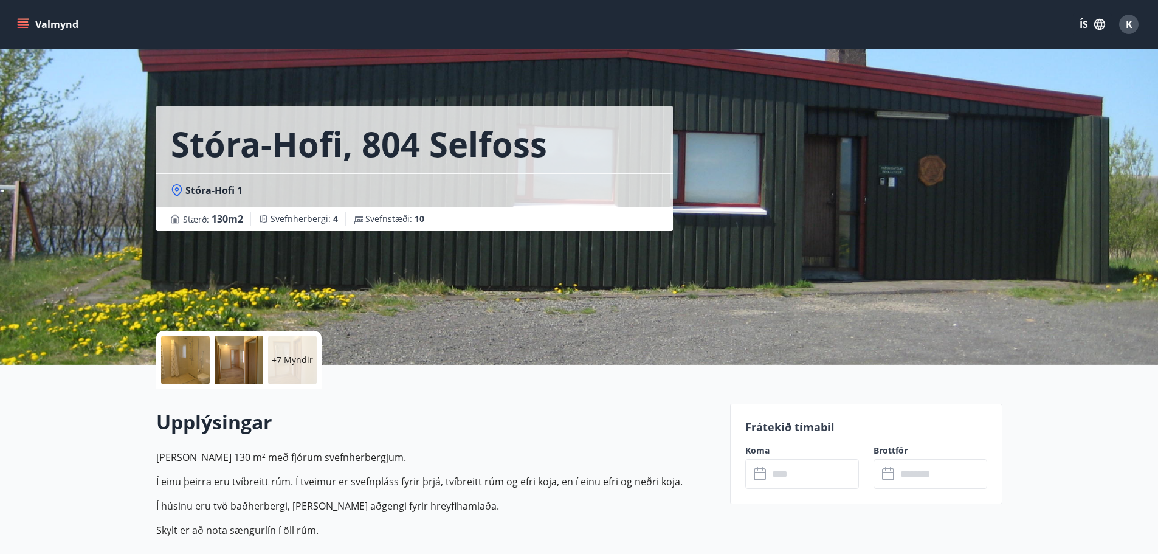
click at [812, 469] on input "text" at bounding box center [814, 474] width 91 height 30
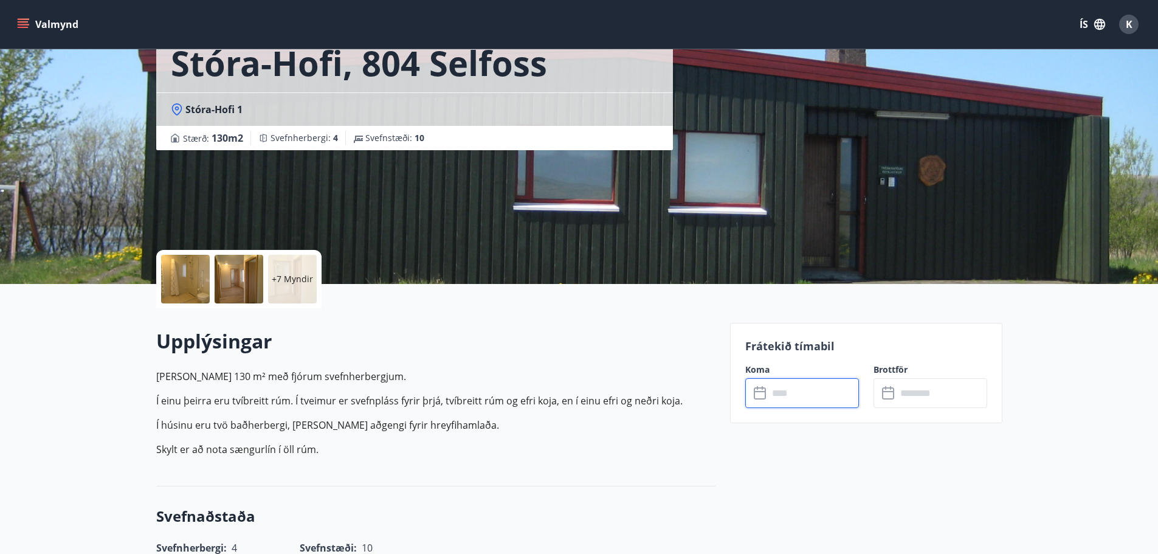
scroll to position [122, 0]
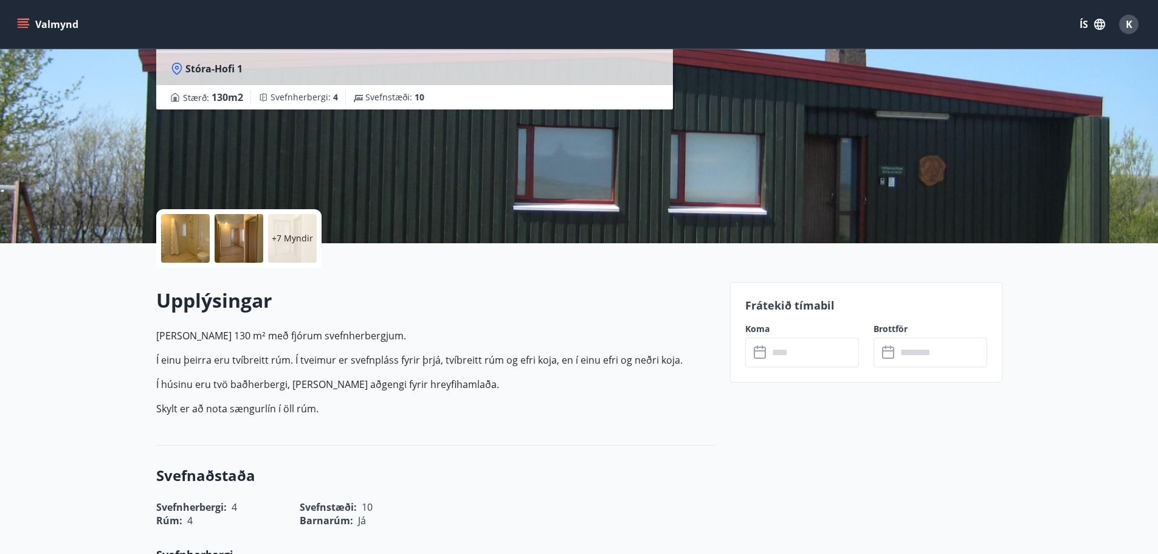
drag, startPoint x: 631, startPoint y: 365, endPoint x: 625, endPoint y: 357, distance: 10.0
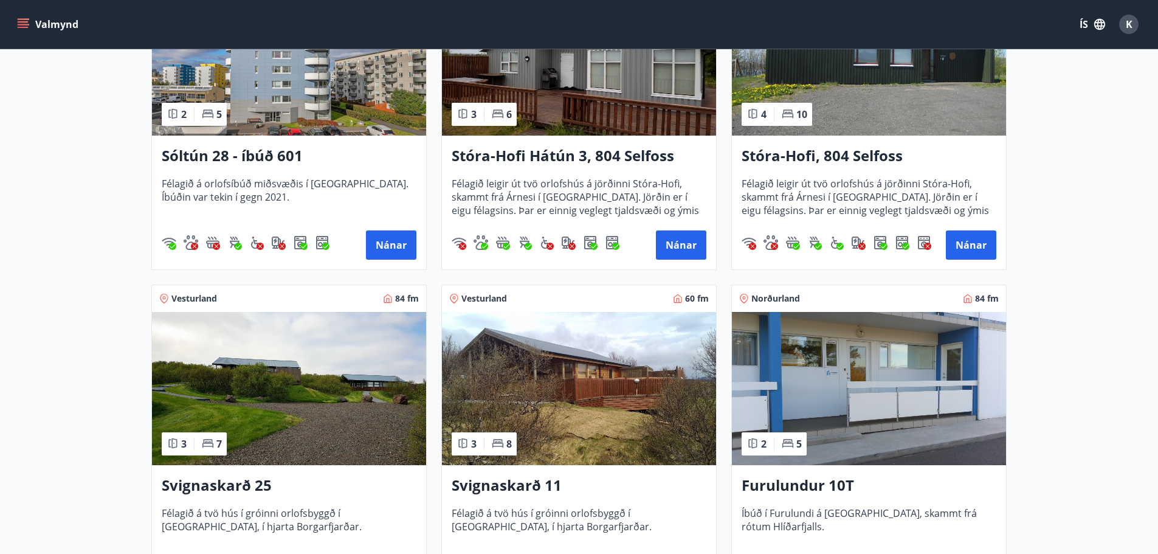
click at [301, 376] on img at bounding box center [289, 388] width 274 height 153
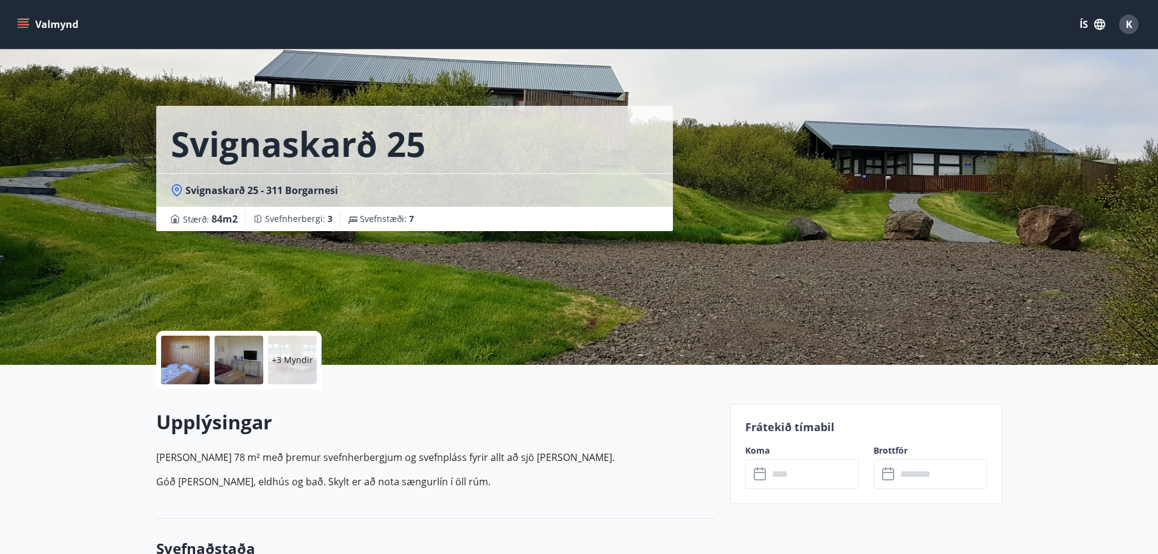
scroll to position [162, 0]
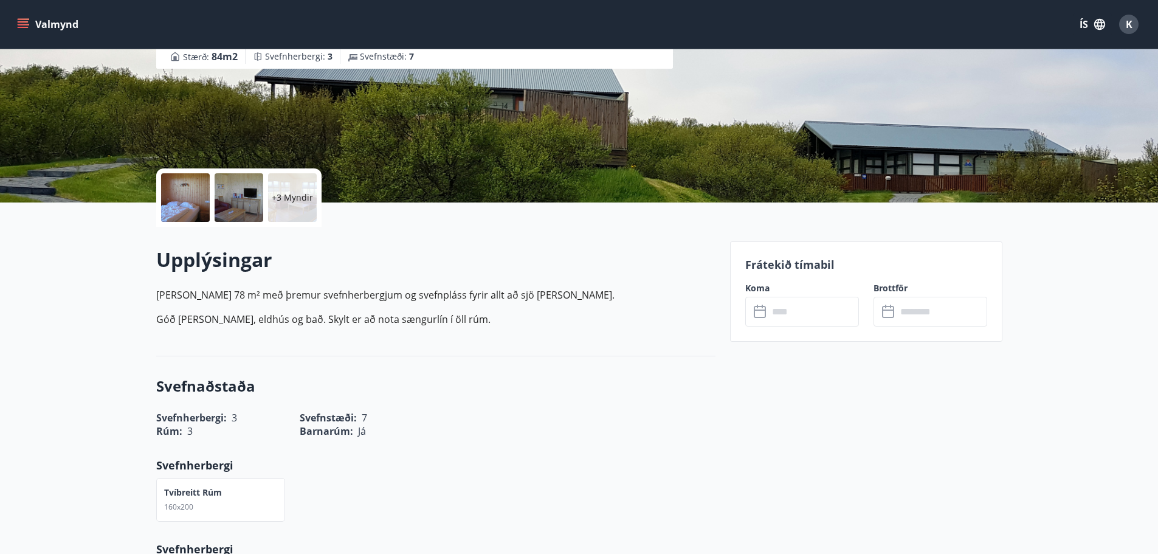
click at [777, 300] on input "text" at bounding box center [814, 312] width 91 height 30
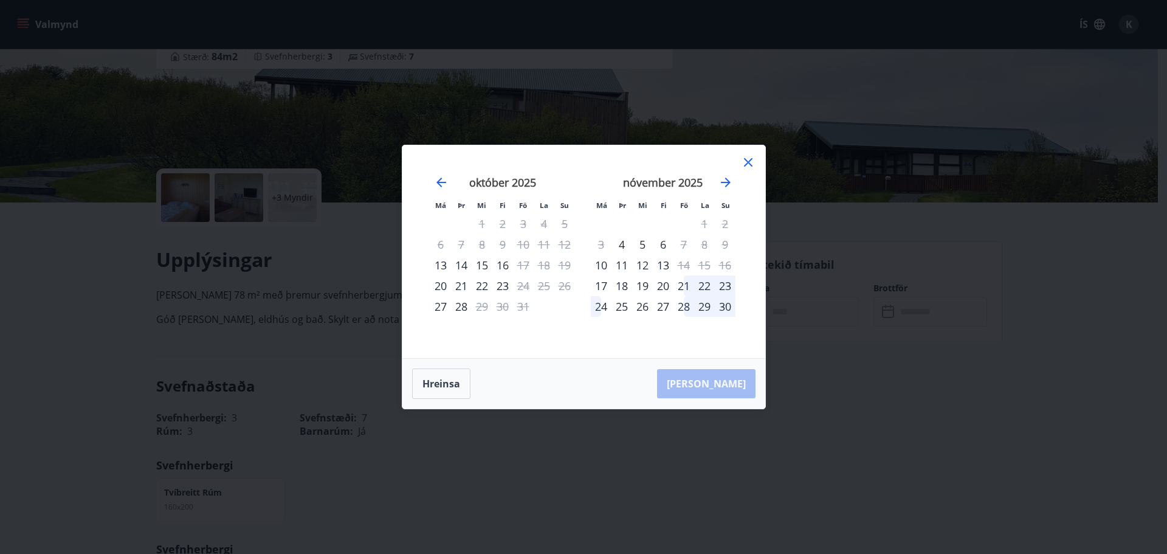
drag, startPoint x: 669, startPoint y: 277, endPoint x: 686, endPoint y: 283, distance: 17.3
click at [675, 279] on tr "17 18 19 20 21 22 23" at bounding box center [663, 285] width 145 height 21
click at [686, 283] on div "21" at bounding box center [684, 285] width 21 height 21
click at [598, 305] on div "24" at bounding box center [601, 306] width 21 height 21
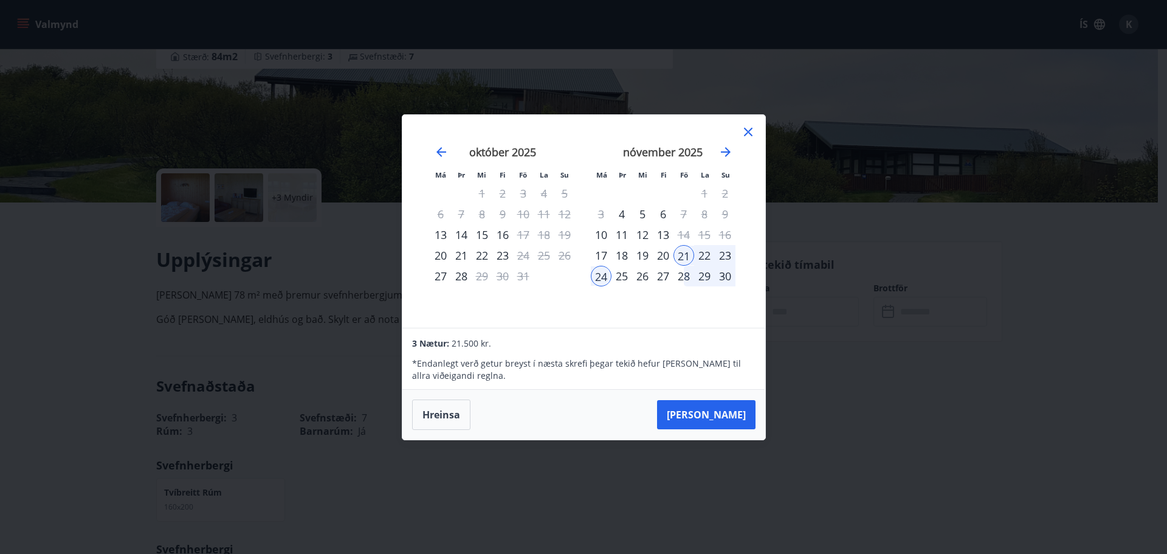
click at [685, 255] on div "21" at bounding box center [684, 255] width 21 height 21
click at [730, 254] on div "23" at bounding box center [725, 255] width 21 height 21
click at [450, 417] on button "Hreinsa" at bounding box center [441, 414] width 58 height 30
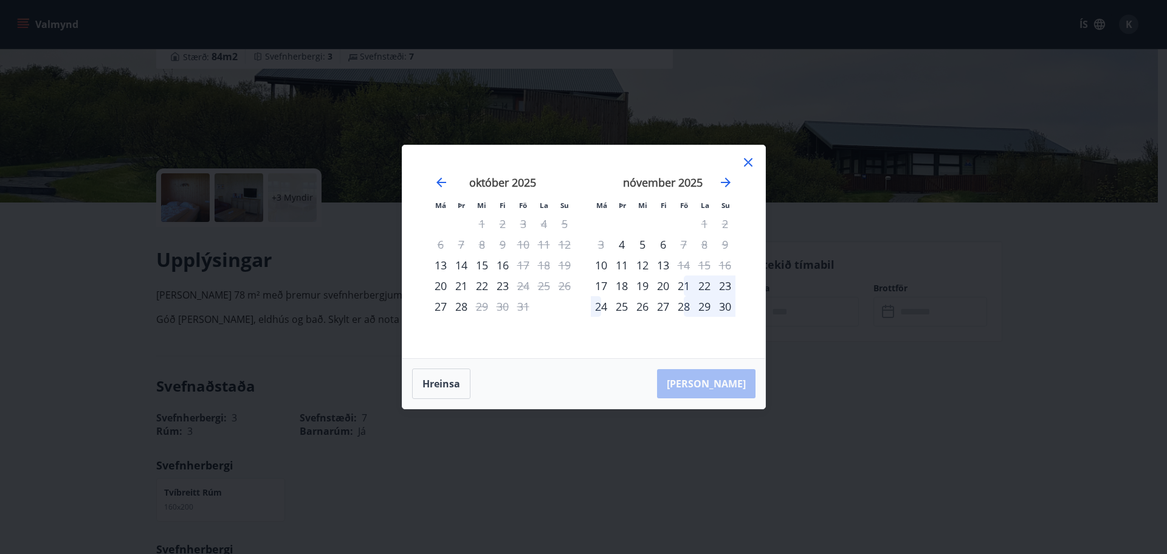
click at [681, 285] on div "21" at bounding box center [684, 285] width 21 height 21
click at [730, 285] on div "23" at bounding box center [725, 285] width 21 height 21
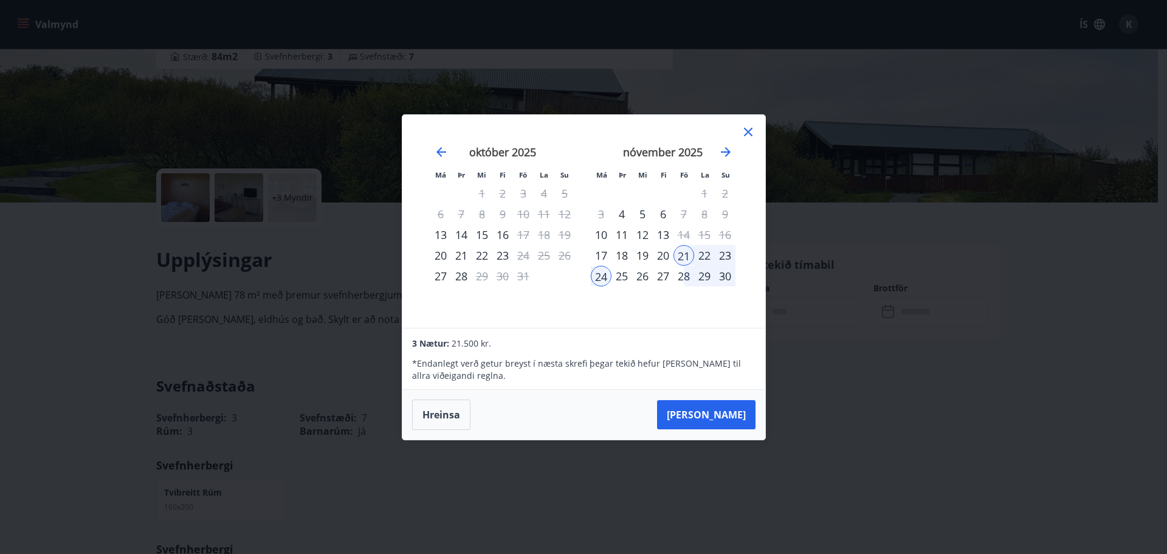
click at [962, 426] on div "Má Þr Mi Fi Fö La Su Má Þr Mi Fi Fö La Su september 2025 1 2 3 4 5 6 7 8 9 10 1…" at bounding box center [583, 277] width 1167 height 554
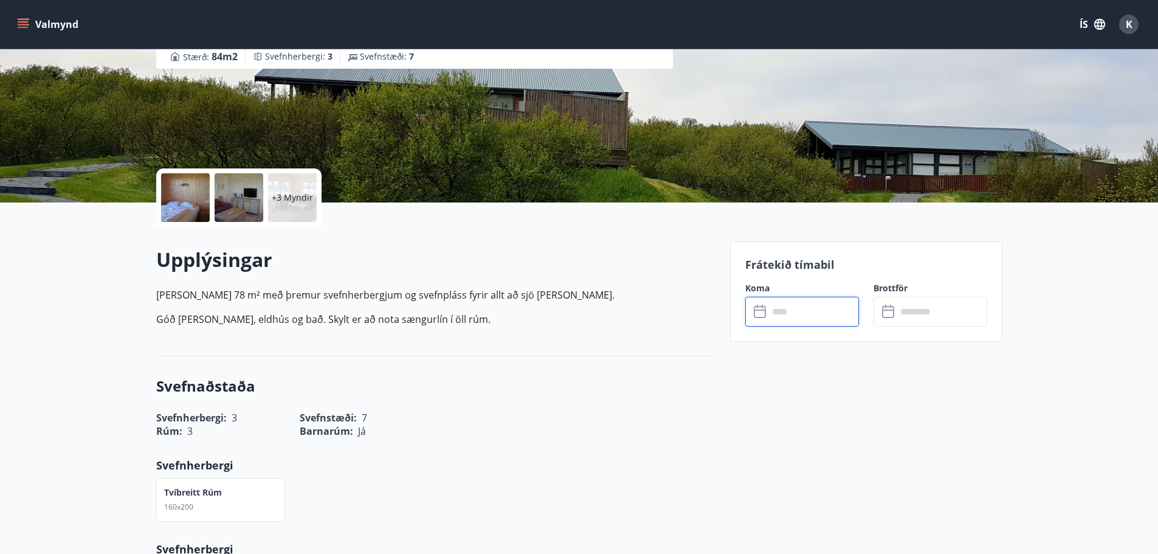
scroll to position [202, 0]
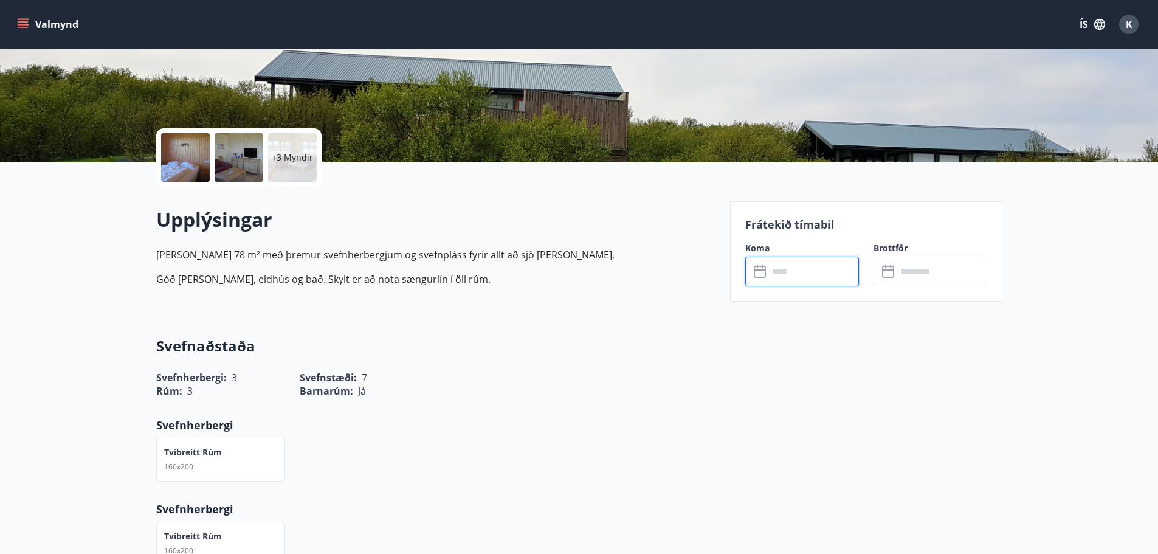
click at [773, 271] on input "text" at bounding box center [814, 272] width 91 height 30
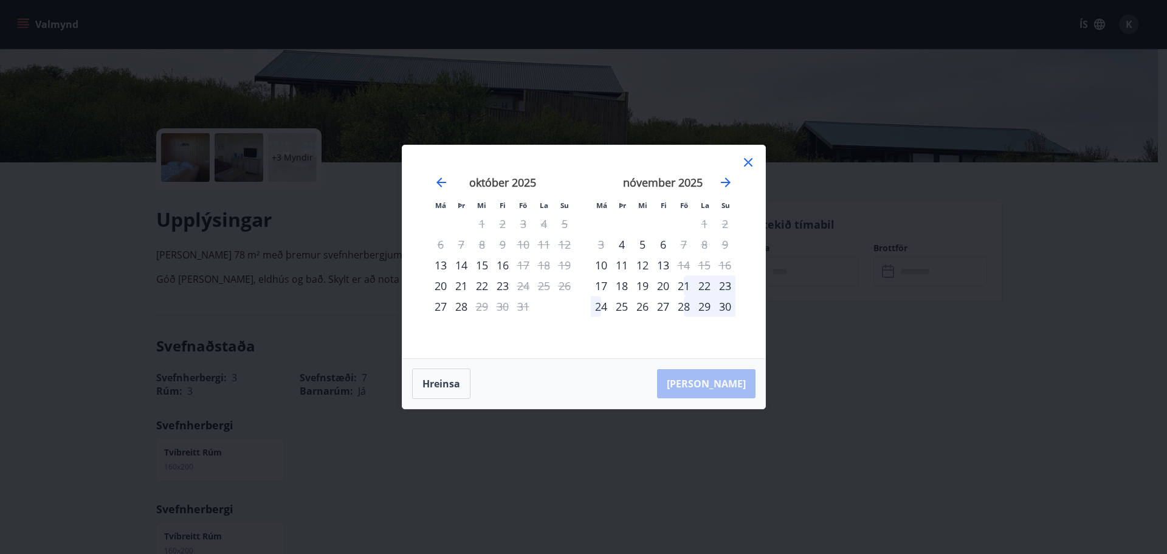
click at [682, 287] on div "21" at bounding box center [684, 285] width 21 height 21
click at [607, 302] on div "24" at bounding box center [601, 306] width 21 height 21
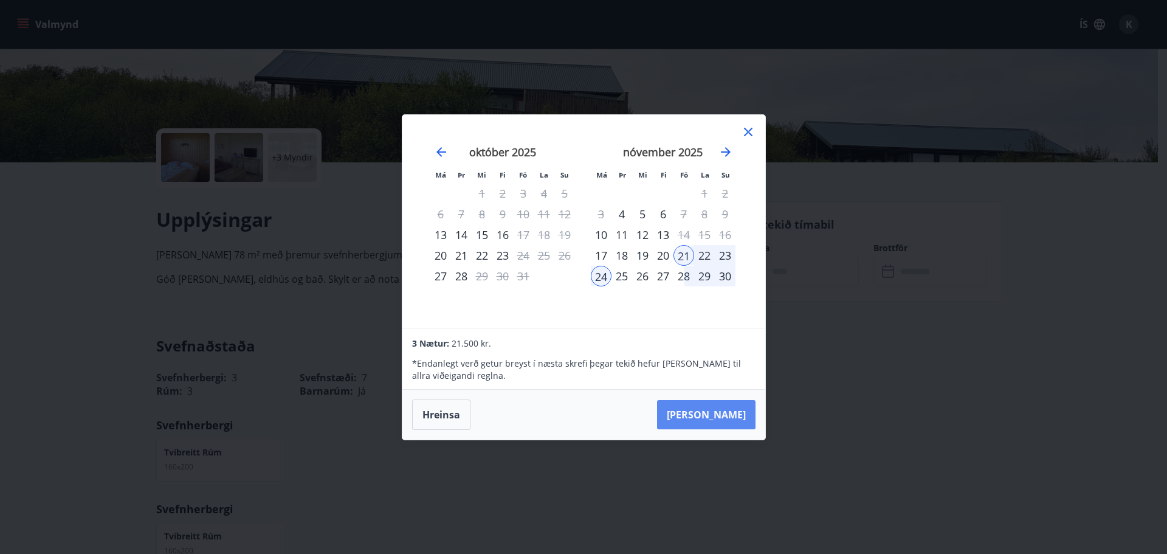
click at [742, 414] on button "Taka Frá" at bounding box center [706, 414] width 99 height 29
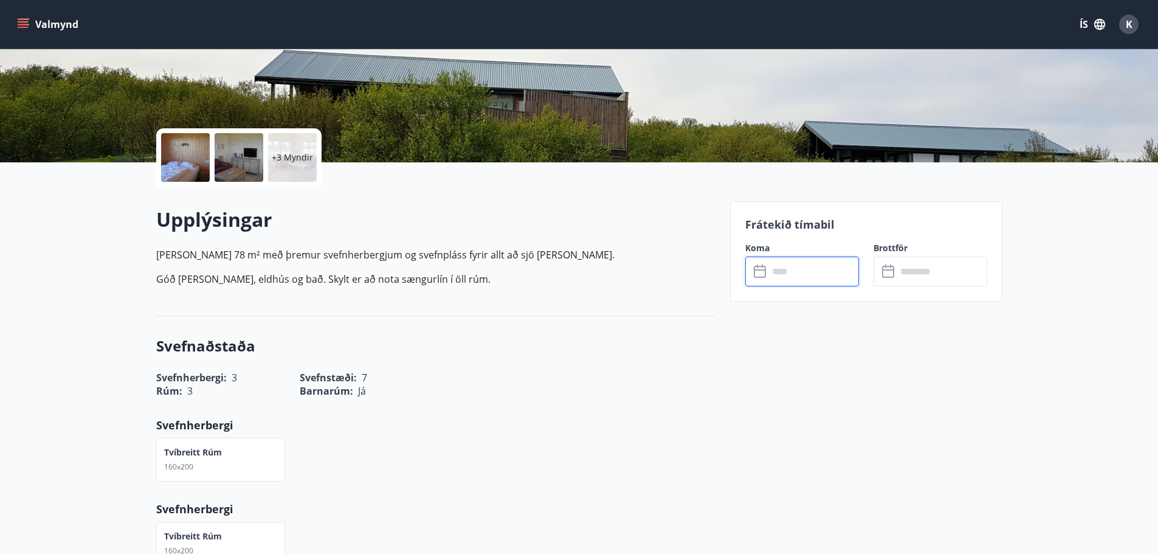
type input "******"
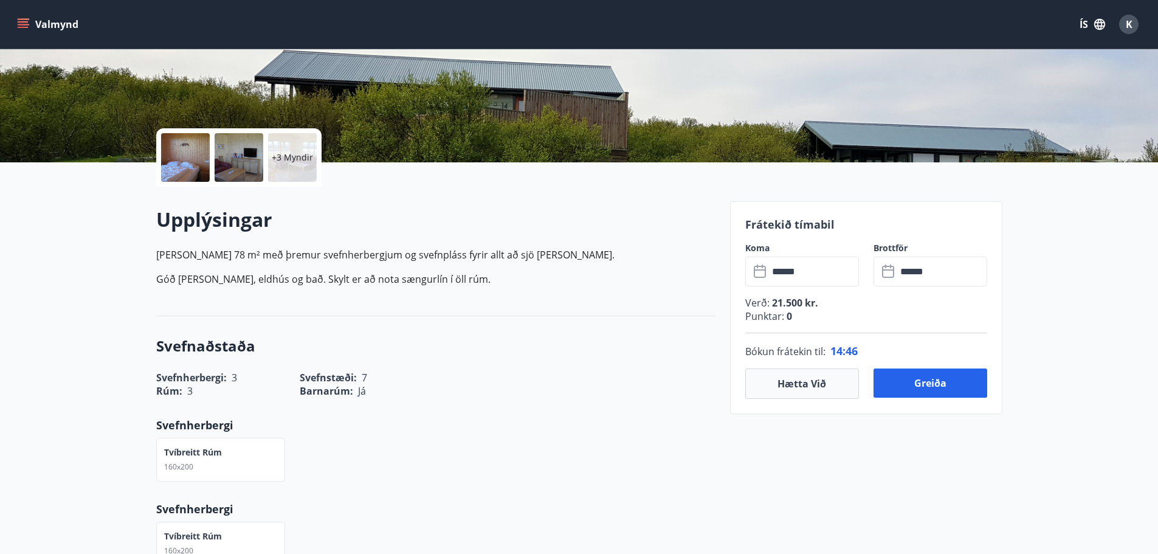
click at [874, 208] on div "Frátekið tímabil Koma ​ ****** ​ Brottför ​ ****** ​ Verð : 21.500 kr. Punktar …" at bounding box center [866, 307] width 272 height 213
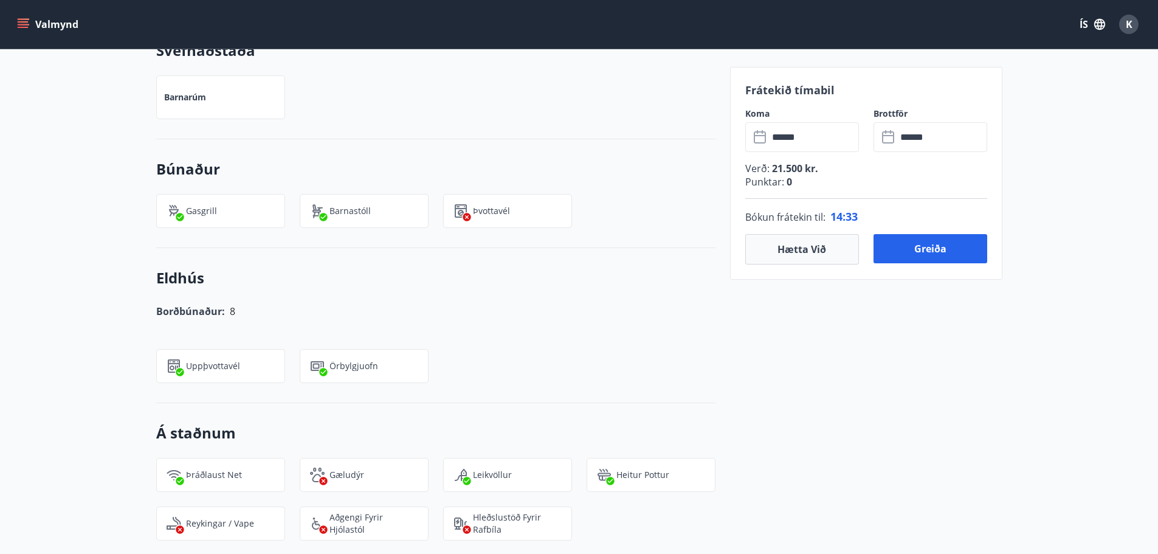
scroll to position [649, 0]
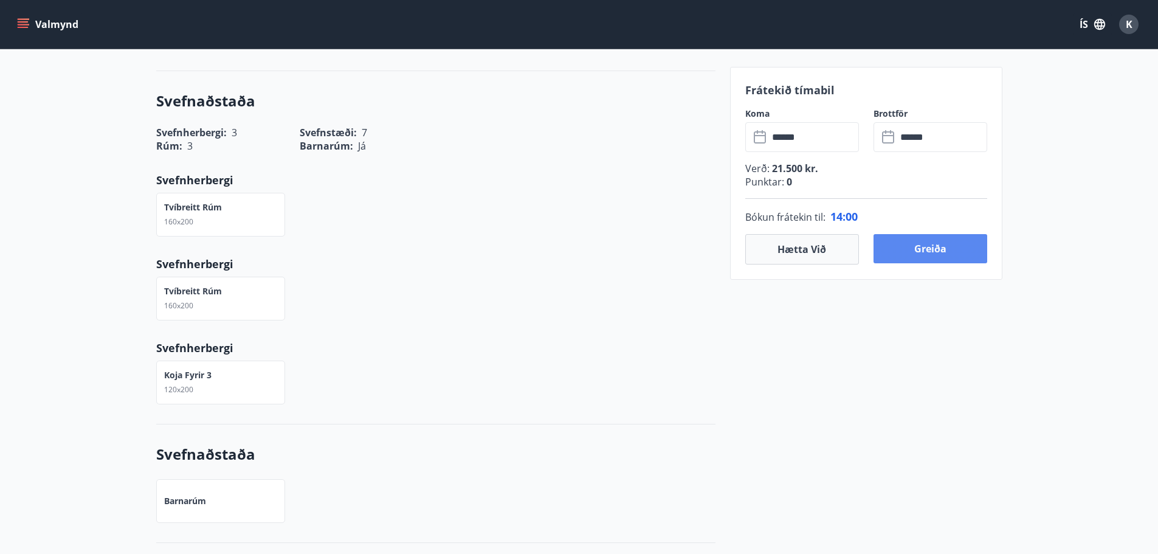
scroll to position [164, 0]
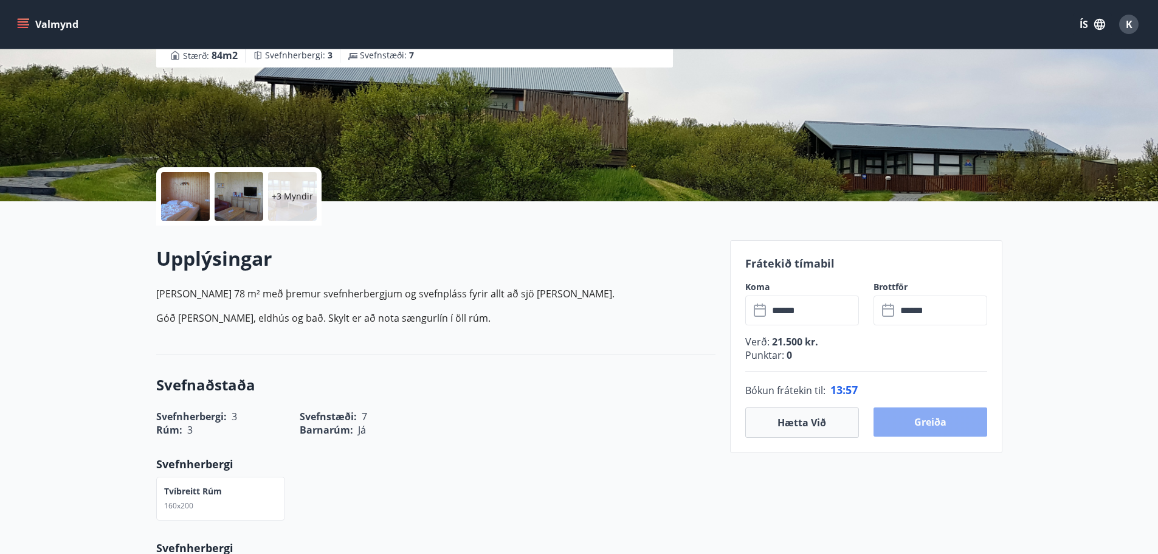
click at [953, 418] on button "Greiða" at bounding box center [931, 421] width 114 height 29
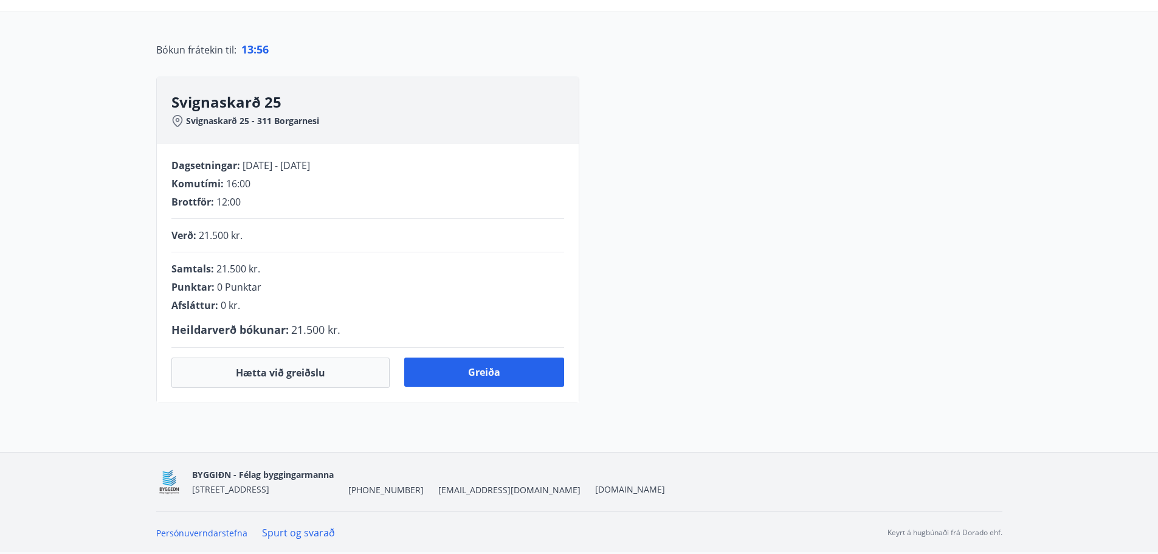
scroll to position [164, 0]
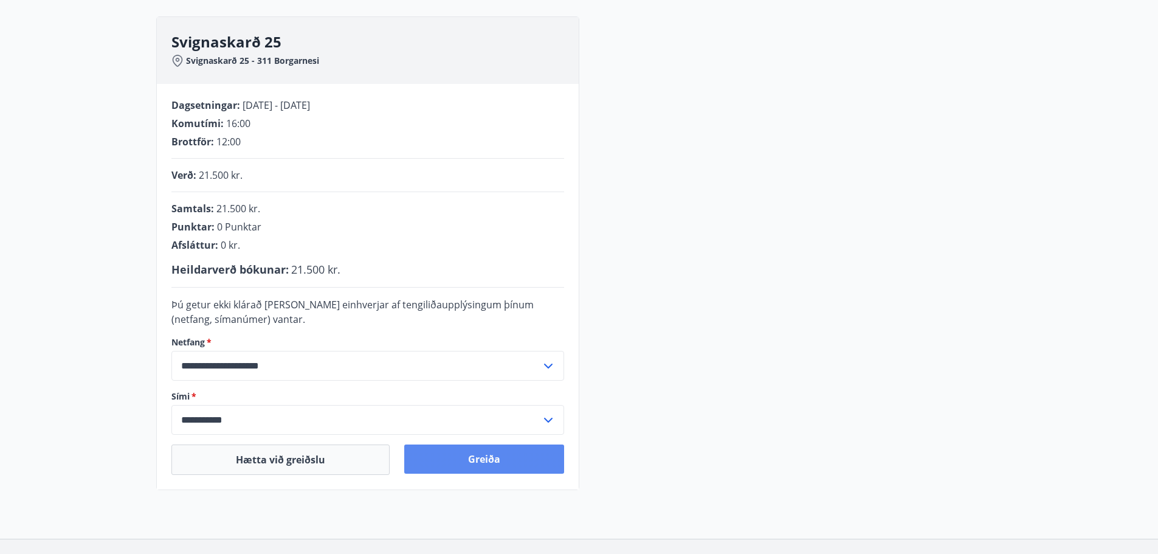
click at [531, 459] on button "Greiða" at bounding box center [484, 458] width 160 height 29
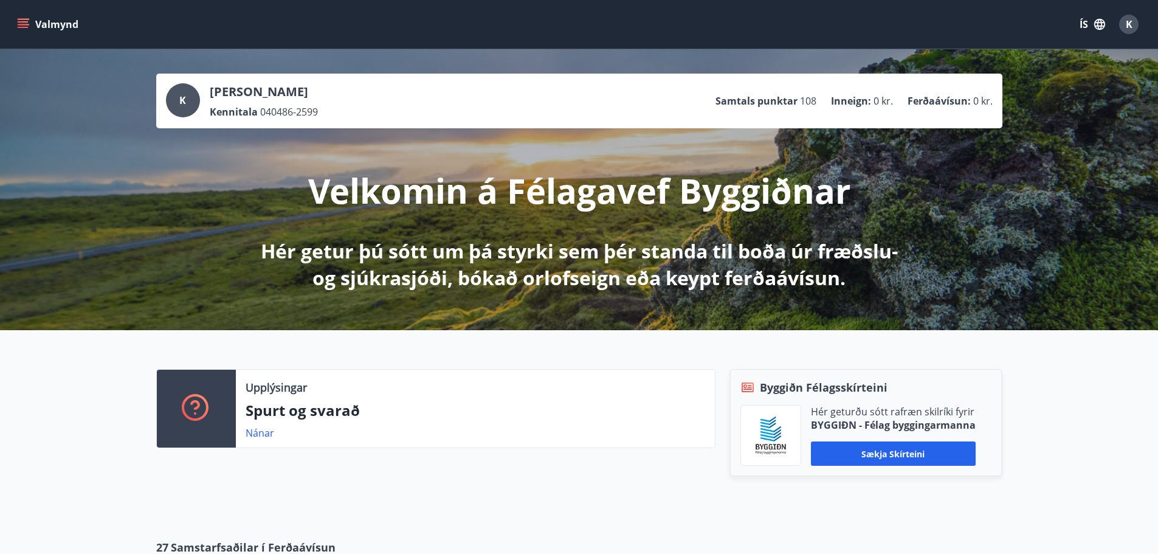
click at [26, 24] on icon "menu" at bounding box center [23, 24] width 12 height 12
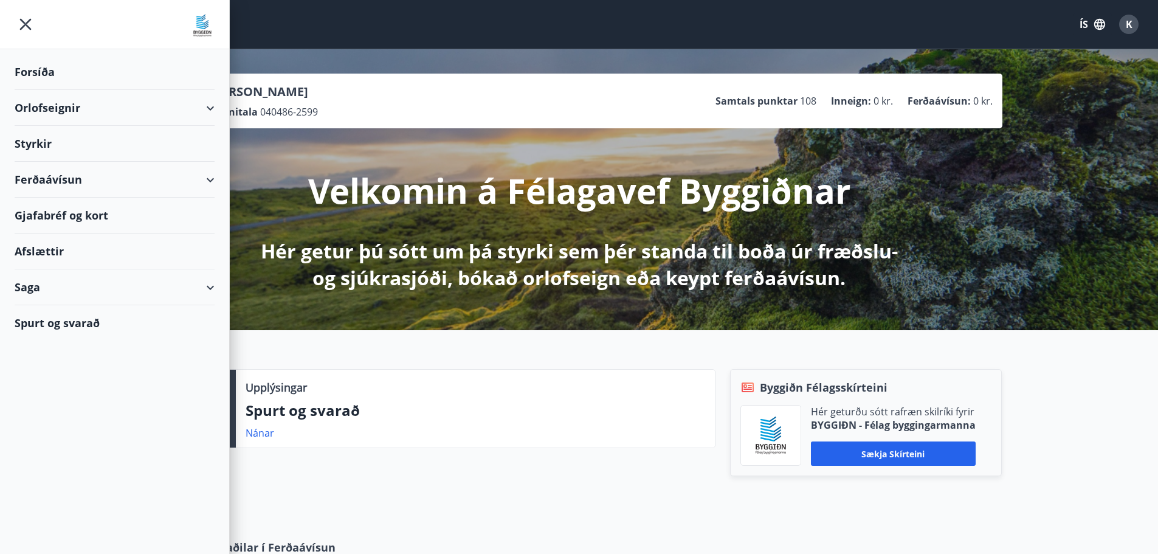
click at [47, 67] on div "Forsíða" at bounding box center [115, 72] width 200 height 36
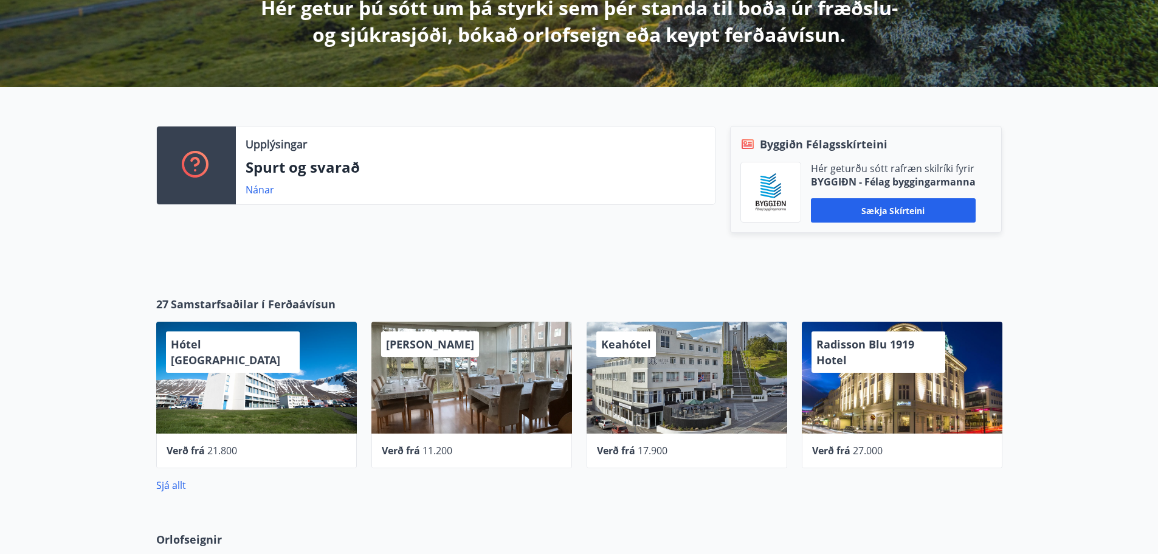
scroll to position [446, 0]
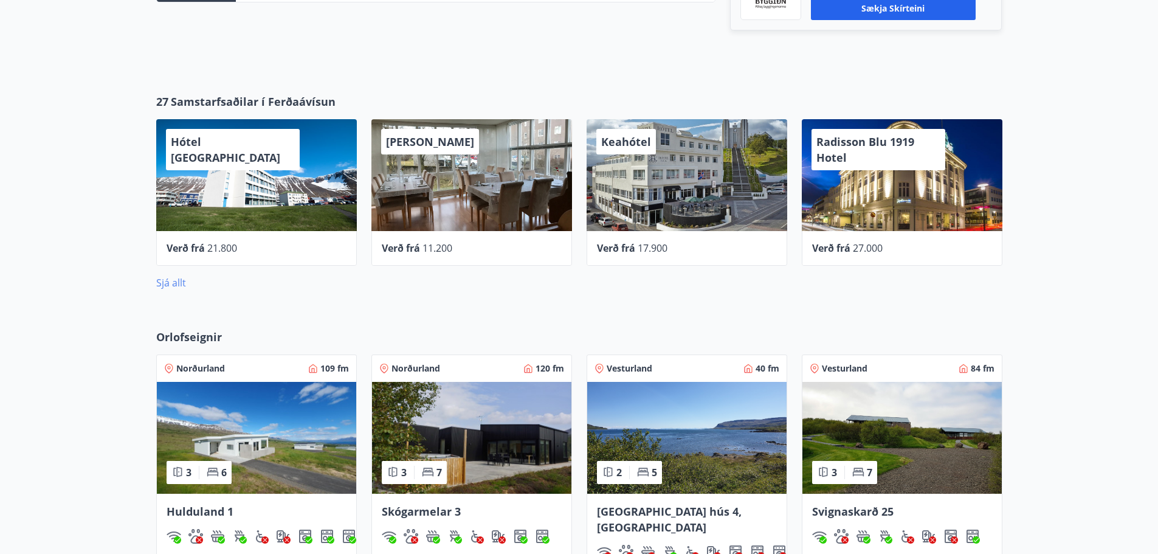
click at [167, 286] on link "Sjá allt" at bounding box center [171, 282] width 30 height 13
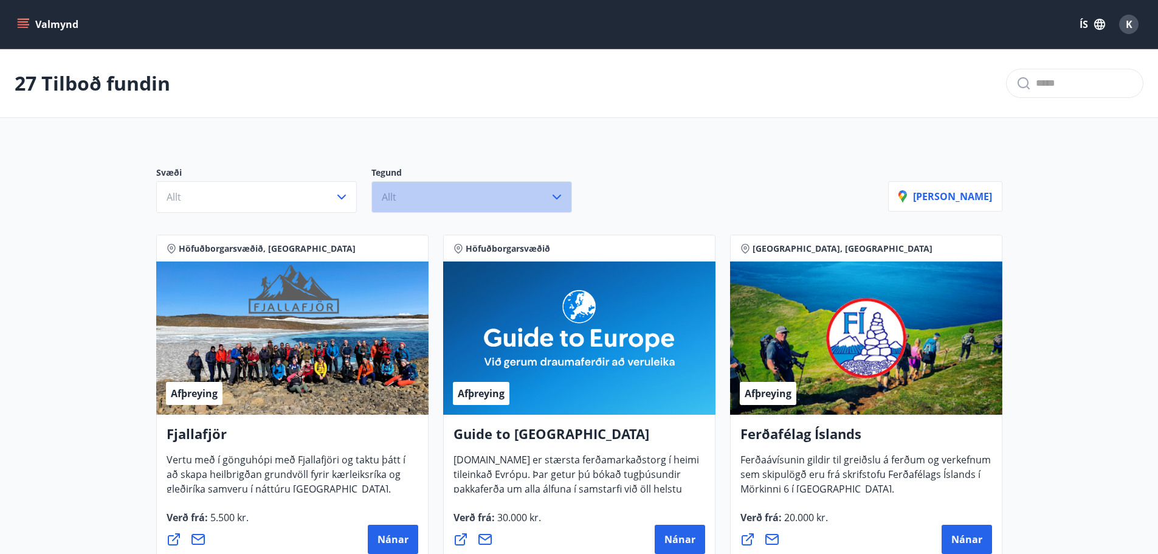
click at [438, 207] on button "Allt" at bounding box center [472, 197] width 201 height 32
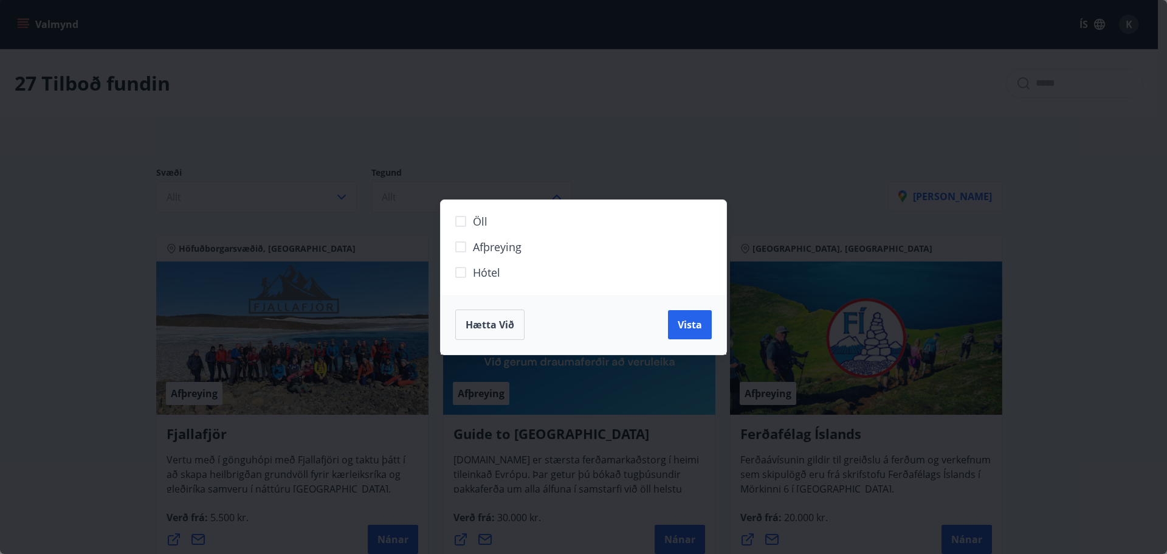
click at [648, 160] on div "Öll Afþreying Hótel Hætta við Vista" at bounding box center [583, 277] width 1167 height 554
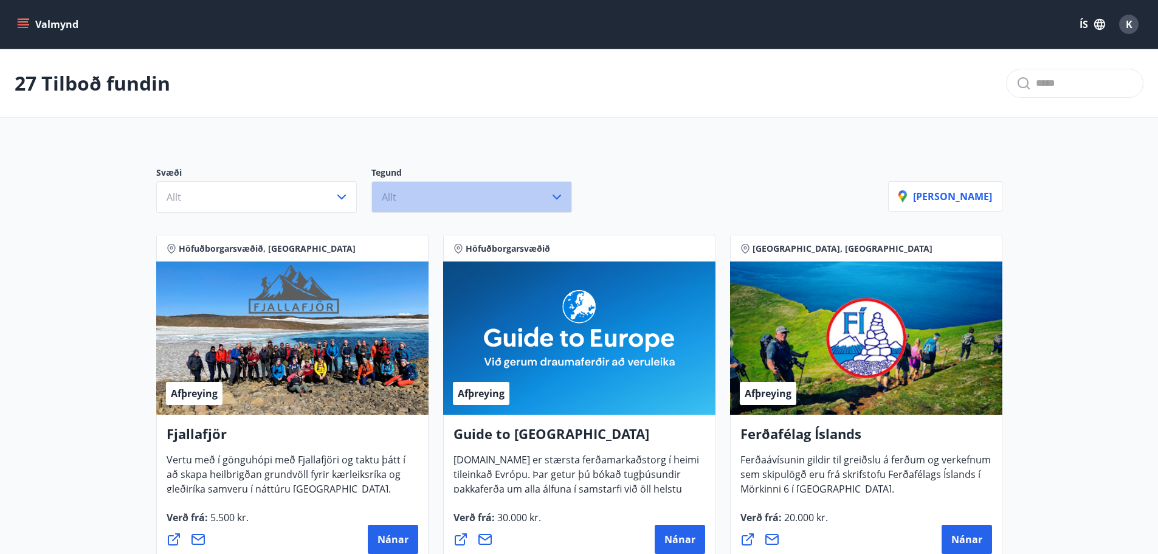
click at [512, 187] on button "Allt" at bounding box center [472, 197] width 201 height 32
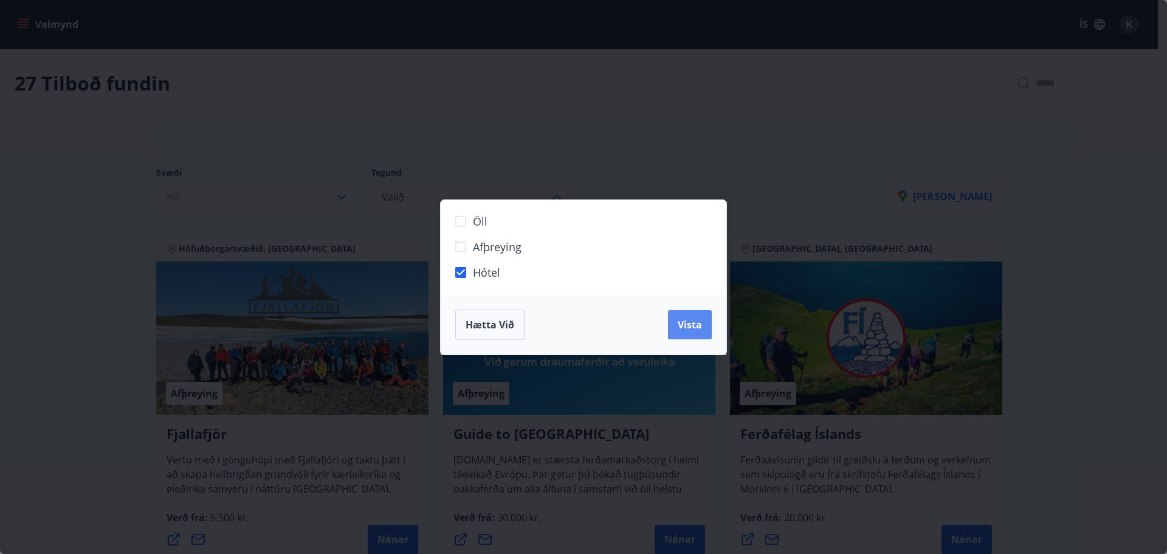
click at [695, 331] on button "Vista" at bounding box center [690, 324] width 44 height 29
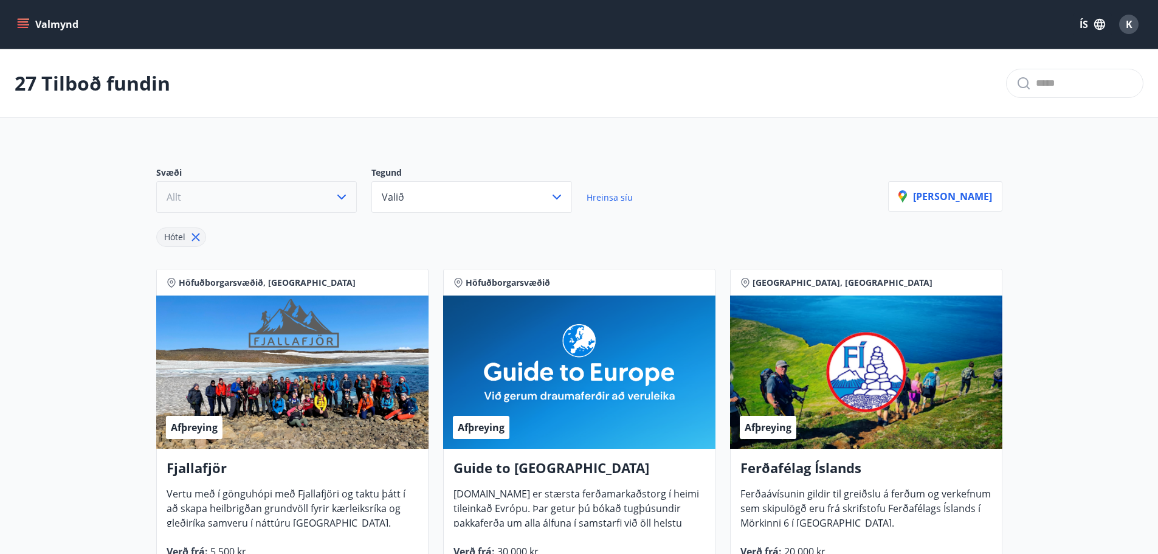
click at [305, 185] on button "Allt" at bounding box center [256, 197] width 201 height 32
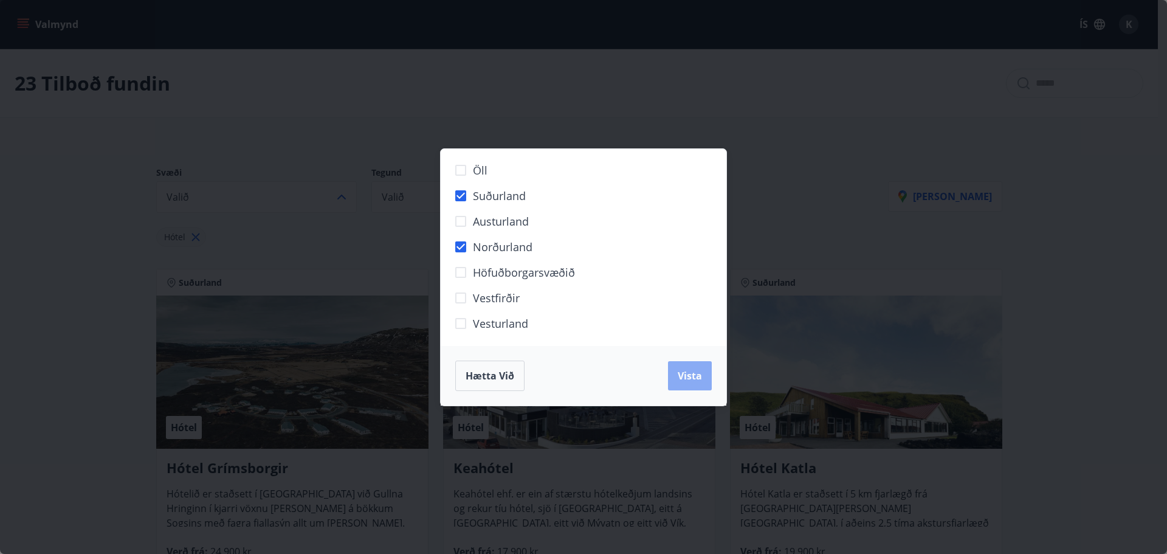
click at [688, 372] on span "Vista" at bounding box center [690, 375] width 24 height 13
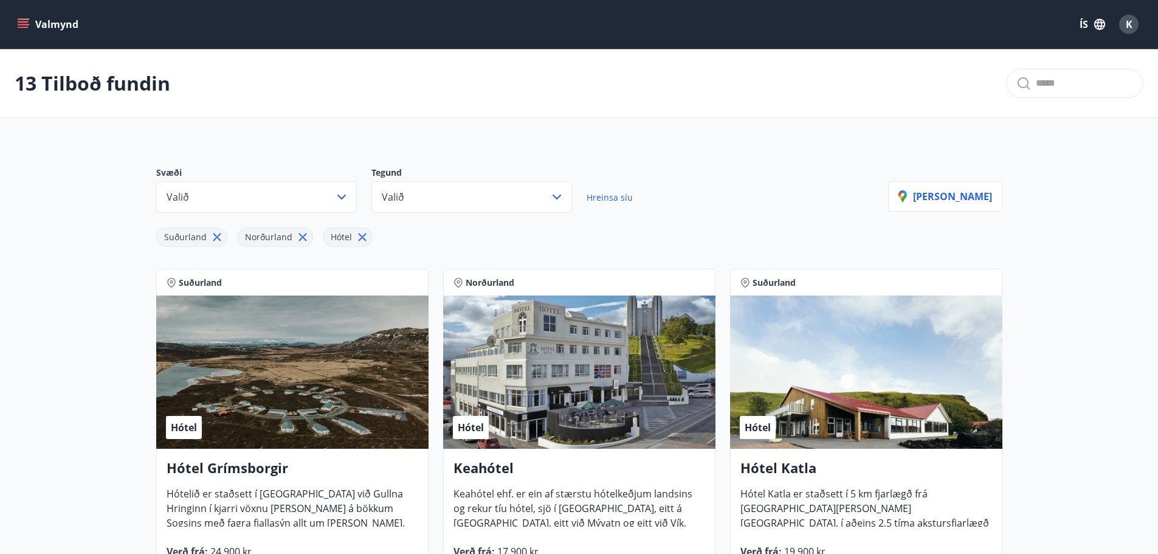
click at [32, 30] on button "Valmynd" at bounding box center [49, 24] width 69 height 22
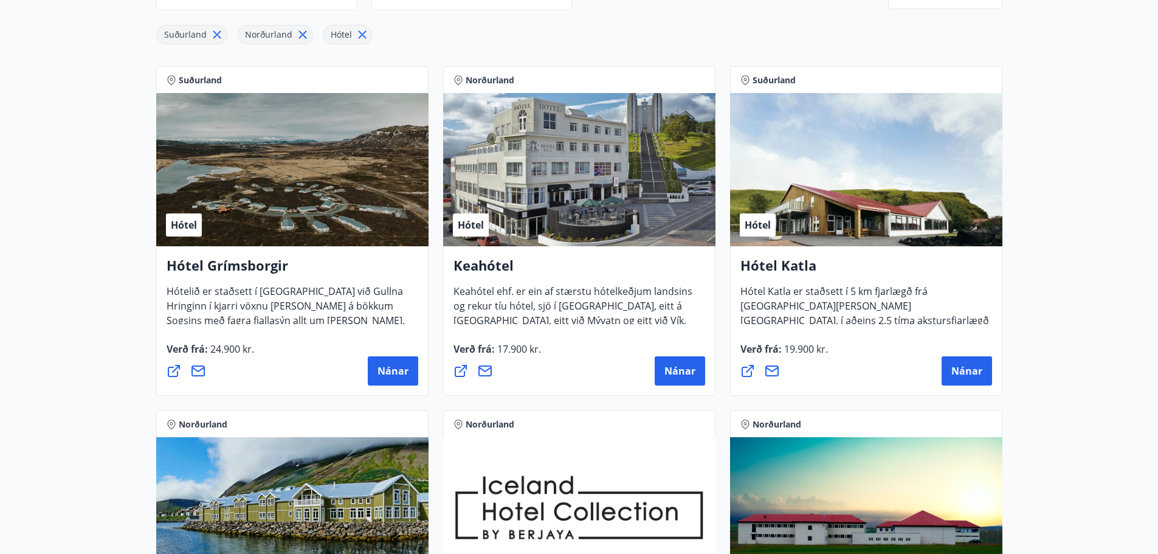
scroll to position [486, 0]
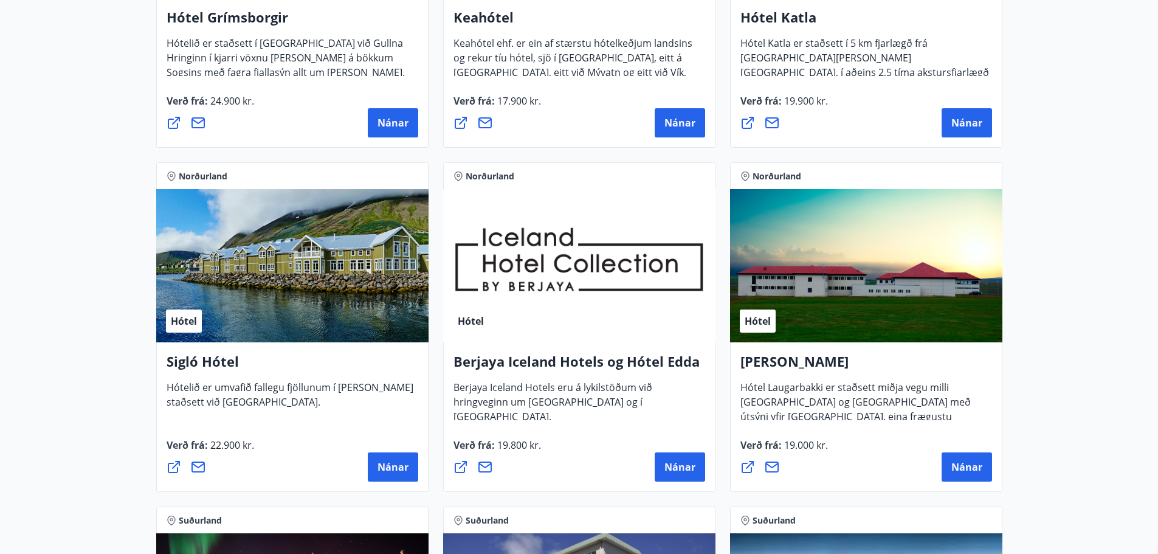
drag, startPoint x: 1005, startPoint y: 330, endPoint x: 1011, endPoint y: 223, distance: 106.5
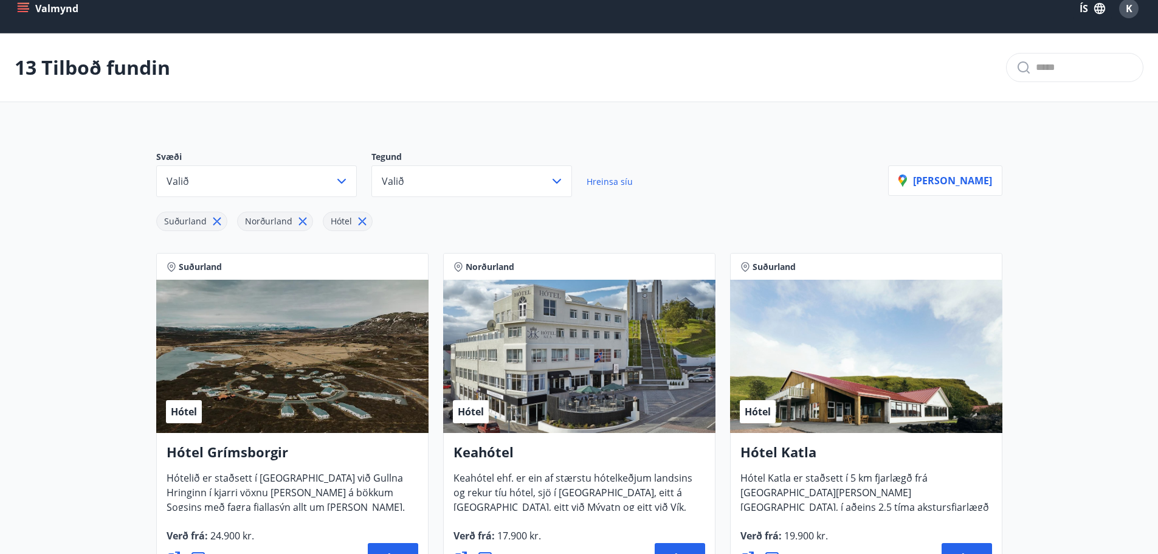
scroll to position [0, 0]
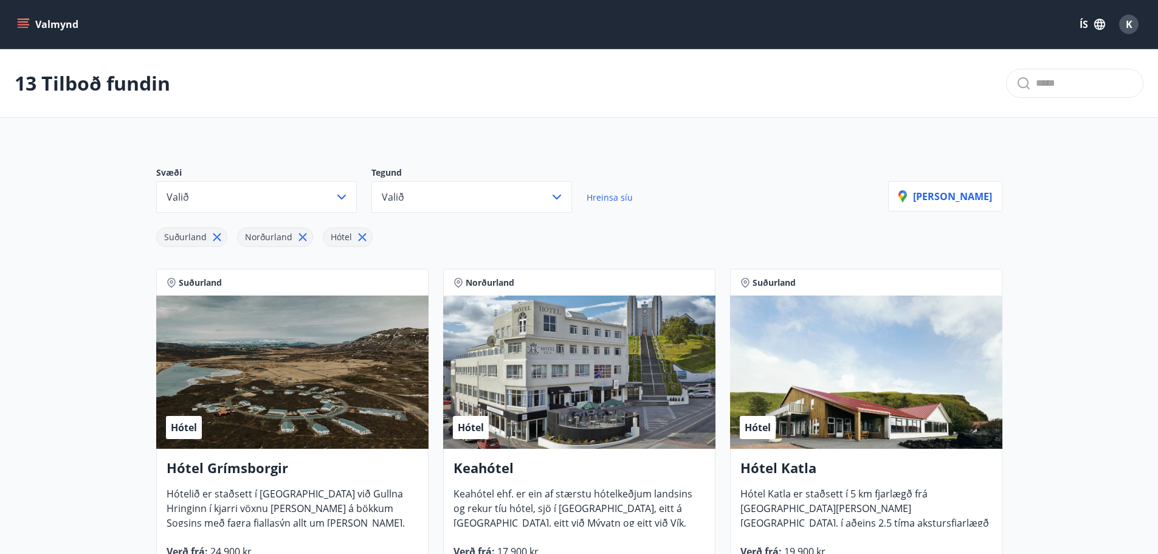
drag, startPoint x: 1077, startPoint y: 354, endPoint x: 1082, endPoint y: 277, distance: 77.4
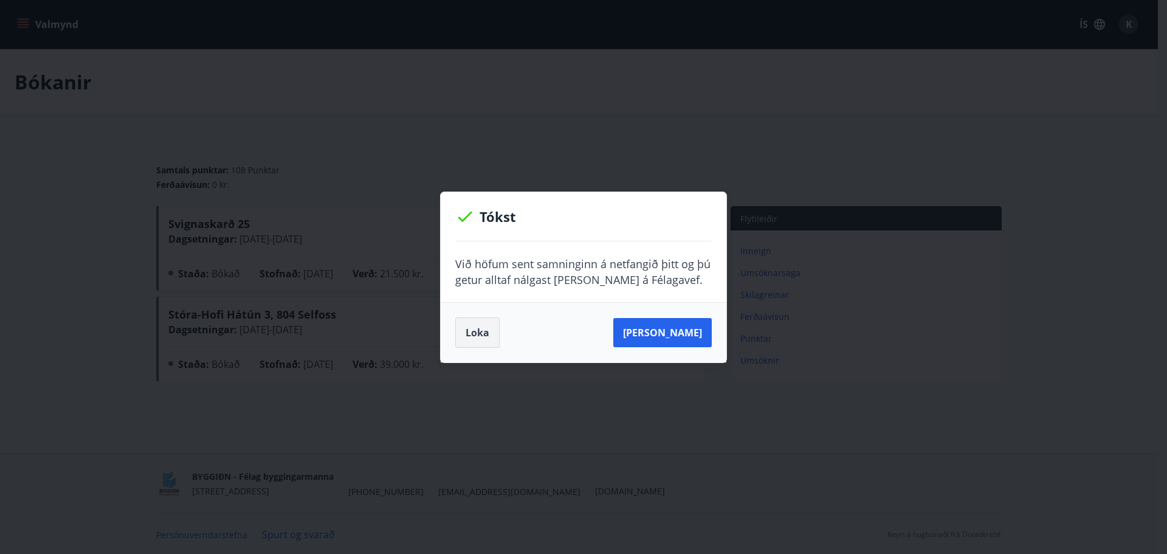
click at [483, 341] on button "Loka" at bounding box center [477, 332] width 44 height 30
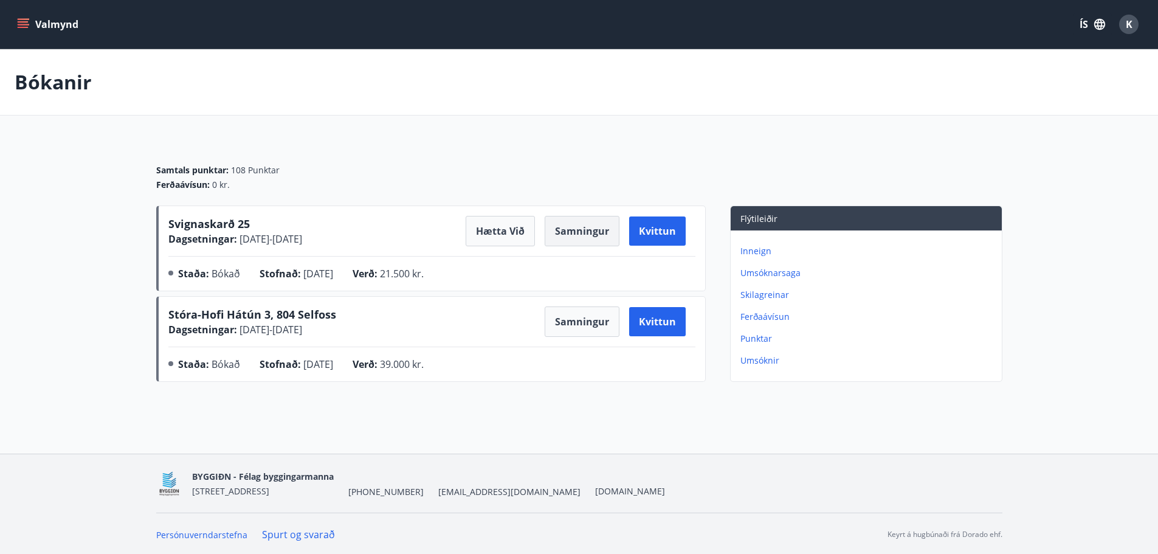
click at [570, 229] on button "Samningur" at bounding box center [582, 231] width 75 height 30
